Goal: Task Accomplishment & Management: Use online tool/utility

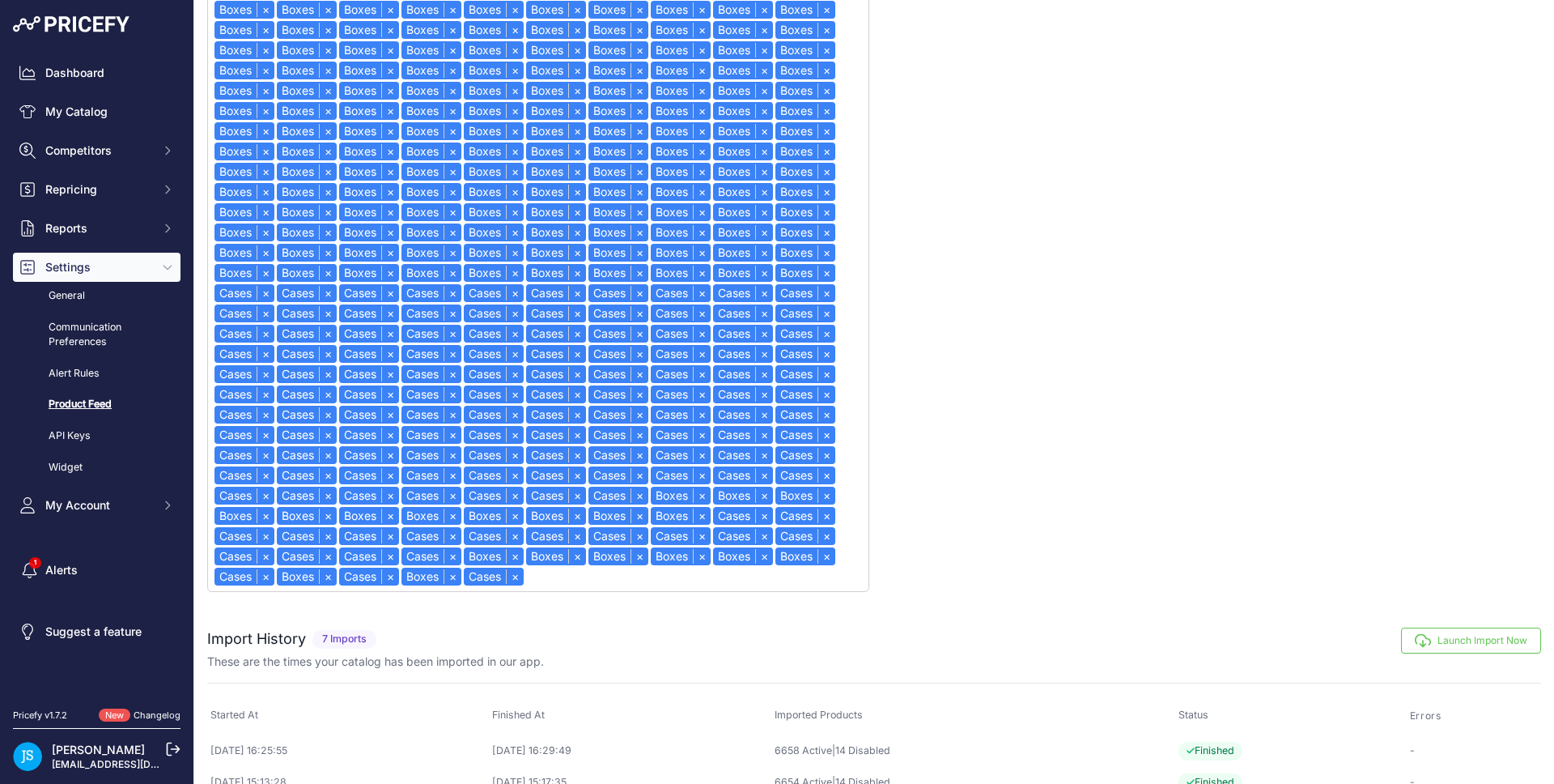
scroll to position [749, 0]
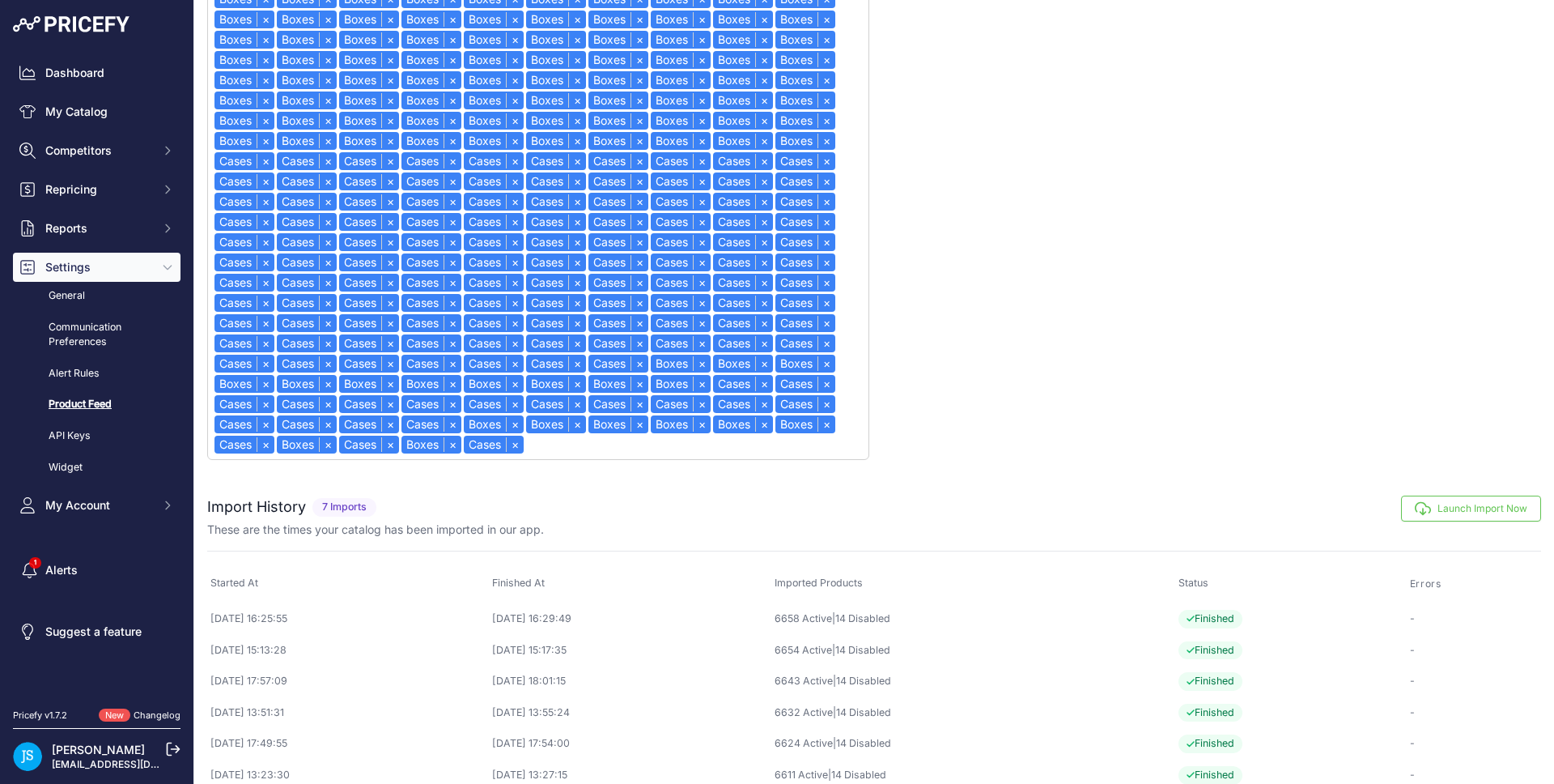
click at [1431, 502] on button "Launch Import Now" at bounding box center [1471, 508] width 140 height 26
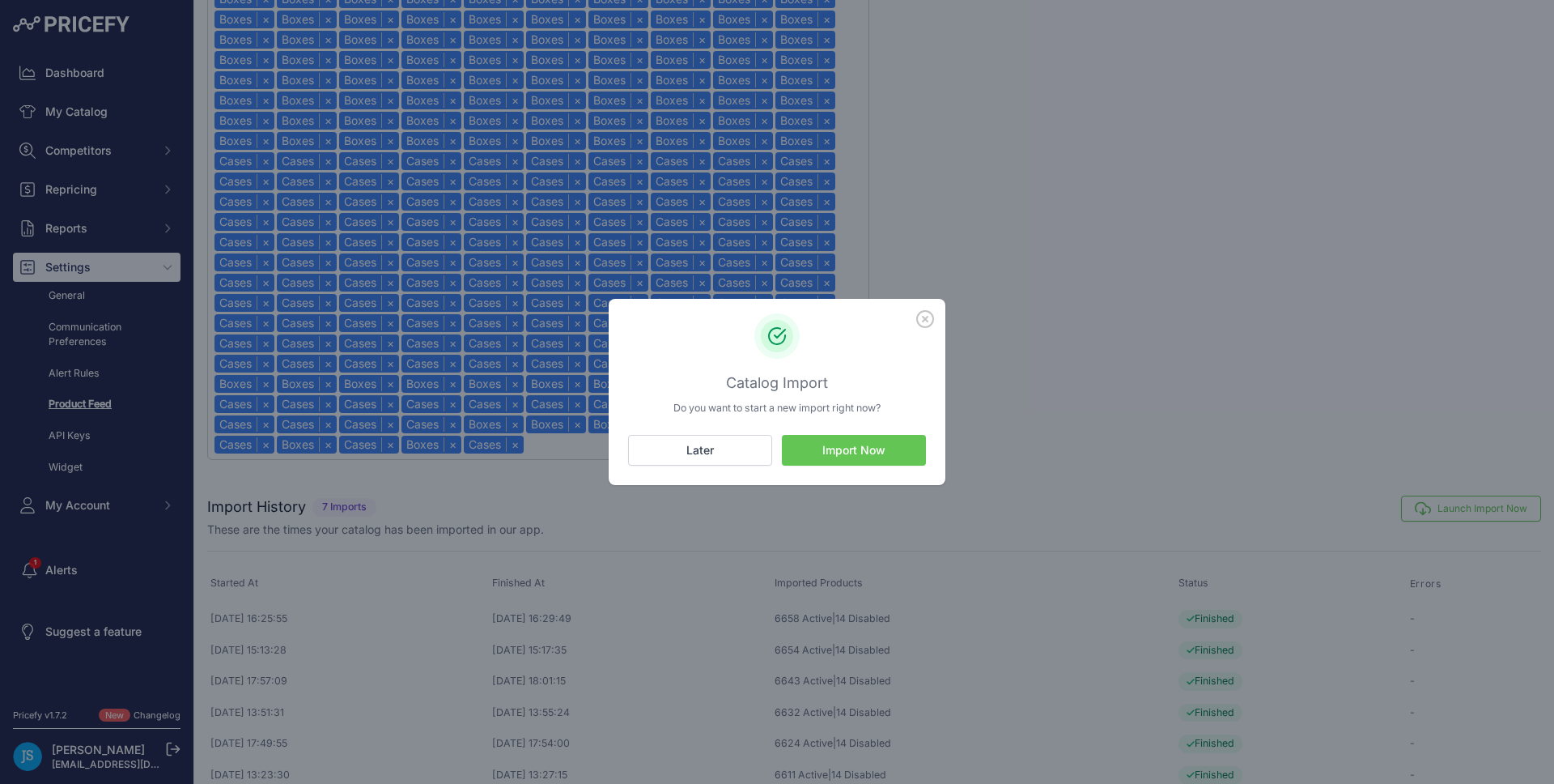
click at [860, 456] on button "Import Now" at bounding box center [854, 450] width 144 height 31
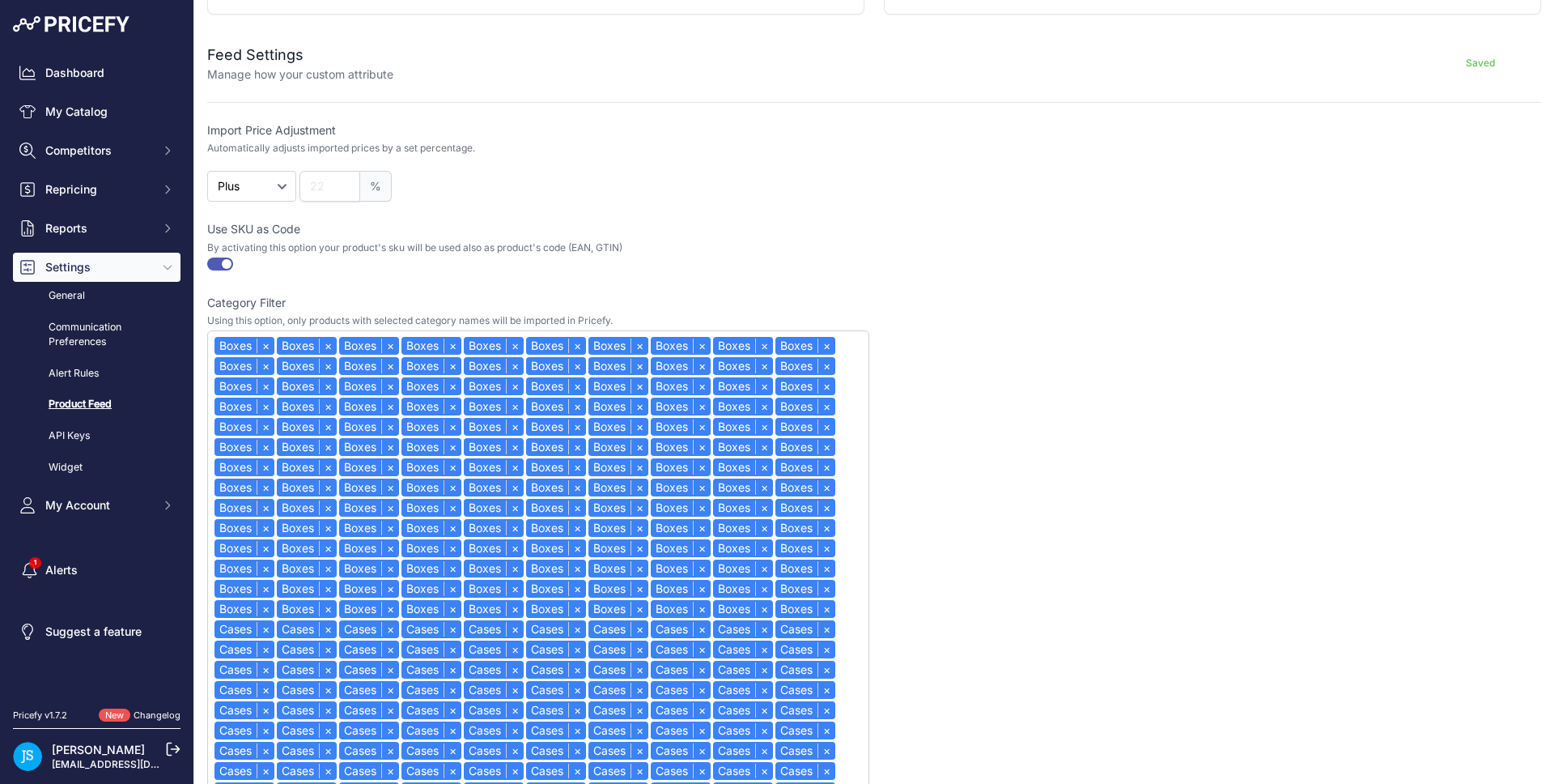
scroll to position [9, 0]
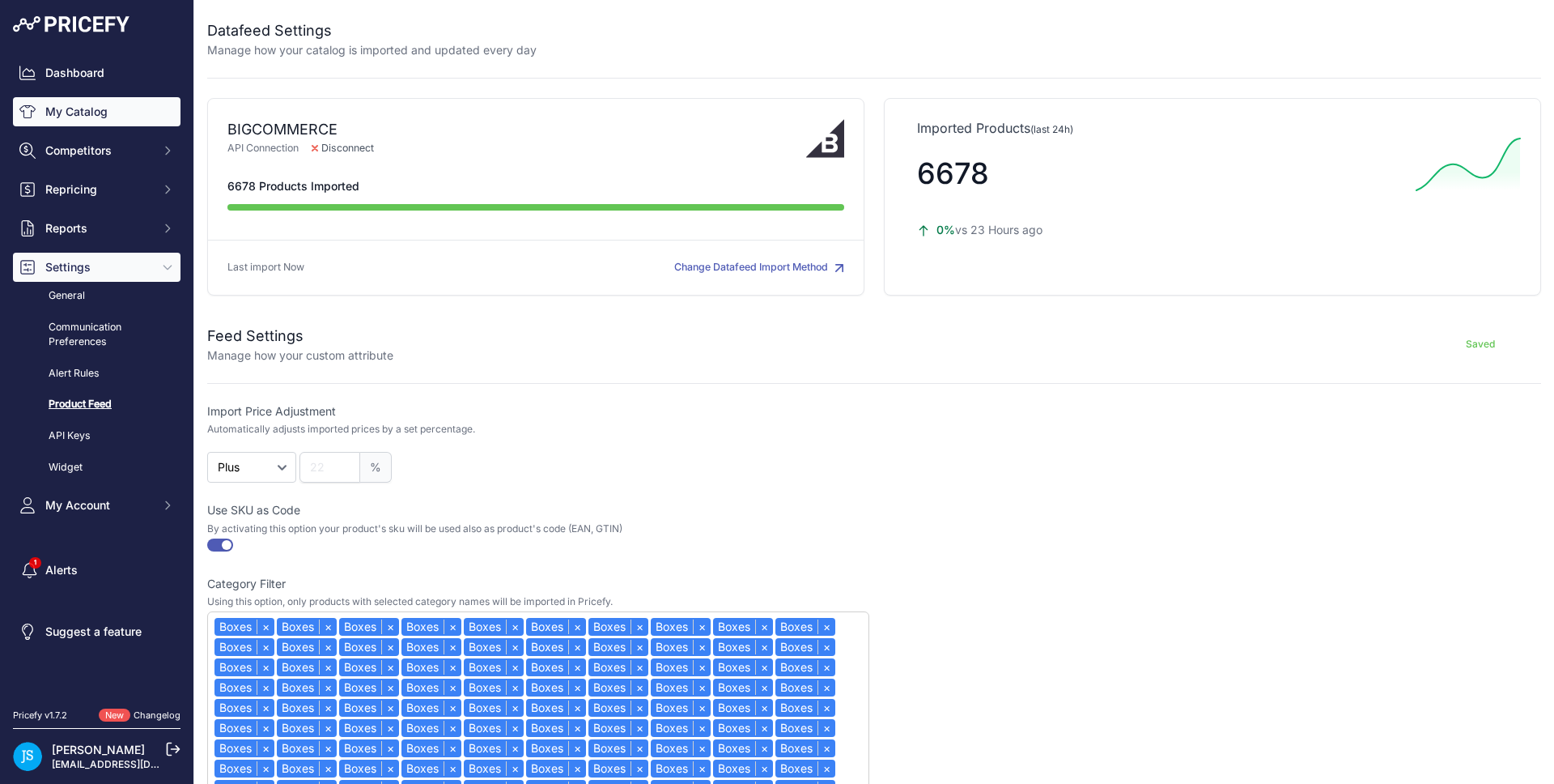
click at [120, 117] on link "My Catalog" at bounding box center [97, 111] width 168 height 29
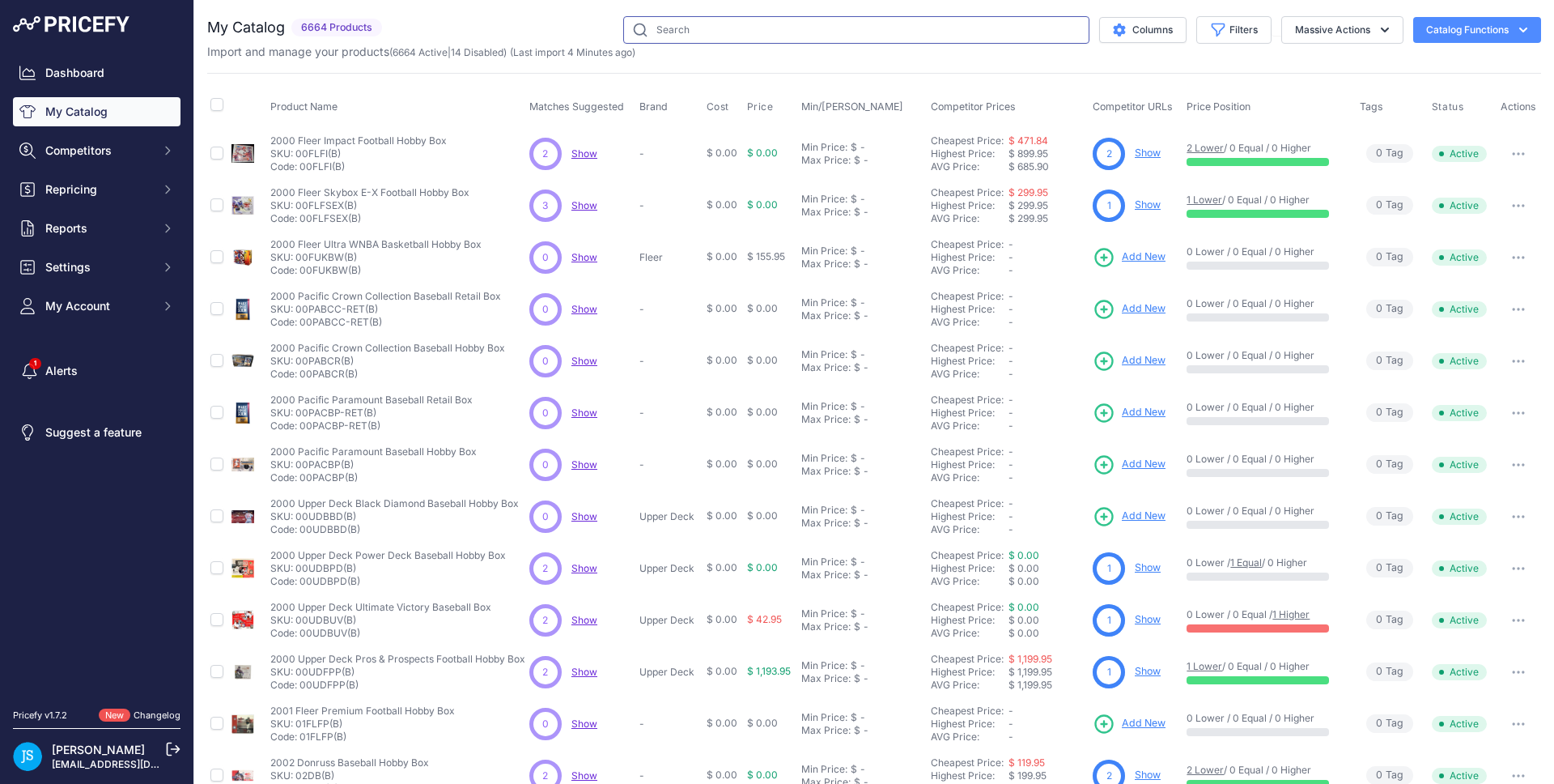
click at [792, 26] on input "text" at bounding box center [856, 30] width 466 height 28
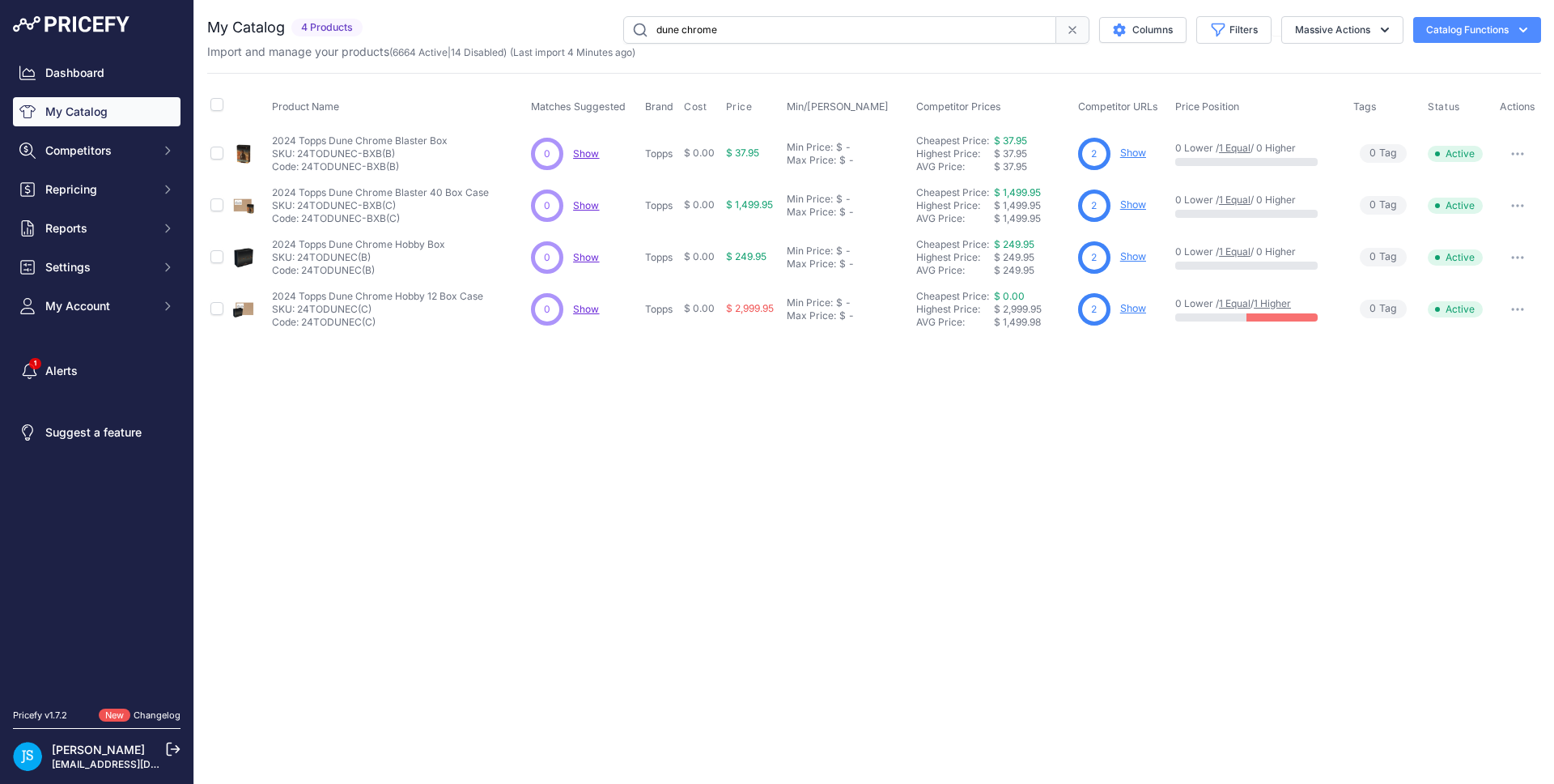
click at [693, 28] on input "dune chrome" at bounding box center [839, 30] width 433 height 28
type input "disney wonder"
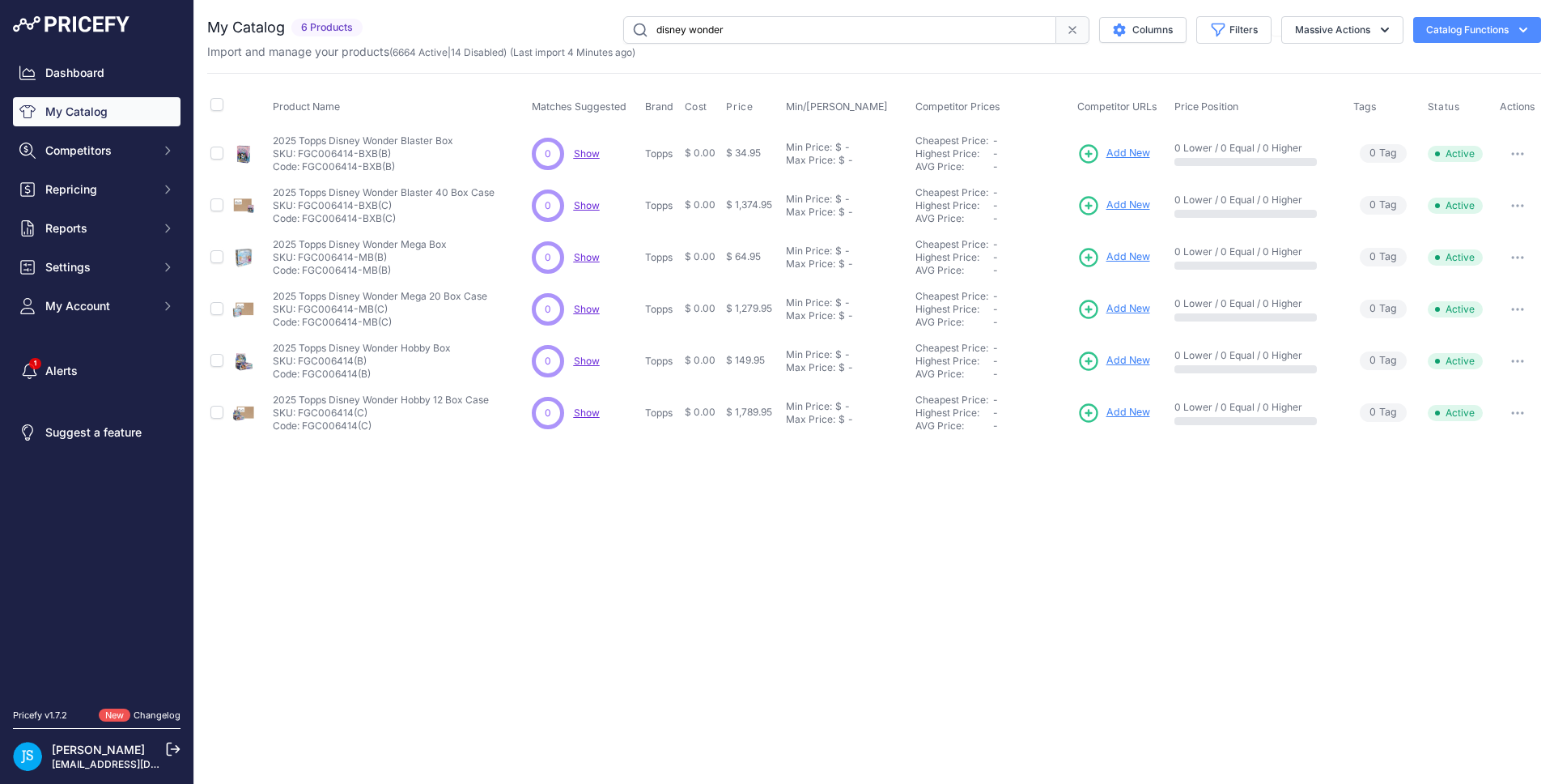
click at [1120, 150] on span "Add New" at bounding box center [1129, 153] width 44 height 15
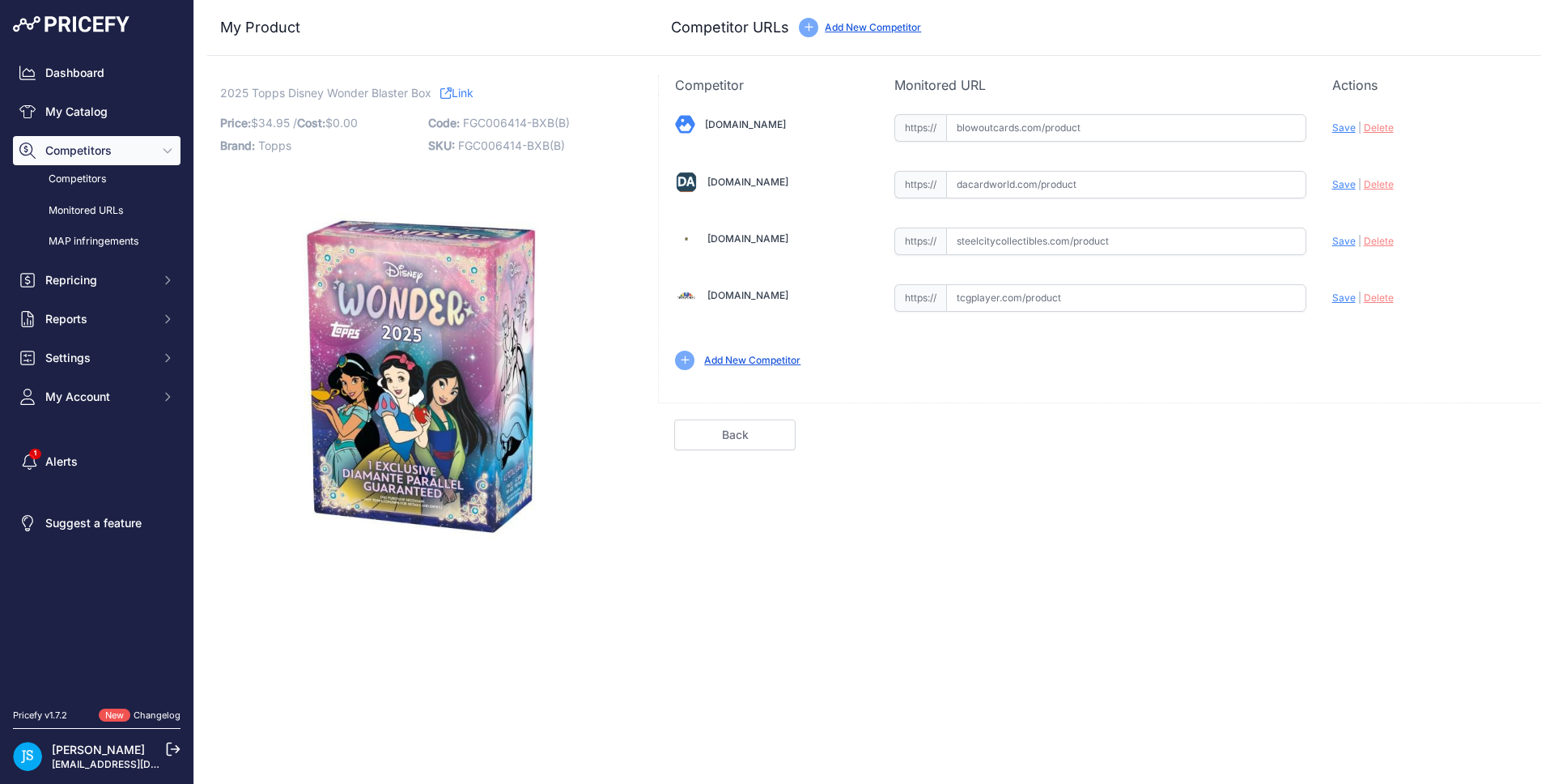
click at [1012, 227] on input "text" at bounding box center [1126, 241] width 360 height 28
paste input "[URL][DOMAIN_NAME]"
click at [1335, 241] on span "Save" at bounding box center [1343, 241] width 23 height 12
type input "https://www.steelcitycollectibles.com/i/2025-topps-disney-wonder-blaster-box?pr…"
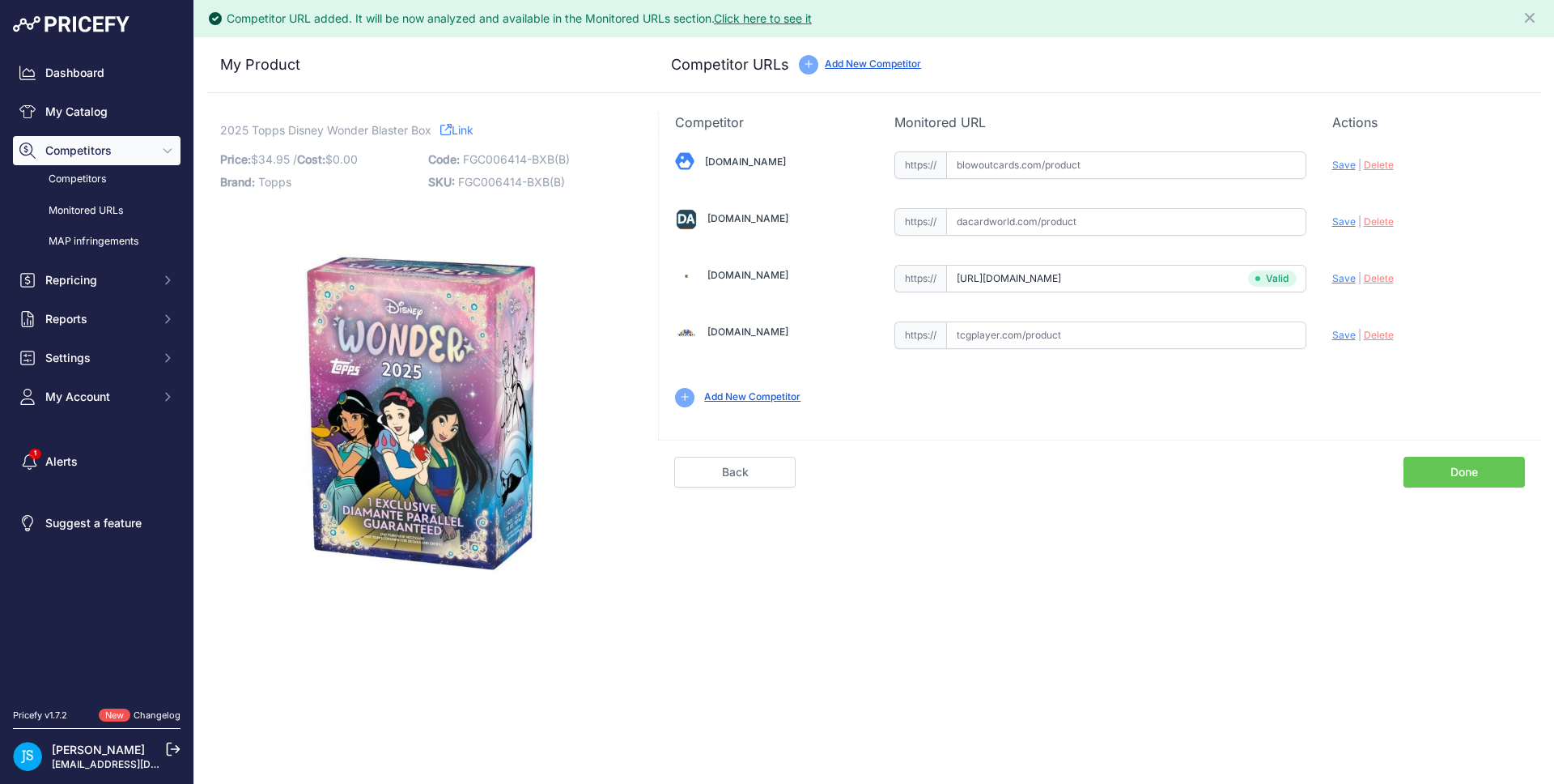
click at [1100, 225] on input "text" at bounding box center [1126, 222] width 360 height 28
paste input "https://www.dacardworld.com/entertainment/disney-wonder-blaster-box-topps-2025"
click at [1339, 216] on span "Save" at bounding box center [1343, 221] width 23 height 12
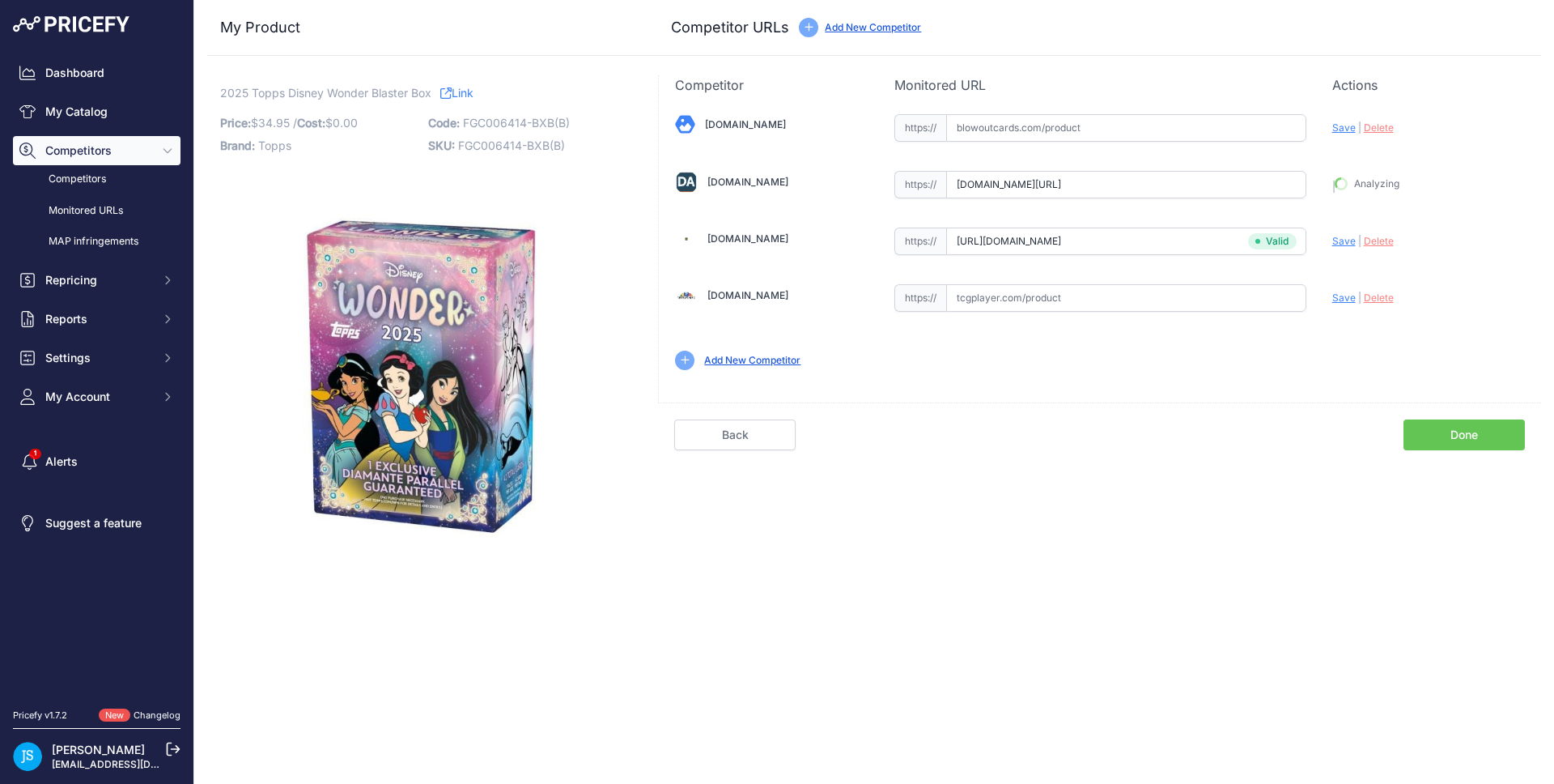
type input "https://www.dacardworld.com/entertainment/disney-wonder-blaster-box-topps-2025?…"
click at [1079, 117] on input "text" at bounding box center [1126, 128] width 360 height 28
paste input "https://www.blowoutcards.com/2025-topps-disney-wonder-blaster-box.html"
click at [1345, 133] on span "Save" at bounding box center [1343, 127] width 23 height 12
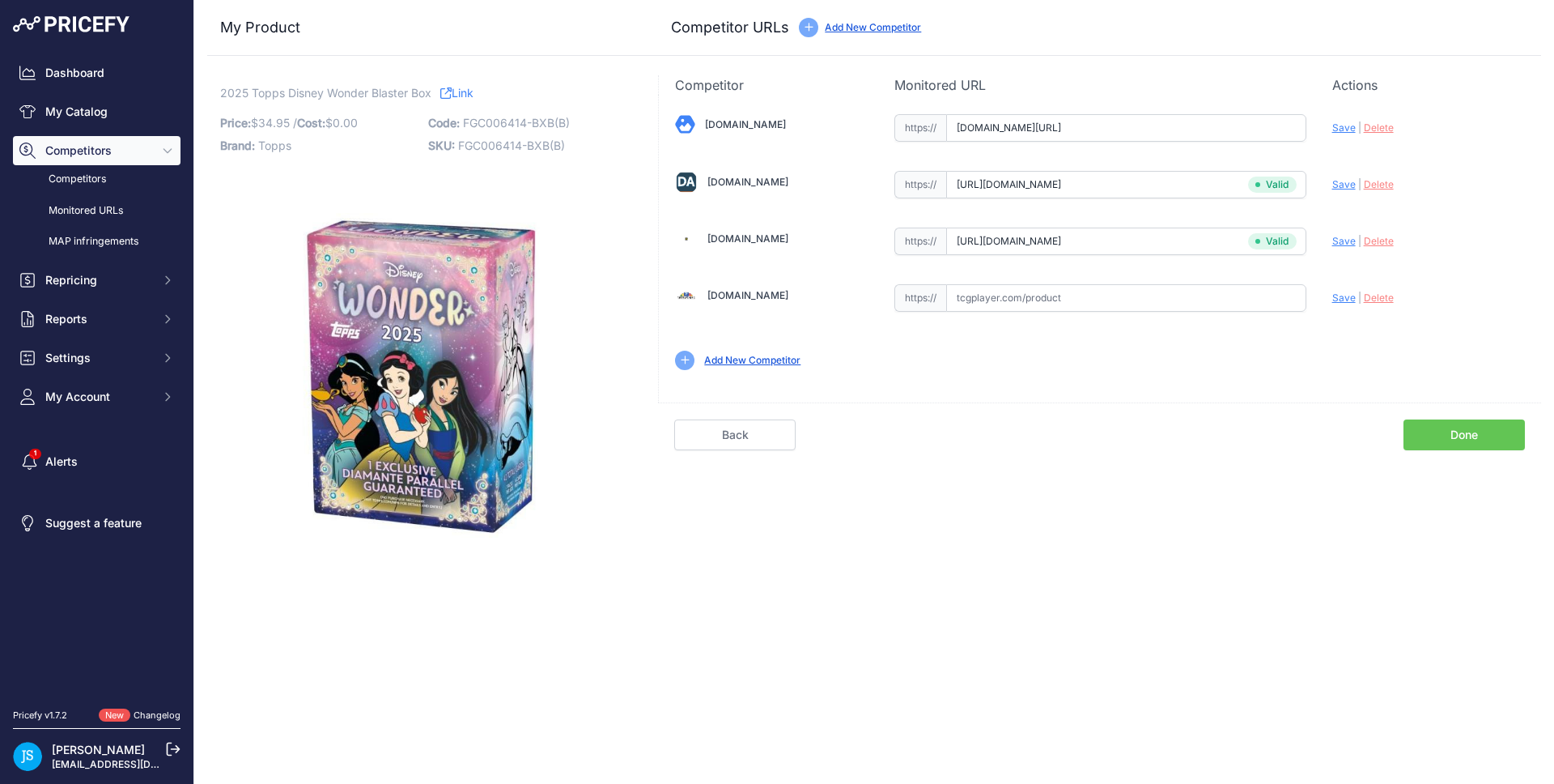
scroll to position [0, 0]
type input "https://www.blowoutcards.com/2025-topps-disney-wonder-blaster-box.html?prirule_…"
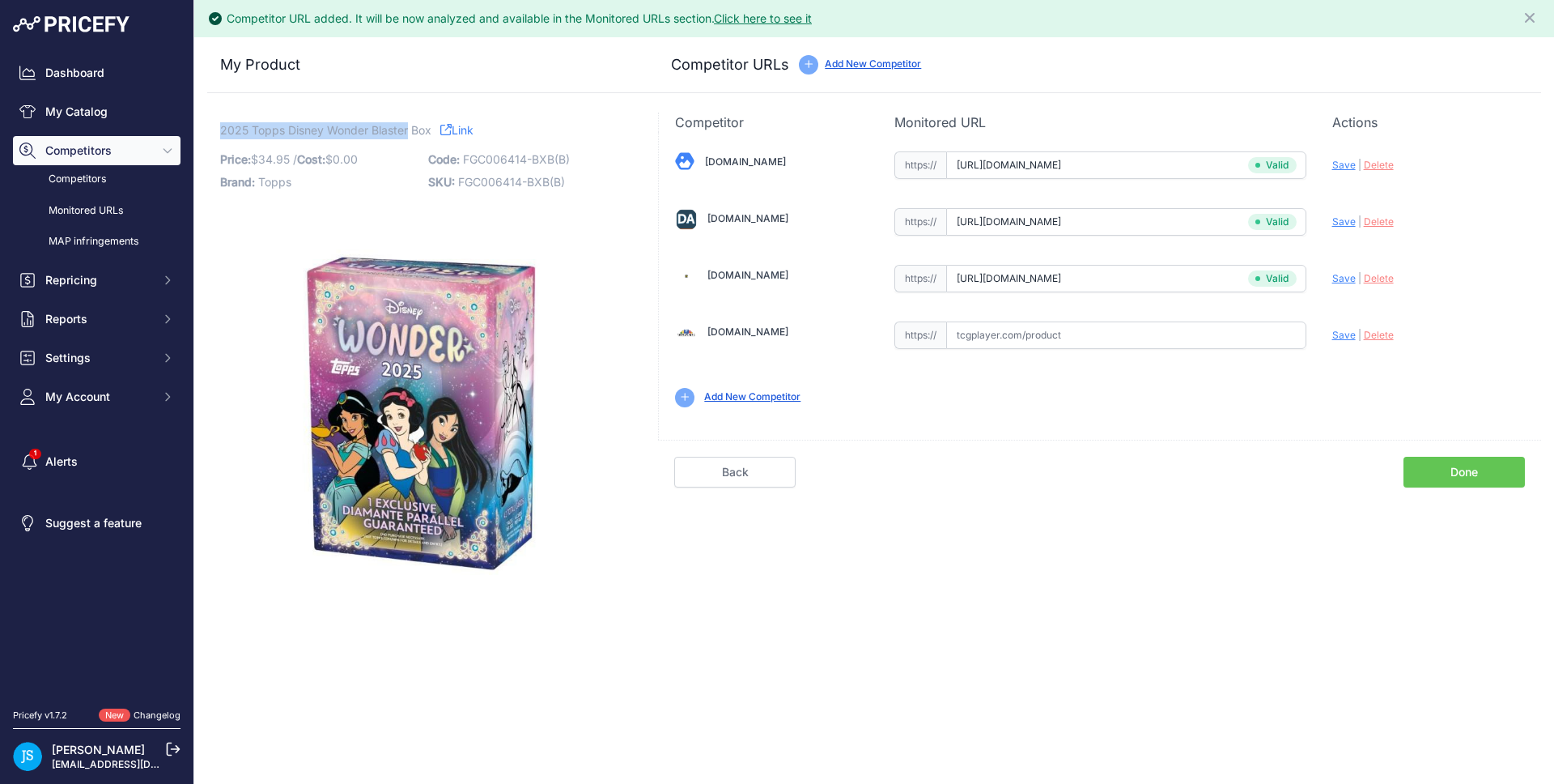
drag, startPoint x: 221, startPoint y: 131, endPoint x: 410, endPoint y: 131, distance: 188.6
click at [410, 131] on span "2025 Topps Disney Wonder Blaster Box" at bounding box center [325, 130] width 211 height 20
copy span "2025 Topps Disney Wonder Blaster"
click at [99, 120] on link "My Catalog" at bounding box center [97, 111] width 168 height 29
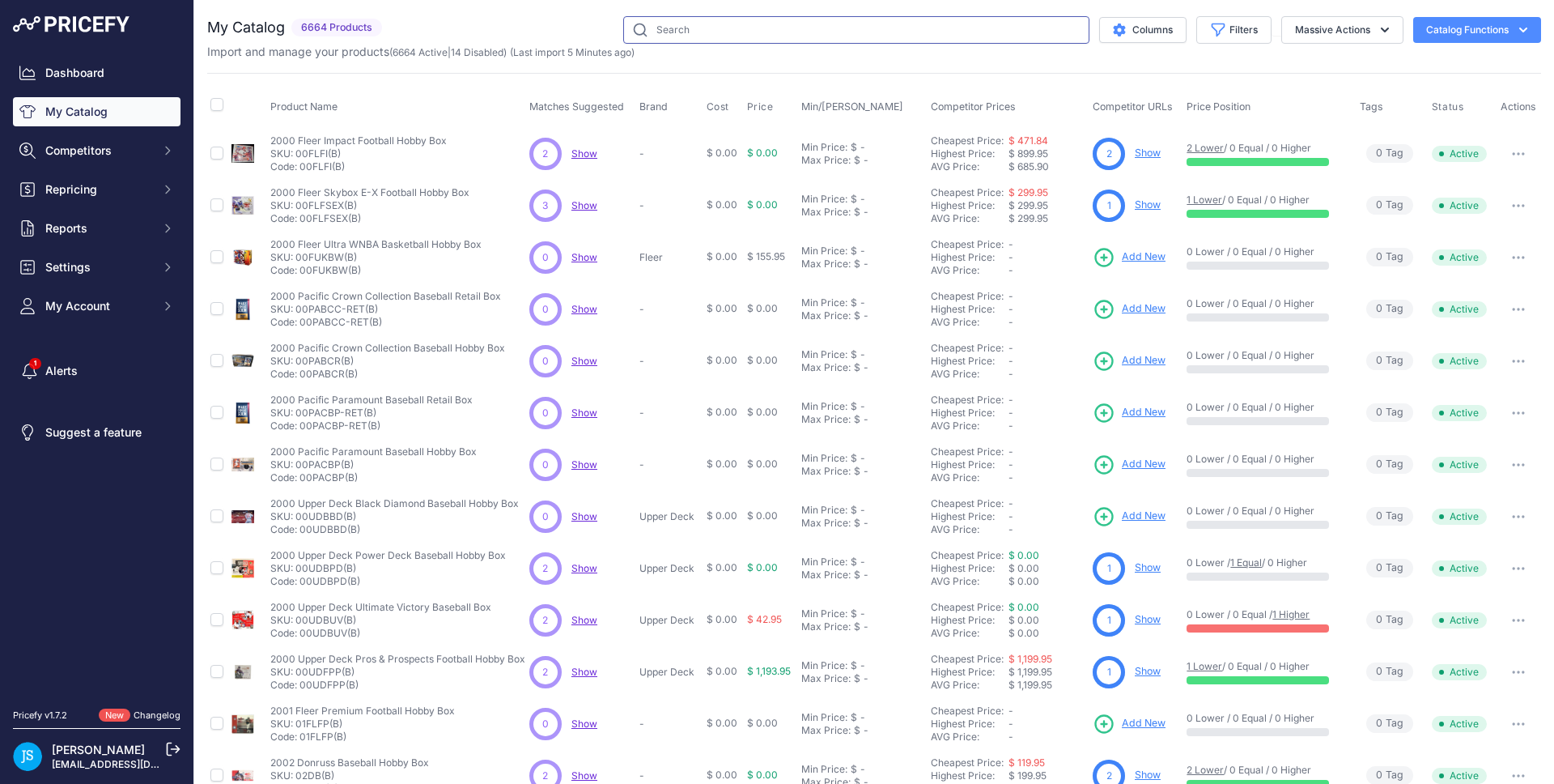
click at [883, 36] on input "text" at bounding box center [856, 30] width 466 height 28
paste input "2025 Topps Disney Wonder Blaster"
type input "2025 Topps Disney Wonder Blaster"
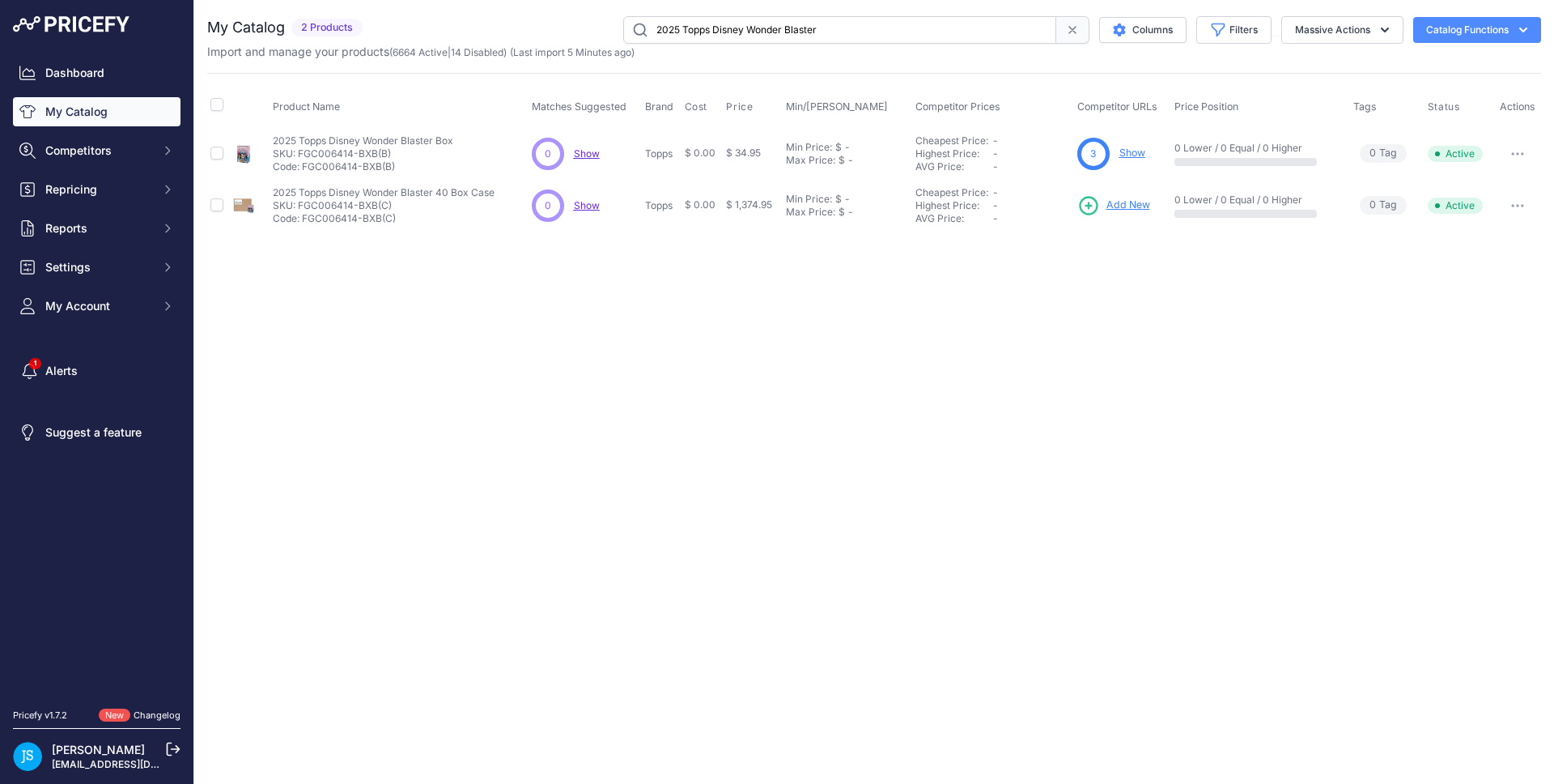
click at [1125, 201] on span "Add New" at bounding box center [1129, 205] width 44 height 15
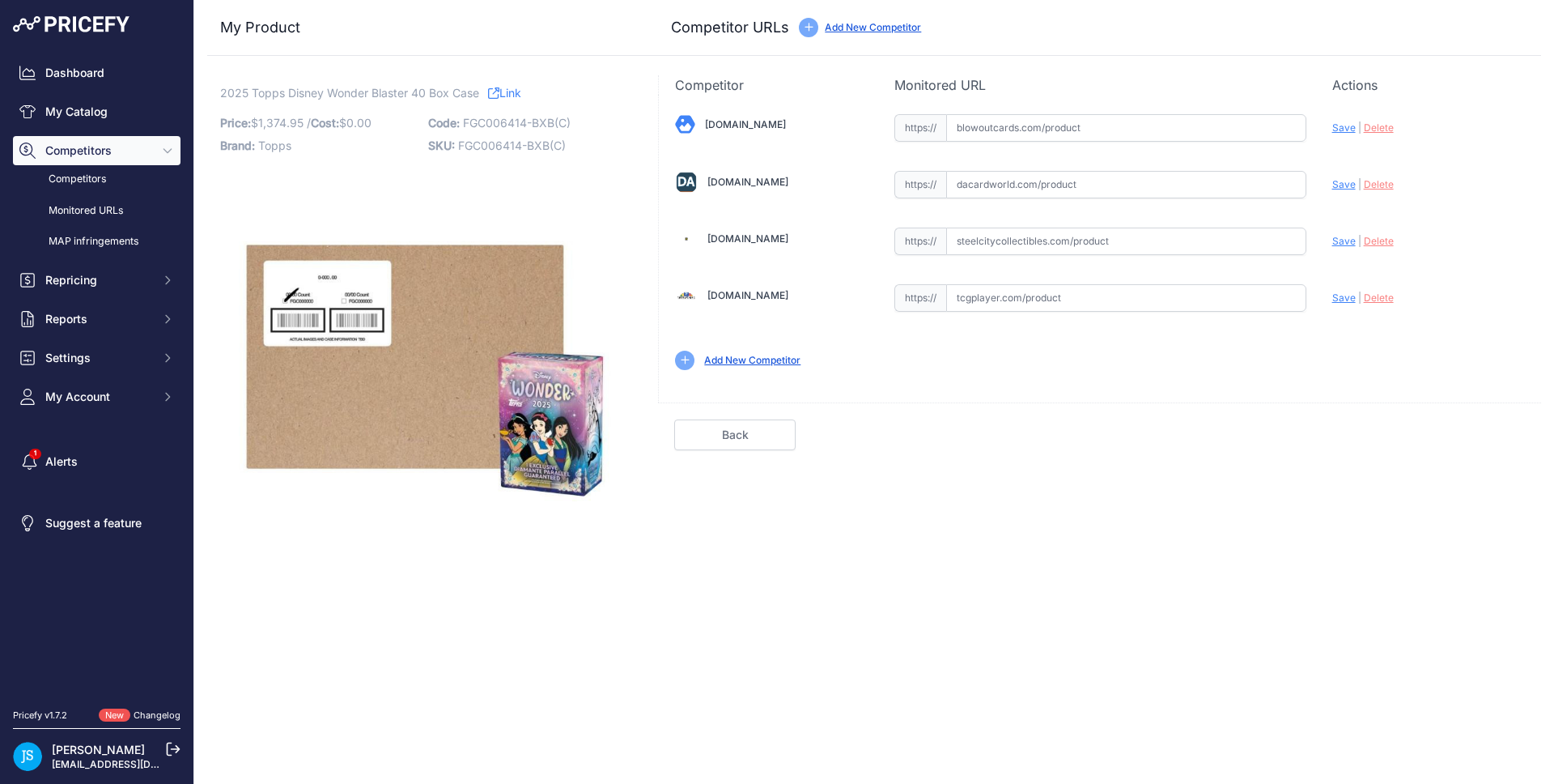
click at [1010, 134] on input "text" at bounding box center [1126, 128] width 360 height 28
paste input "[URL][DOMAIN_NAME]"
click at [1345, 130] on span "Save" at bounding box center [1343, 127] width 23 height 12
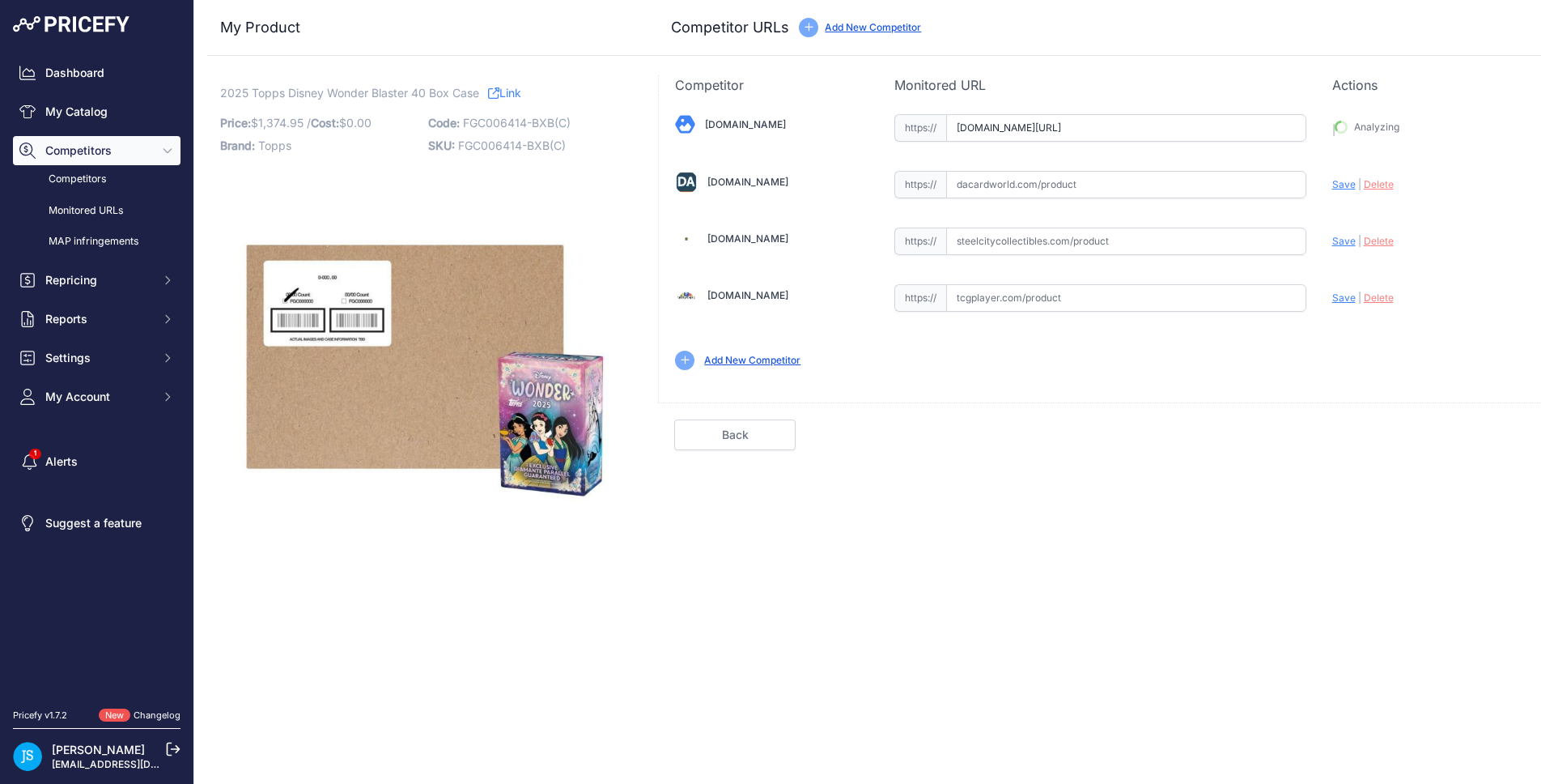
type input "[URL][DOMAIN_NAME]"
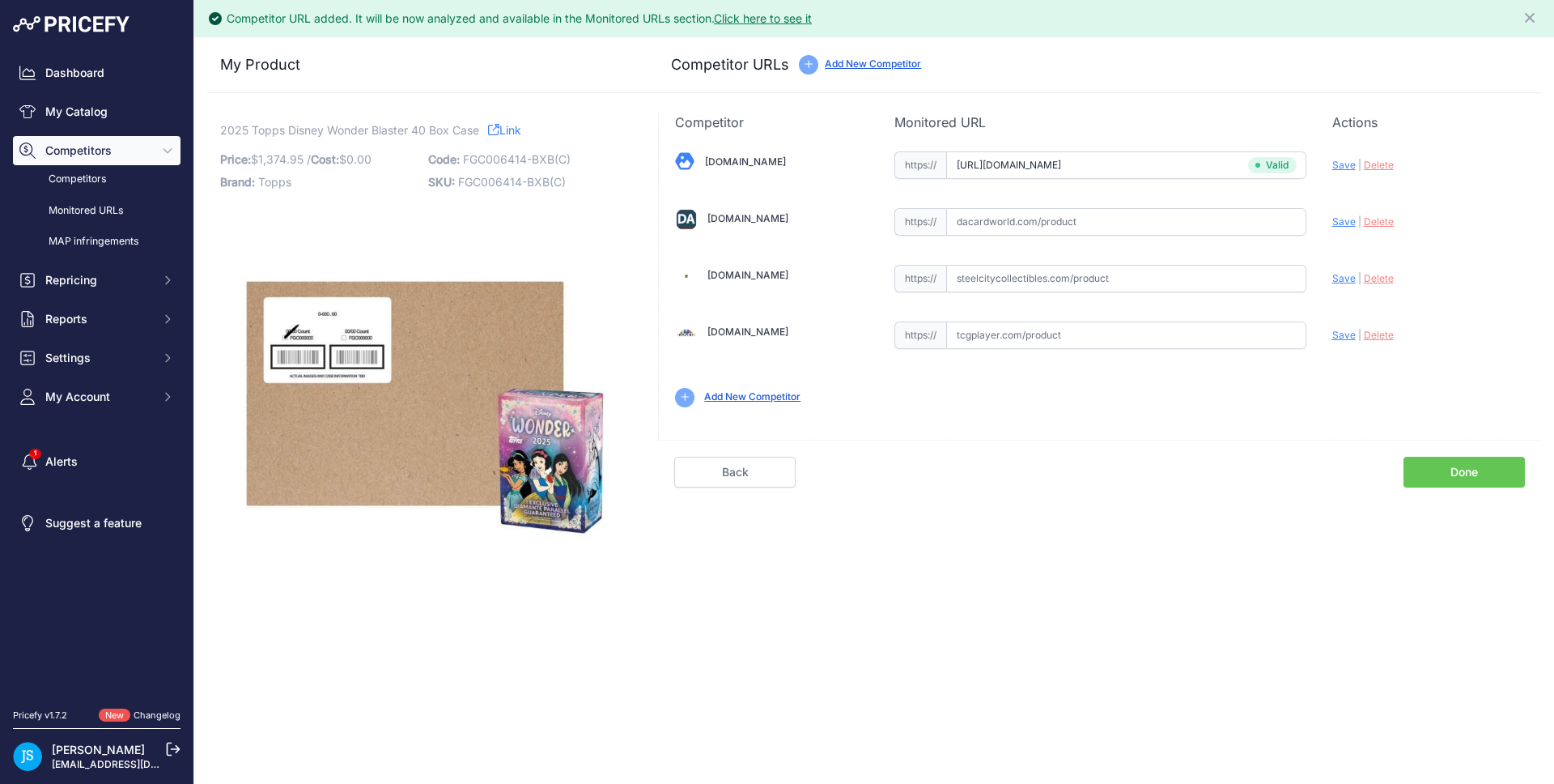
click at [1069, 227] on input "text" at bounding box center [1126, 222] width 360 height 28
paste input "[URL][DOMAIN_NAME]"
click at [1345, 223] on span "Save" at bounding box center [1343, 221] width 23 height 12
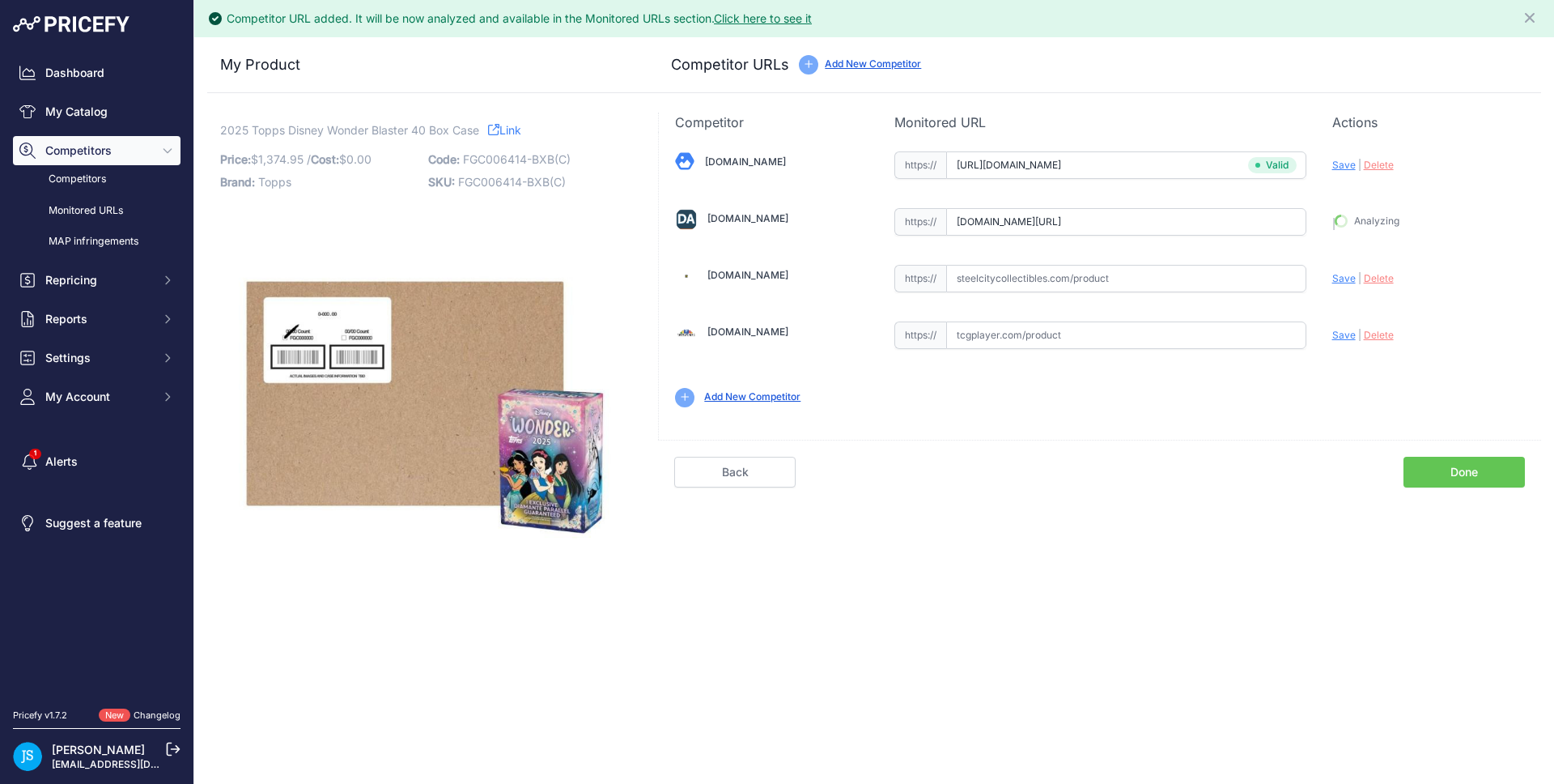
type input "https://www.dacardworld.com/entertainment/disney-wonder-blaster-40-box-case-top…"
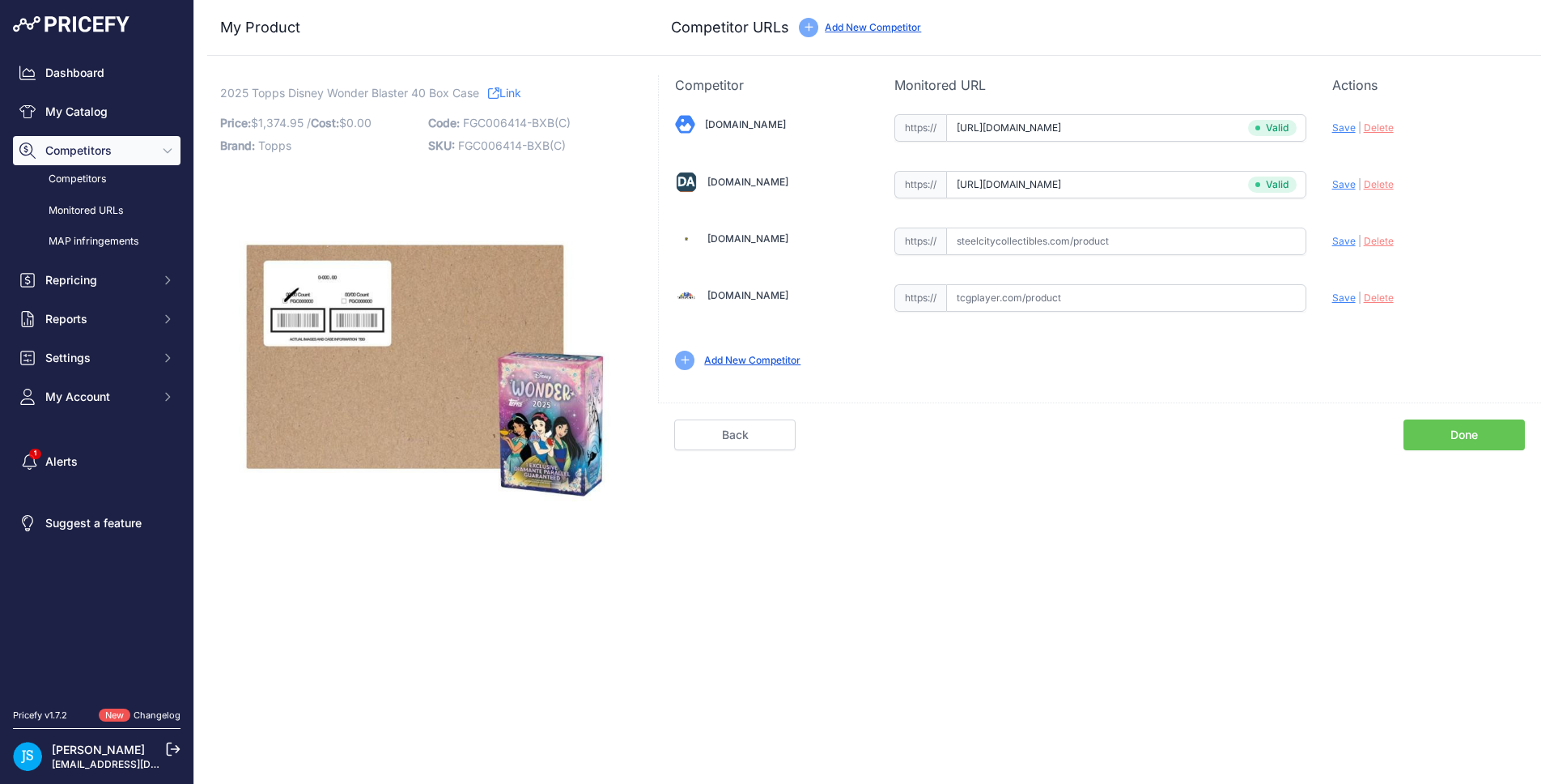
drag, startPoint x: 1047, startPoint y: 236, endPoint x: 1112, endPoint y: 246, distance: 65.5
click at [1049, 238] on input "text" at bounding box center [1126, 241] width 360 height 28
paste input "https://www.steelcitycollectibles.com/i/2025-topps-disney-wonder-blaster-40-box…"
click at [1345, 240] on span "Save" at bounding box center [1343, 241] width 23 height 12
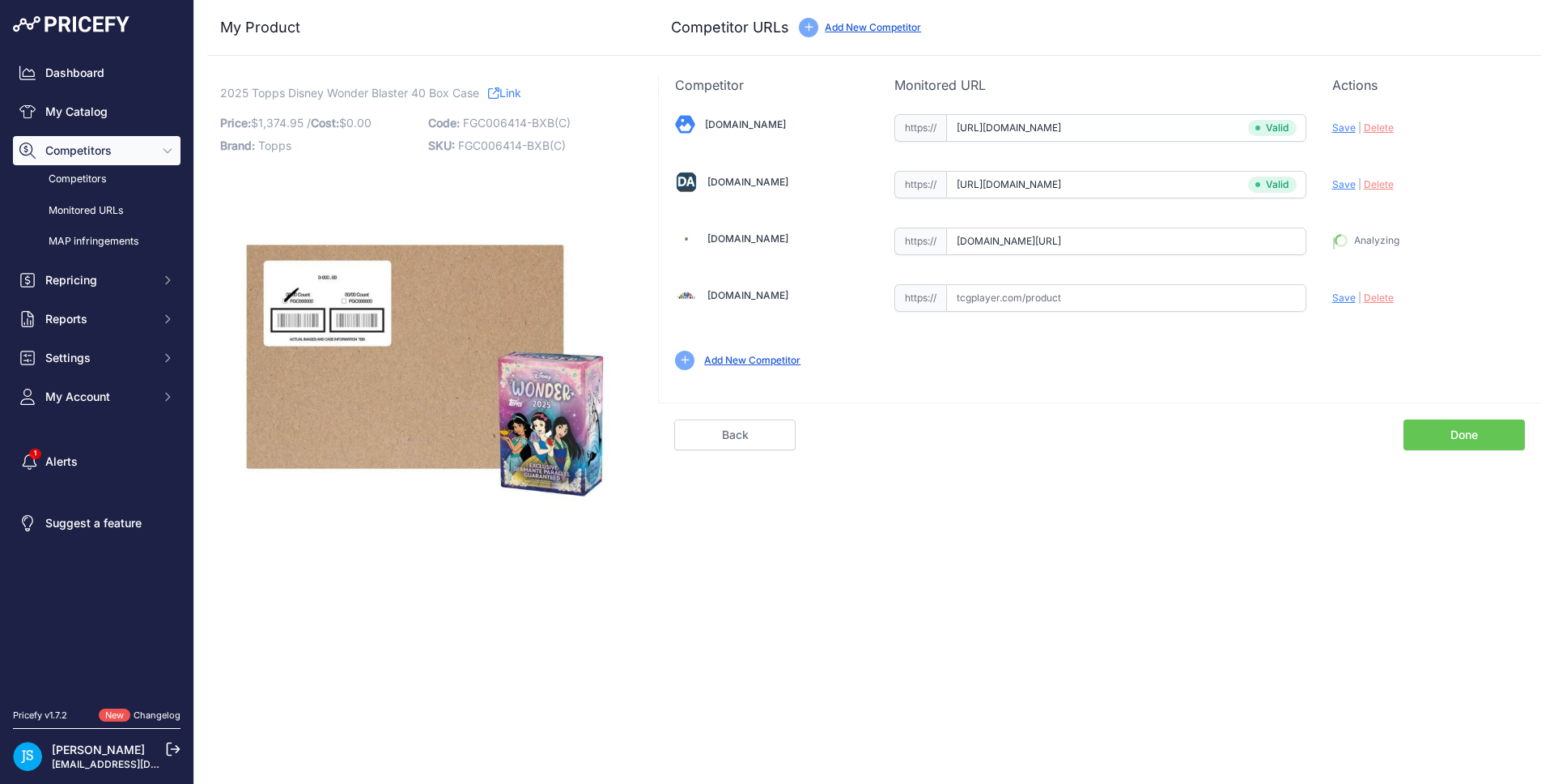
scroll to position [0, 0]
type input "https://www.steelcitycollectibles.com/i/2025-topps-disney-wonder-blaster-40-box…"
drag, startPoint x: 221, startPoint y: 130, endPoint x: 345, endPoint y: 112, distance: 125.1
click at [345, 112] on p "Price: $ 1,374.95 / Cost: $ 0.00" at bounding box center [319, 123] width 198 height 23
drag, startPoint x: 222, startPoint y: 91, endPoint x: 367, endPoint y: 88, distance: 144.9
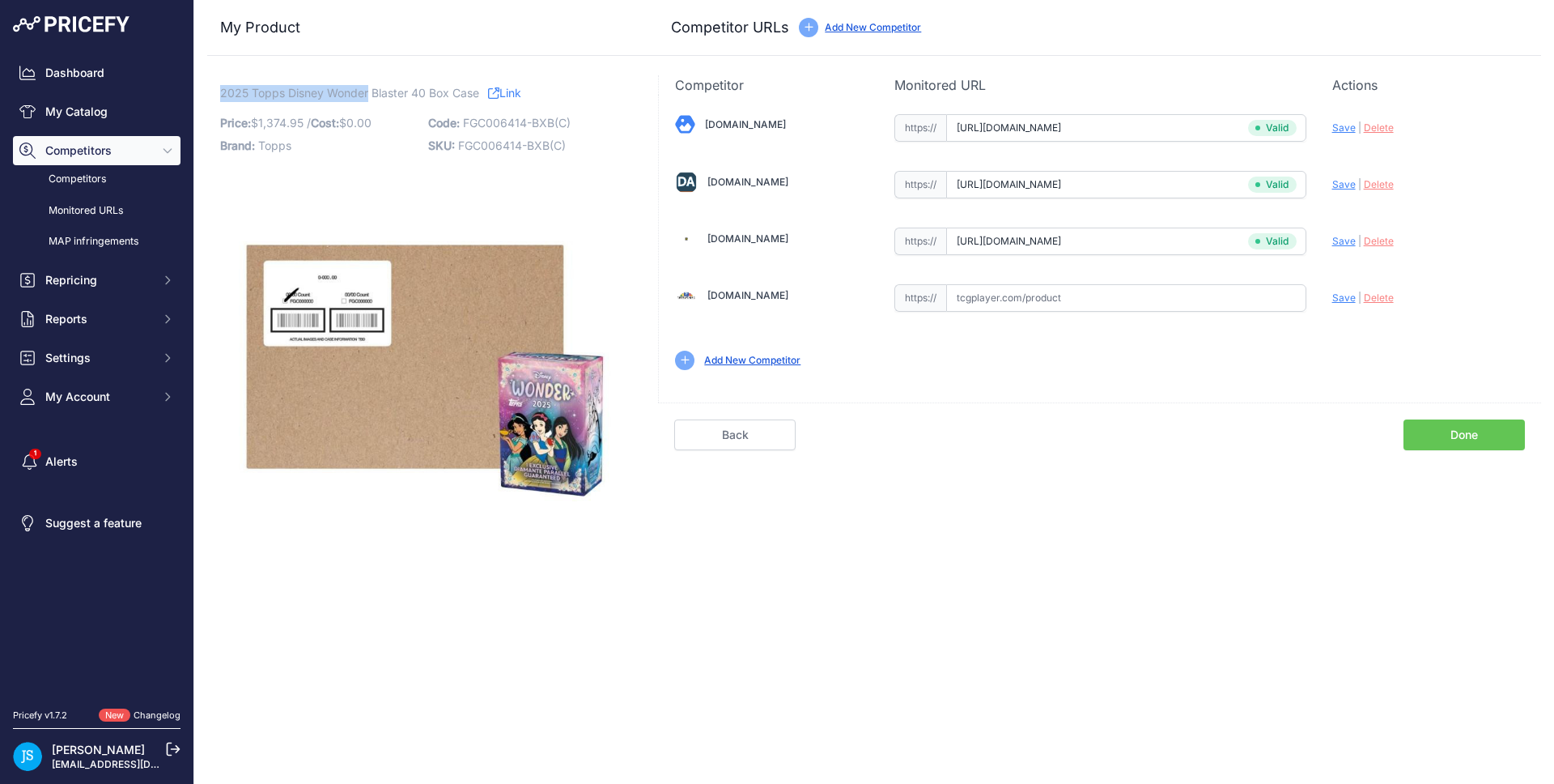
click at [367, 88] on span "2025 Topps Disney Wonder Blaster 40 Box Case" at bounding box center [349, 93] width 259 height 20
copy span "2025 Topps Disney Wonder"
click at [128, 115] on link "My Catalog" at bounding box center [97, 111] width 168 height 29
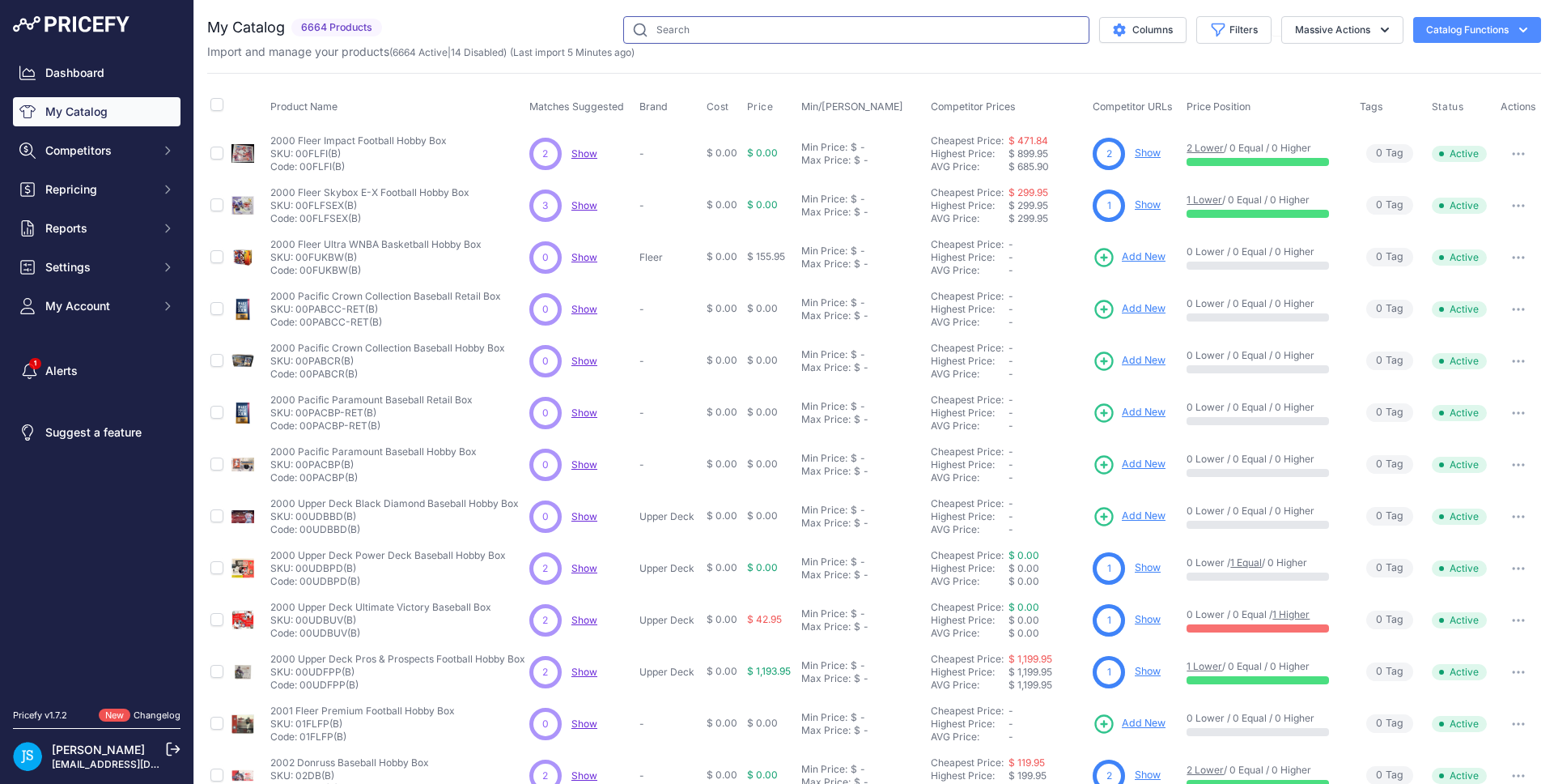
click at [709, 35] on input "text" at bounding box center [856, 30] width 466 height 28
paste input "2025 Topps Disney Wonder"
type input "2025 Topps Disney Wonder"
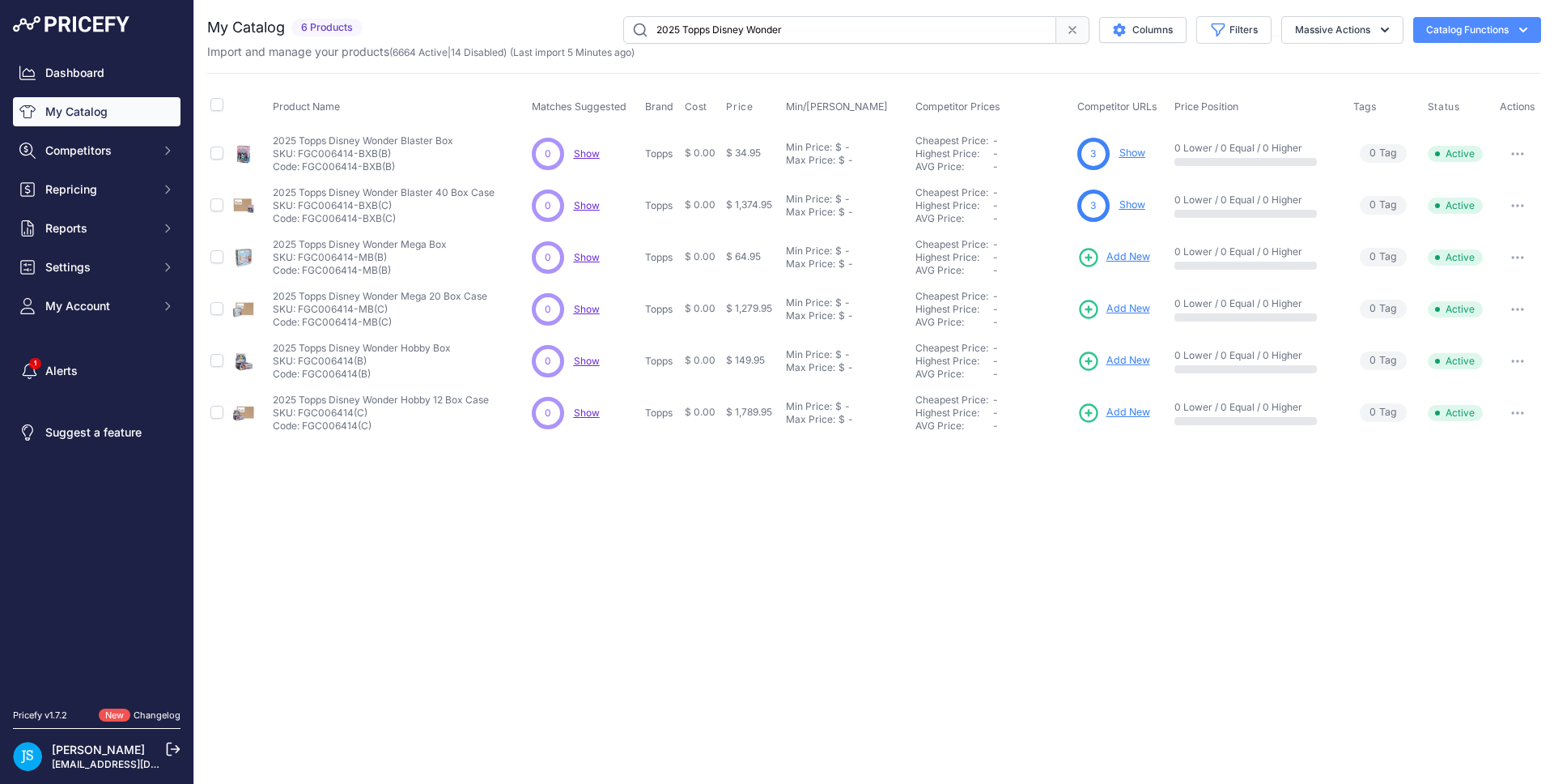
click at [1127, 359] on span "Add New" at bounding box center [1129, 360] width 44 height 15
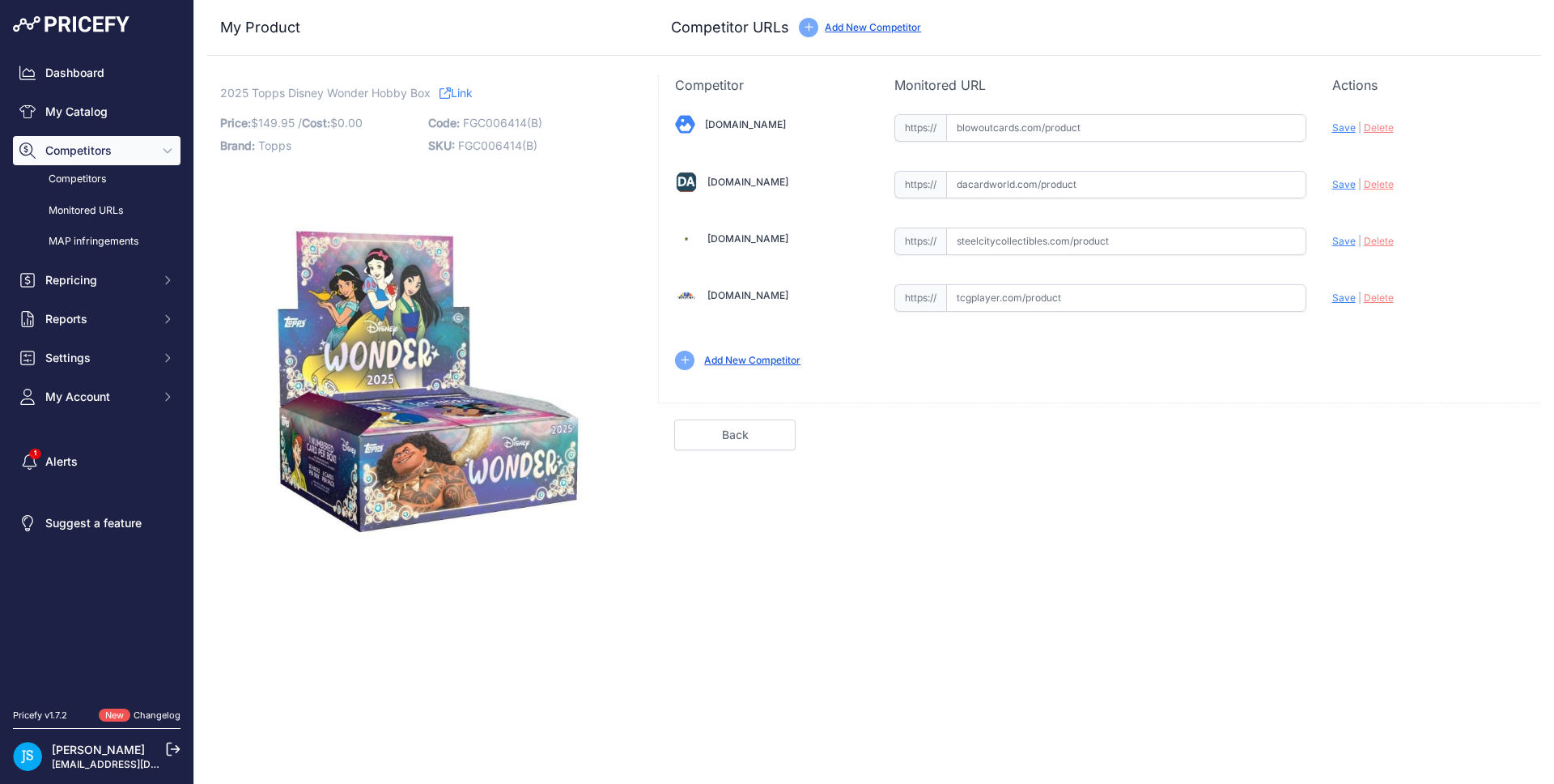
click at [1067, 244] on input "text" at bounding box center [1126, 241] width 360 height 28
paste input "https://www.steelcitycollectibles.com/i/2025-topps-disney-wonder-hobby-box"
click at [1340, 236] on span "Save" at bounding box center [1343, 241] width 23 height 12
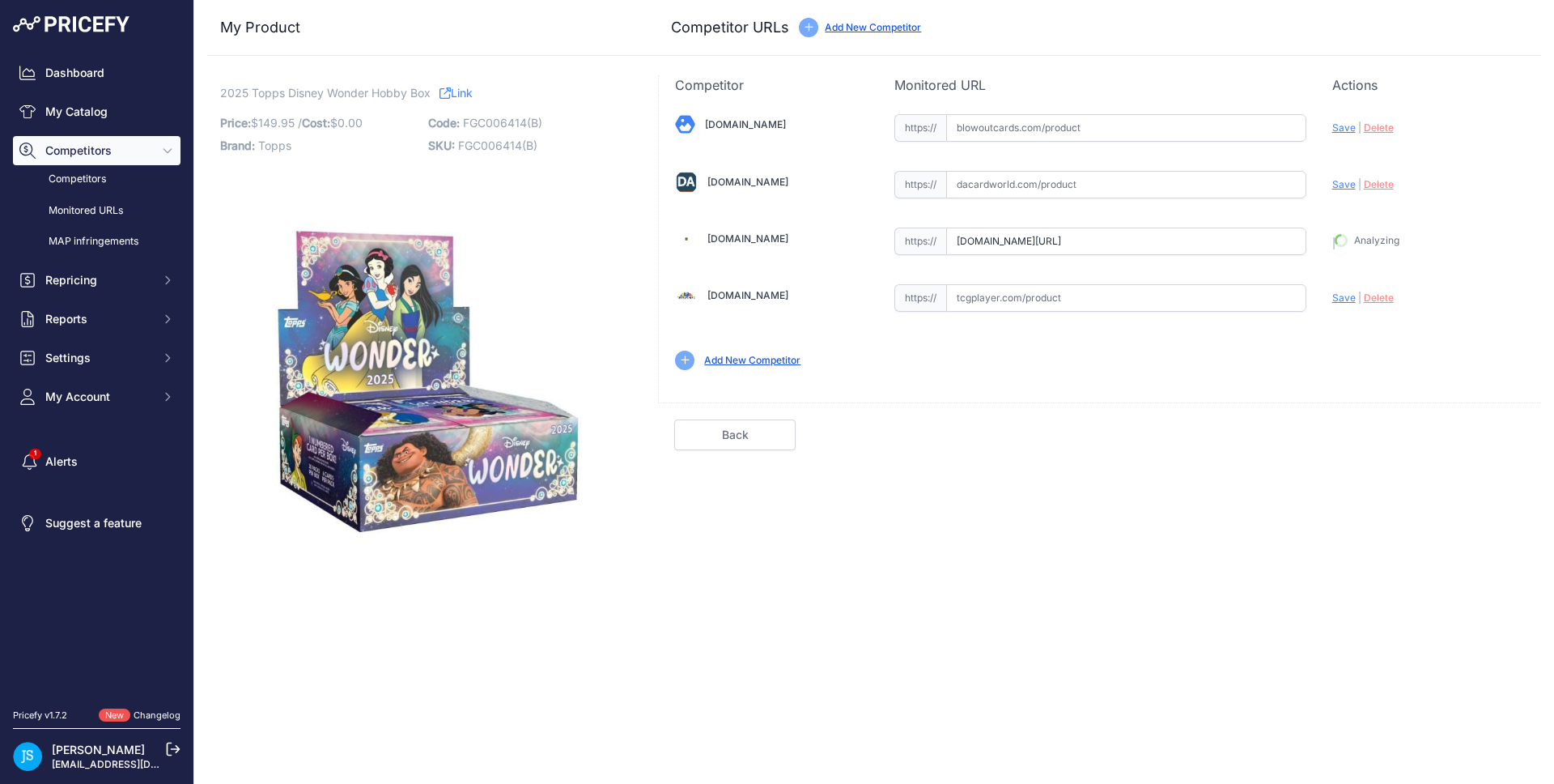
type input "https://www.steelcitycollectibles.com/i/2025-topps-disney-wonder-hobby-box?prir…"
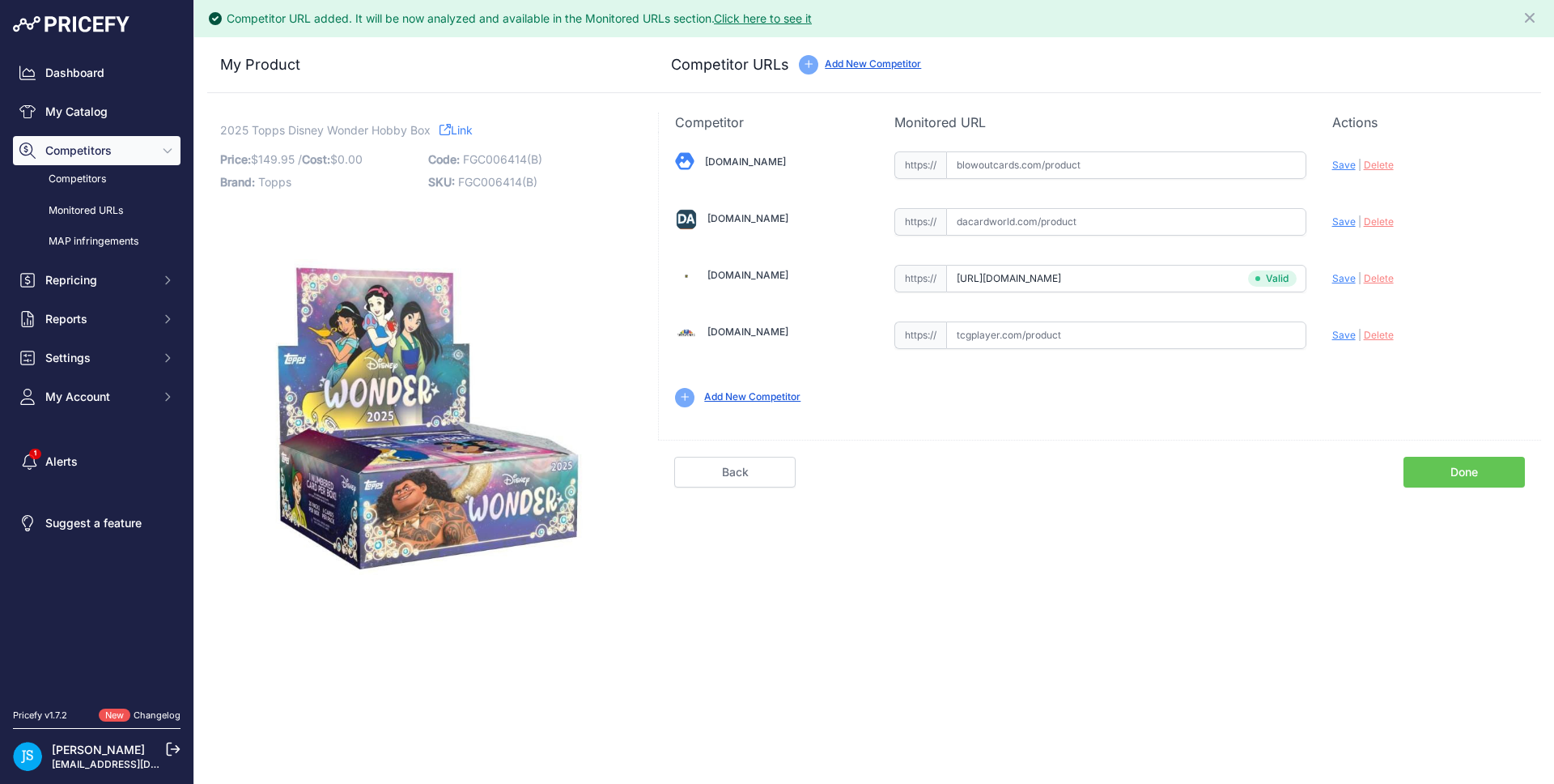
click at [1064, 206] on div "https:// Valid" at bounding box center [1100, 220] width 412 height 31
click at [1164, 228] on input "text" at bounding box center [1126, 222] width 360 height 28
paste input "https://www.dacardworld.com/entertainment/disney-wonder-hobby-box-topps-2025"
click at [1341, 225] on span "Save" at bounding box center [1343, 221] width 23 height 12
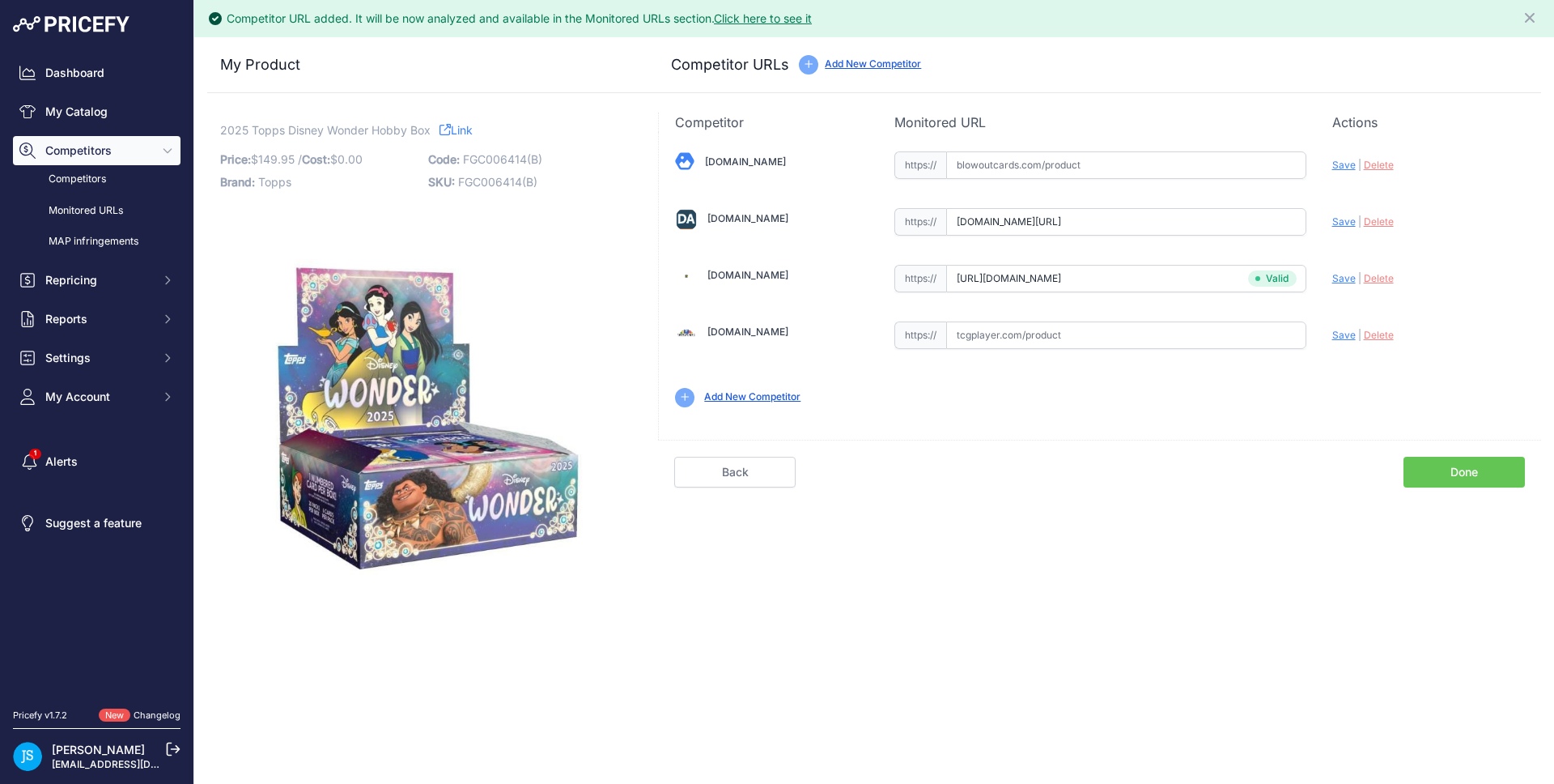
scroll to position [0, 0]
type input "https://www.dacardworld.com/entertainment/disney-wonder-hobby-box-topps-2025?pr…"
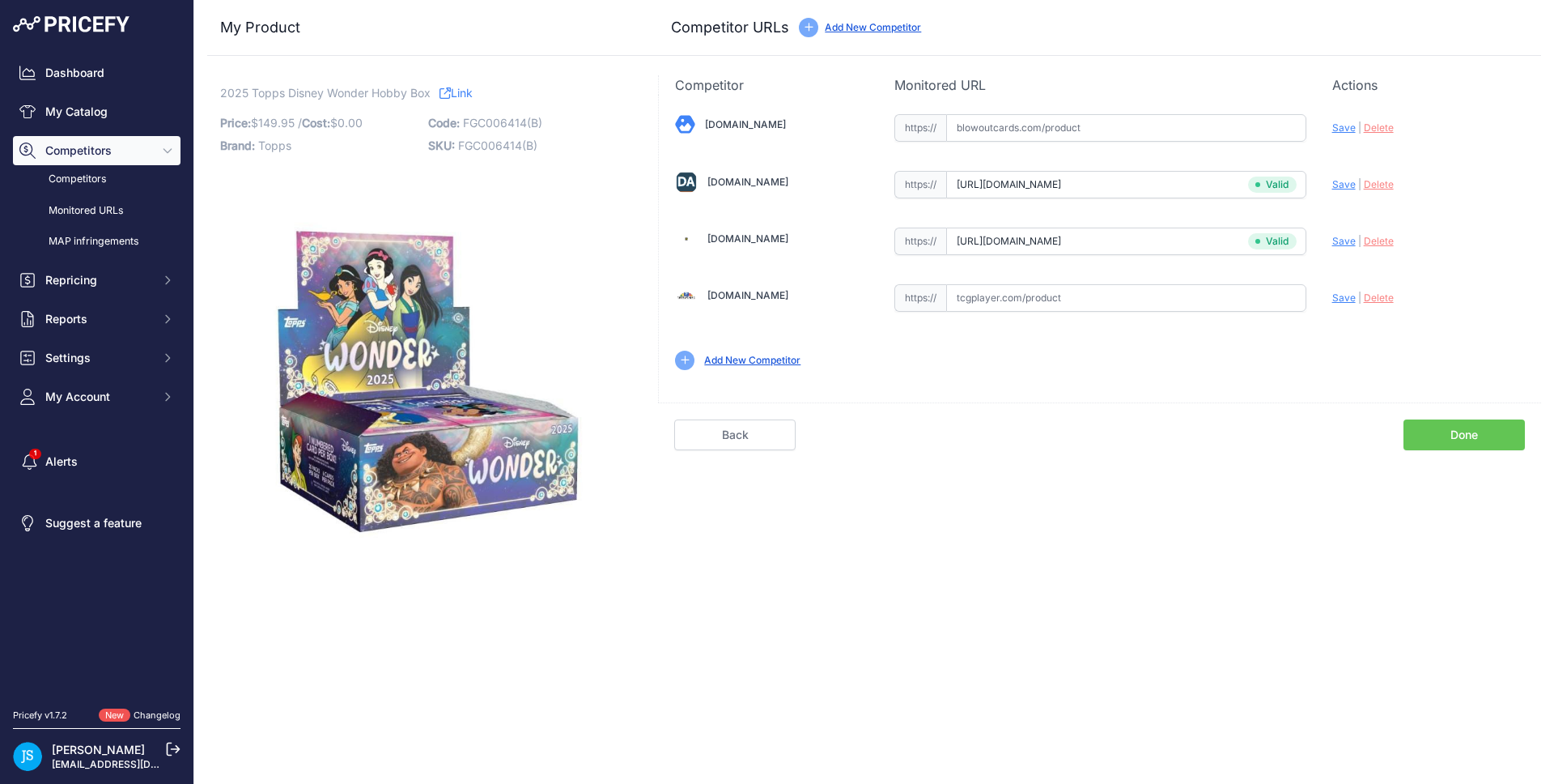
click at [1007, 134] on input "text" at bounding box center [1126, 128] width 360 height 28
paste input "https://www.blowoutcards.com/2025-topps-disney-wonder-hobby-box.html"
click at [1341, 122] on span "Save" at bounding box center [1343, 127] width 23 height 12
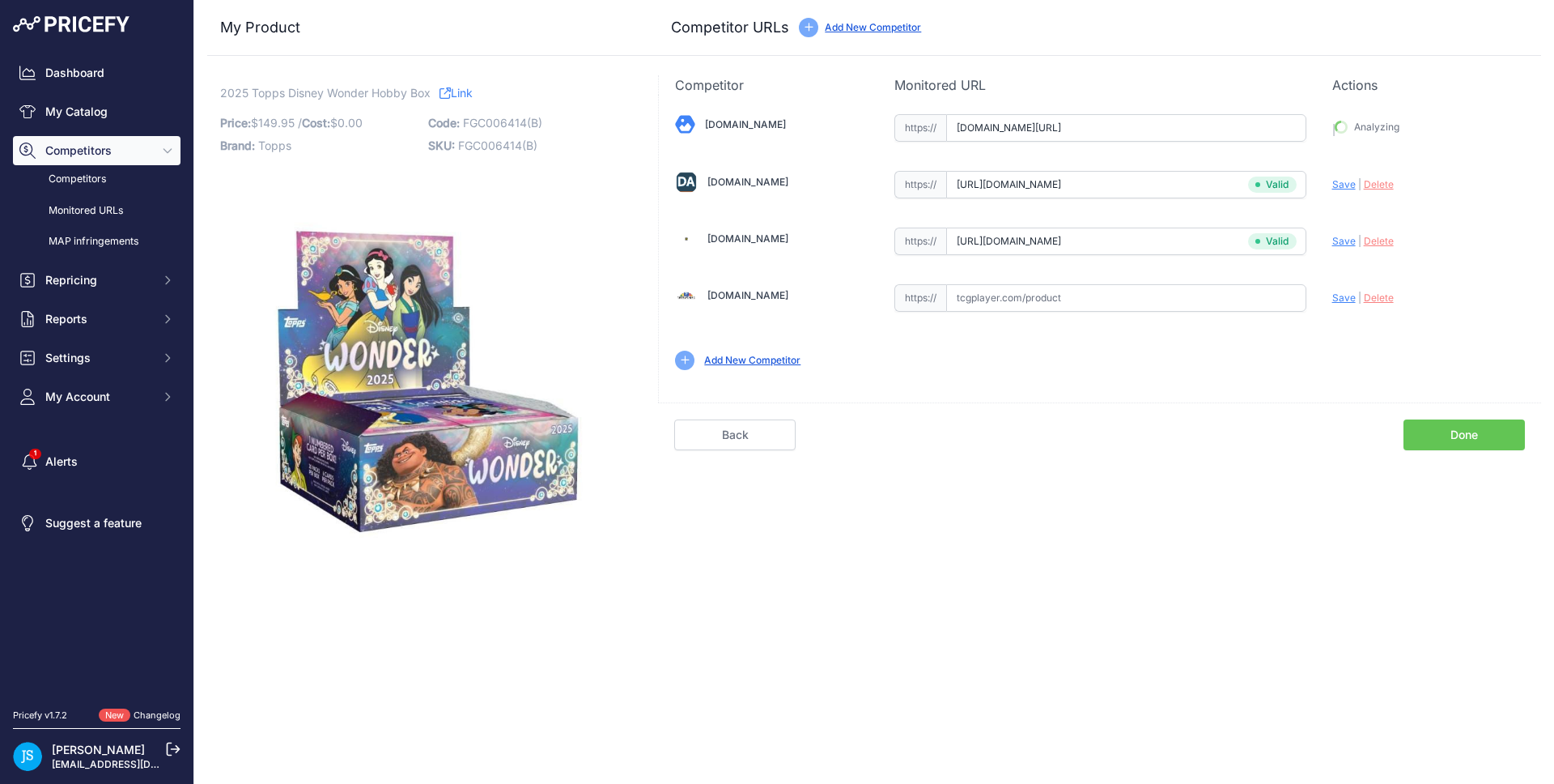
type input "https://www.blowoutcards.com/2025-topps-disney-wonder-hobby-box.html?prirule_jd…"
drag, startPoint x: 221, startPoint y: 132, endPoint x: 405, endPoint y: 98, distance: 186.9
click at [405, 98] on span "2025 Topps Disney Wonder Hobby Box" at bounding box center [325, 93] width 210 height 20
copy span "2025 Topps Disney Wonder Hobby"
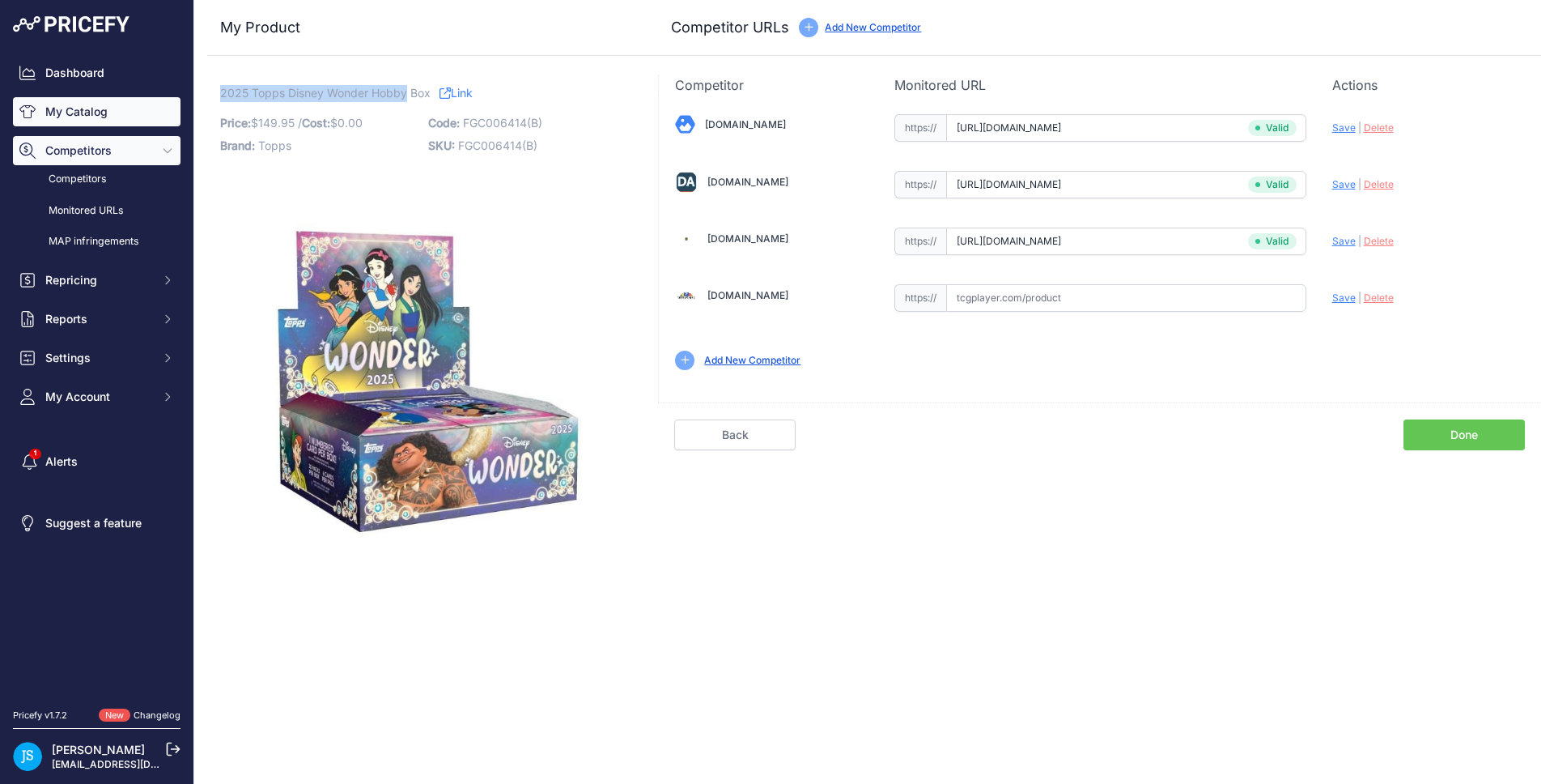
click at [128, 101] on link "My Catalog" at bounding box center [97, 111] width 168 height 29
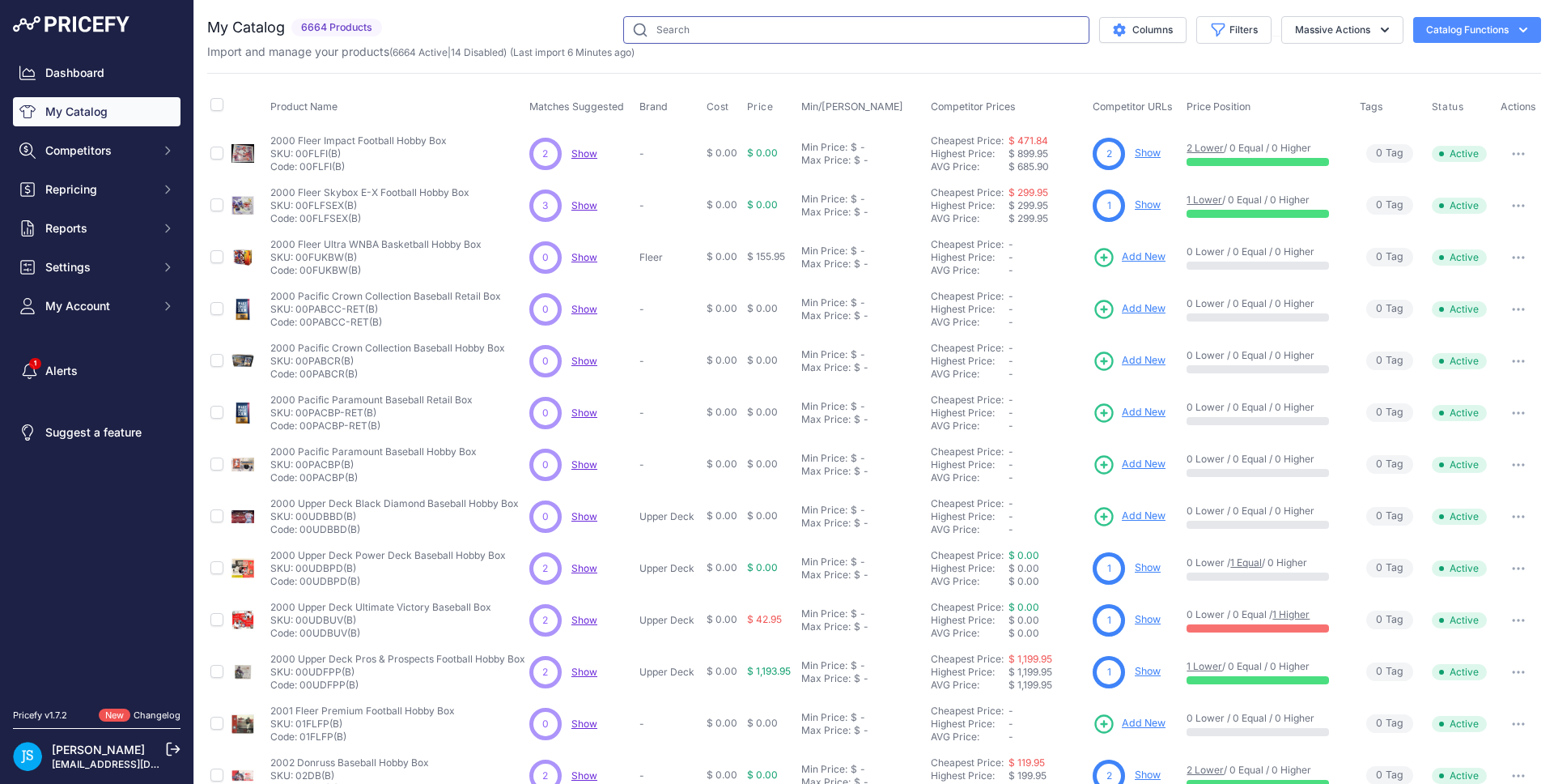
click at [897, 43] on input "text" at bounding box center [856, 30] width 466 height 28
paste input "2025 Topps Disney Wonder Hobby"
type input "2025 Topps Disney Wonder Hobby"
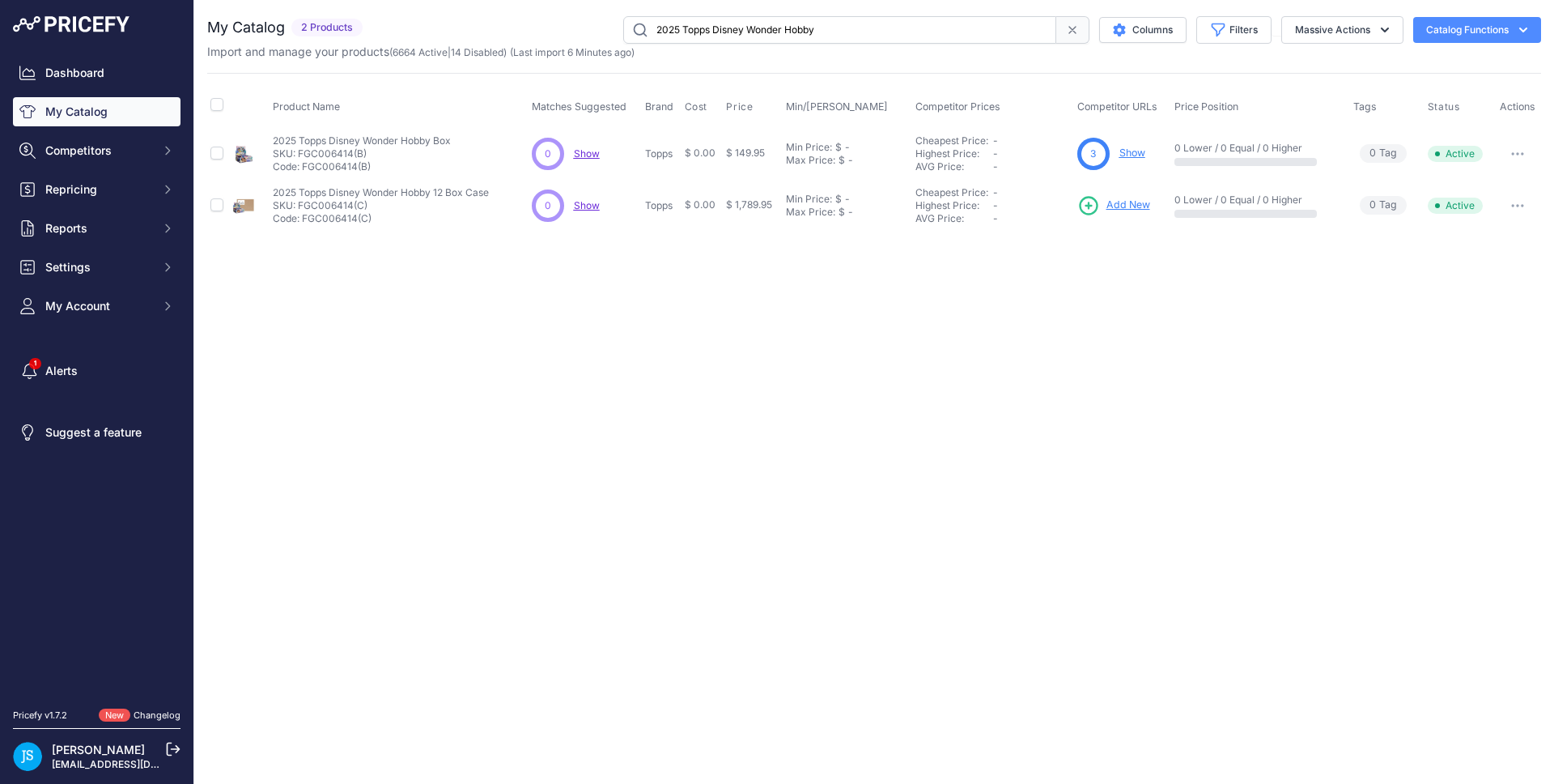
click at [1138, 198] on span "Add New" at bounding box center [1129, 205] width 44 height 15
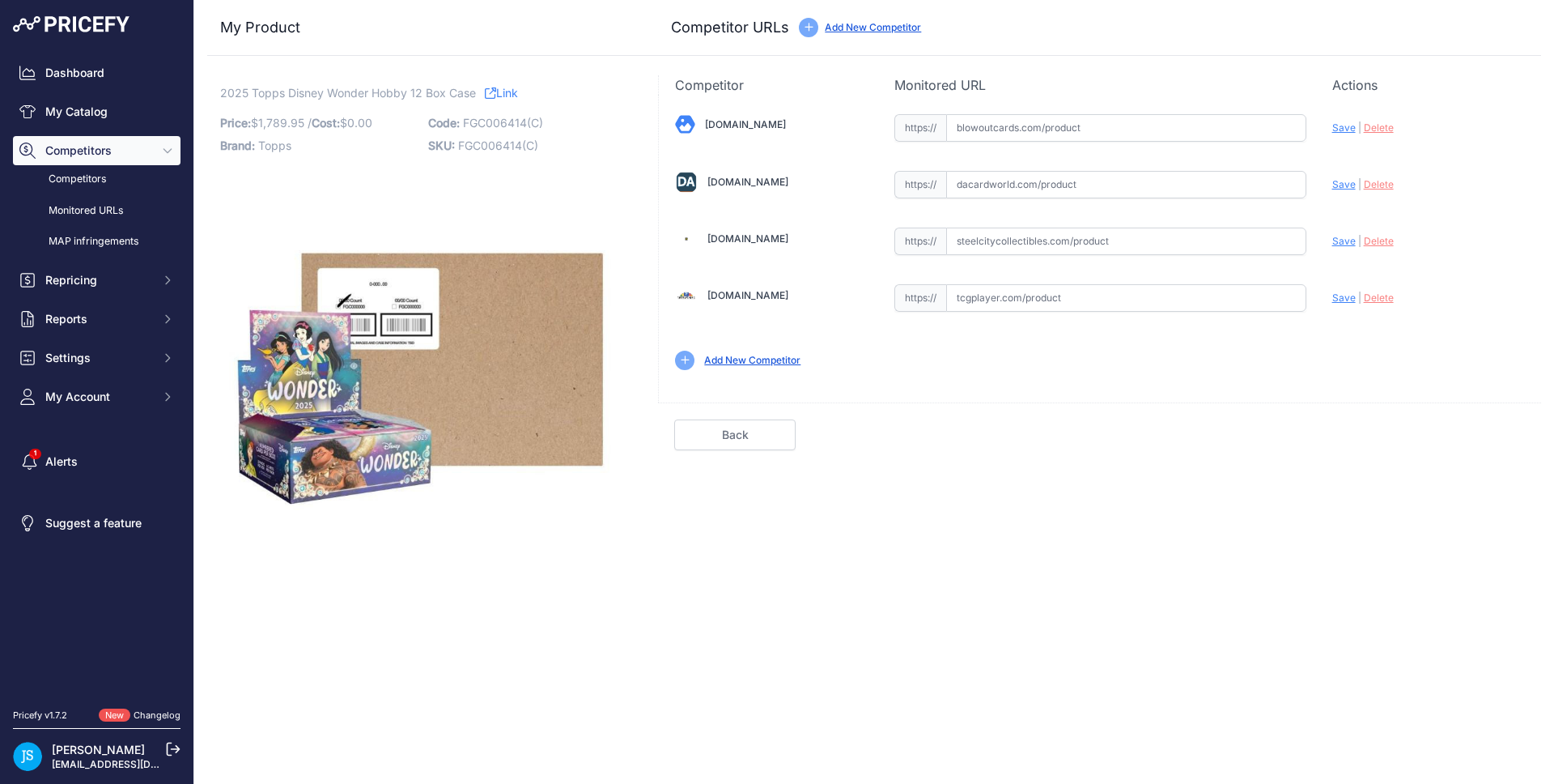
click at [1035, 129] on input "text" at bounding box center [1126, 128] width 360 height 28
paste input "https://www.blowoutcards.com/2025-topps-disney-wonder-hobby-12-box-case-26631.h…"
click at [1342, 127] on span "Save" at bounding box center [1343, 127] width 23 height 12
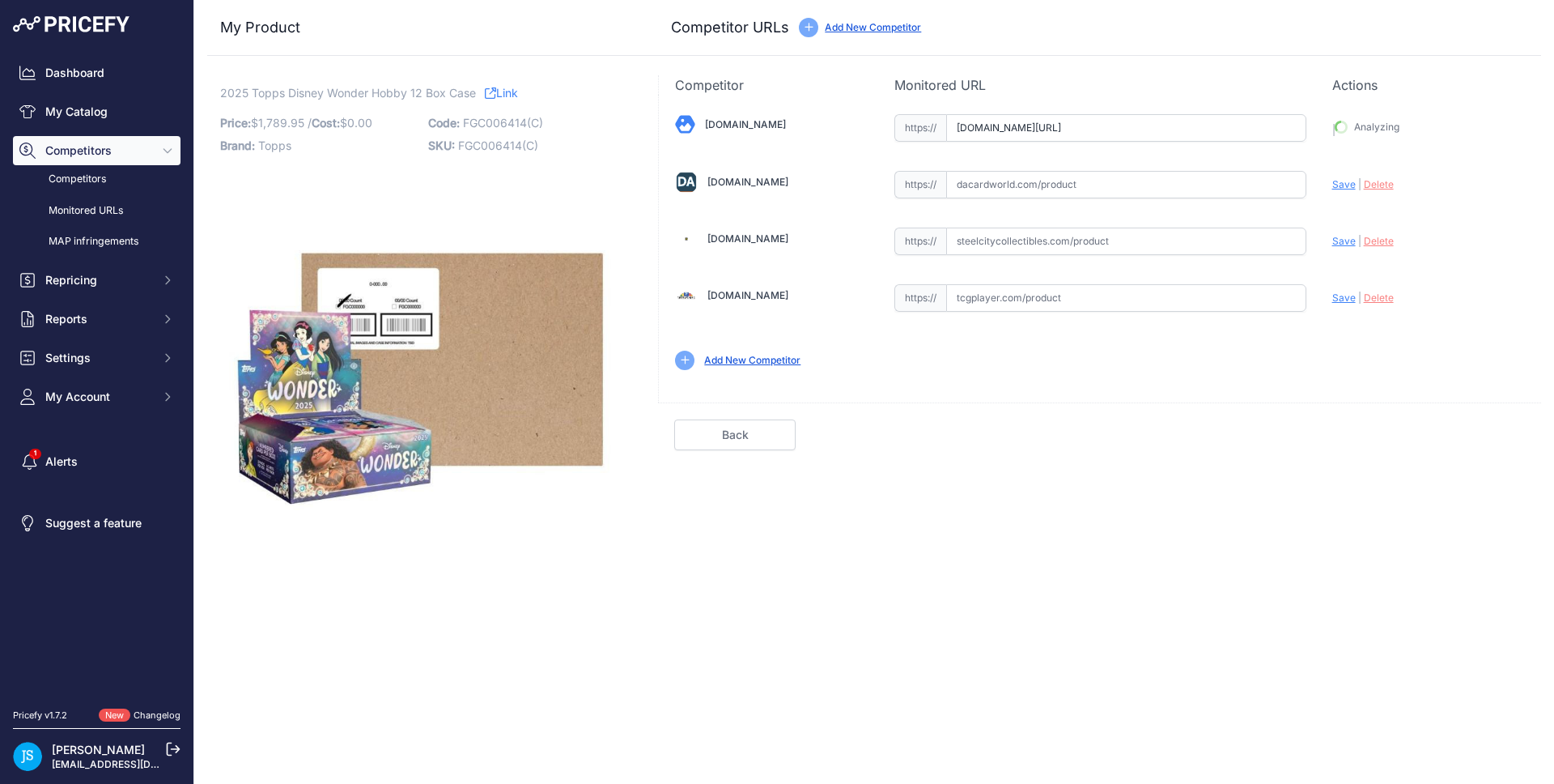
type input "https://www.blowoutcards.com/2025-topps-disney-wonder-hobby-12-box-case-26631.h…"
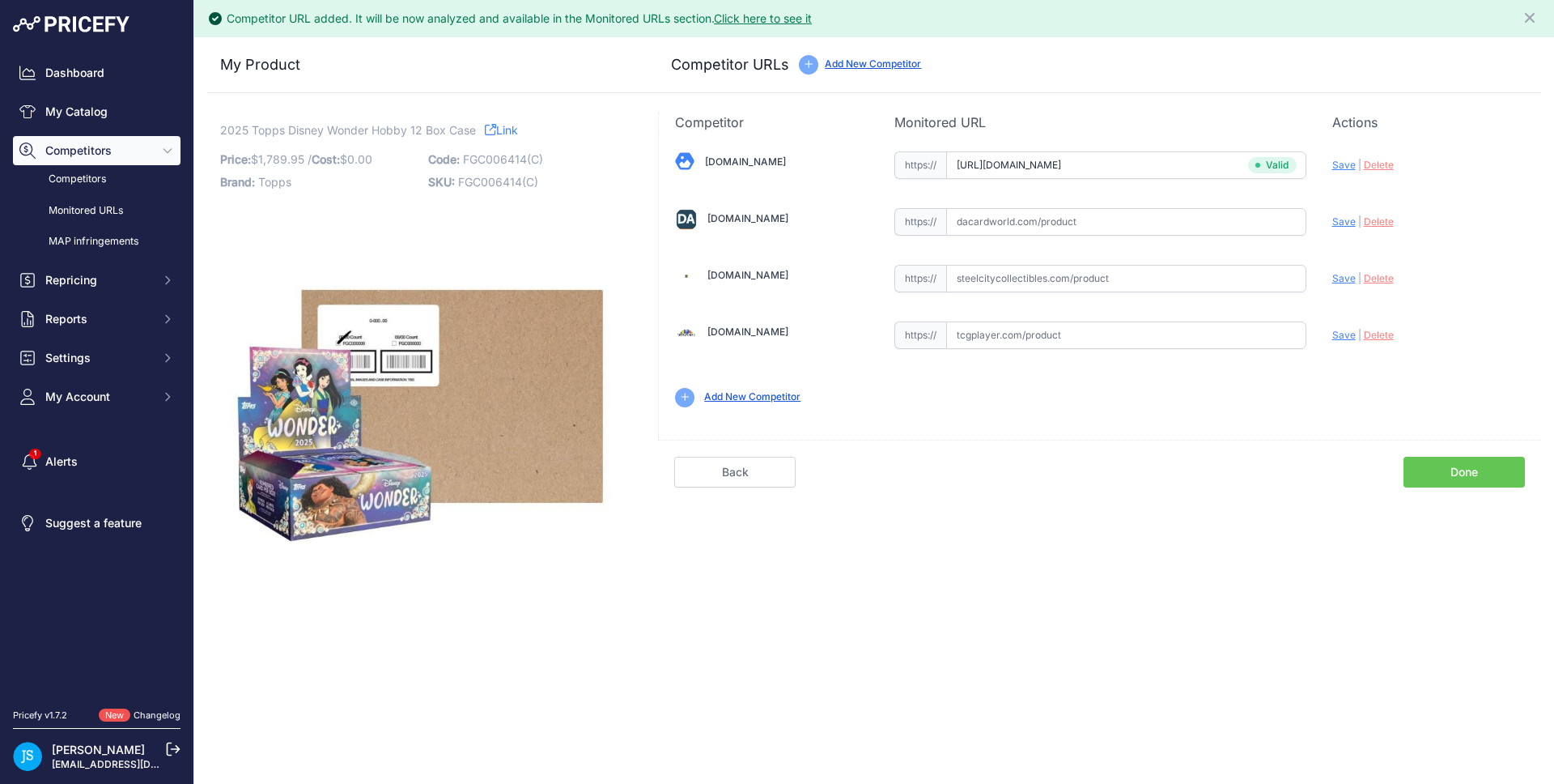
click at [1086, 220] on input "text" at bounding box center [1126, 222] width 360 height 28
paste input "https://www.dacardworld.com/entertainment/disney-wonder-hobby-12-box-case-topps…"
click at [1340, 221] on span "Save" at bounding box center [1343, 221] width 23 height 12
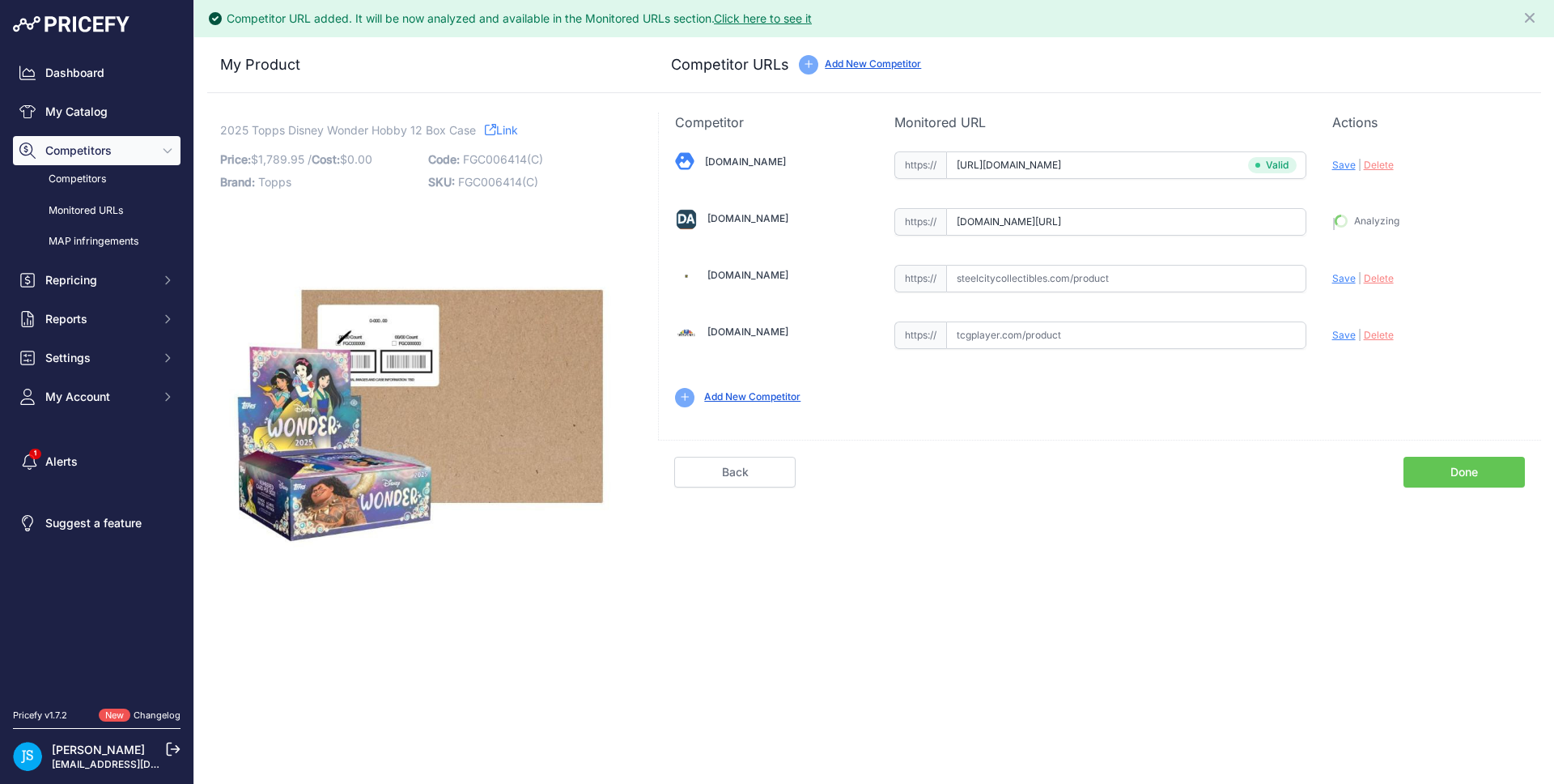
type input "https://www.dacardworld.com/entertainment/disney-wonder-hobby-12-box-case-topps…"
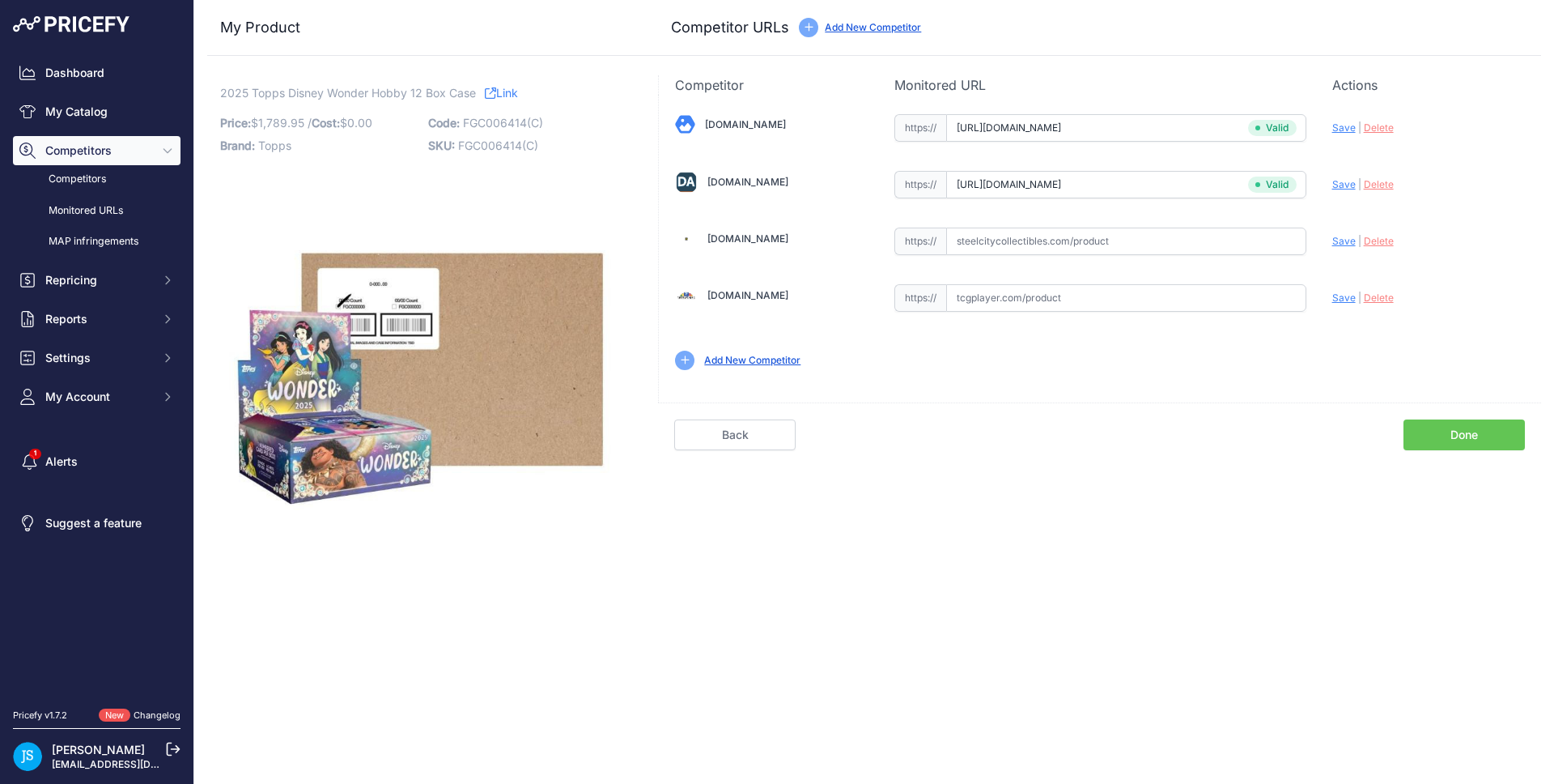
click at [1099, 243] on input "text" at bounding box center [1126, 241] width 360 height 28
paste input "https://www.steelcitycollectibles.com/i/2025-topps-disney-wonder-hobby-12-box-c…"
click at [1340, 243] on span "Save" at bounding box center [1343, 241] width 23 height 12
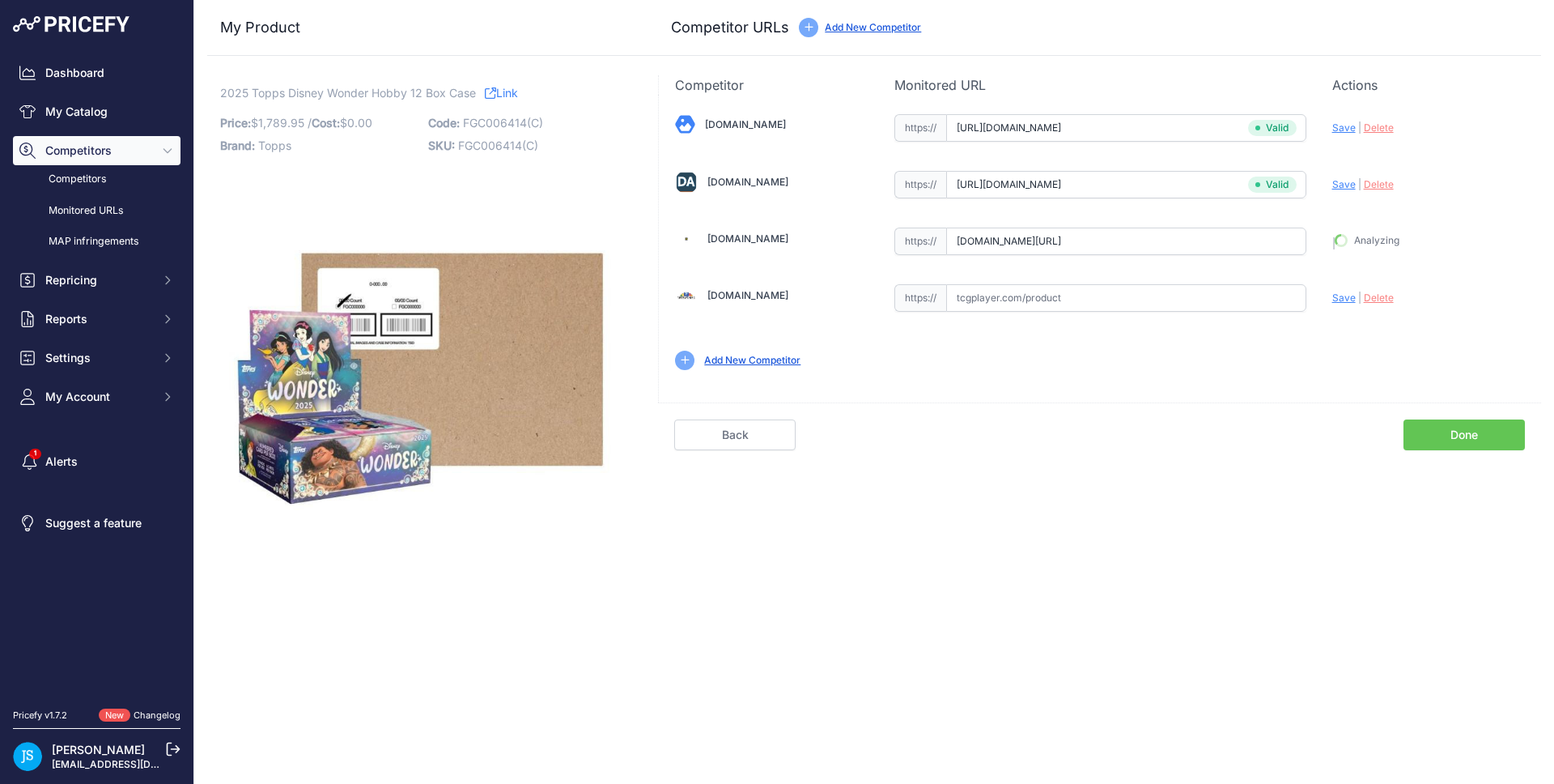
type input "https://www.steelcitycollectibles.com/i/2025-topps-disney-wonder-hobby-12-box-c…"
drag, startPoint x: 221, startPoint y: 94, endPoint x: 370, endPoint y: 88, distance: 149.1
click at [370, 88] on span "2025 Topps Disney Wonder Hobby 12 Box Case" at bounding box center [348, 93] width 256 height 20
copy span "2025 Topps Disney Wonder"
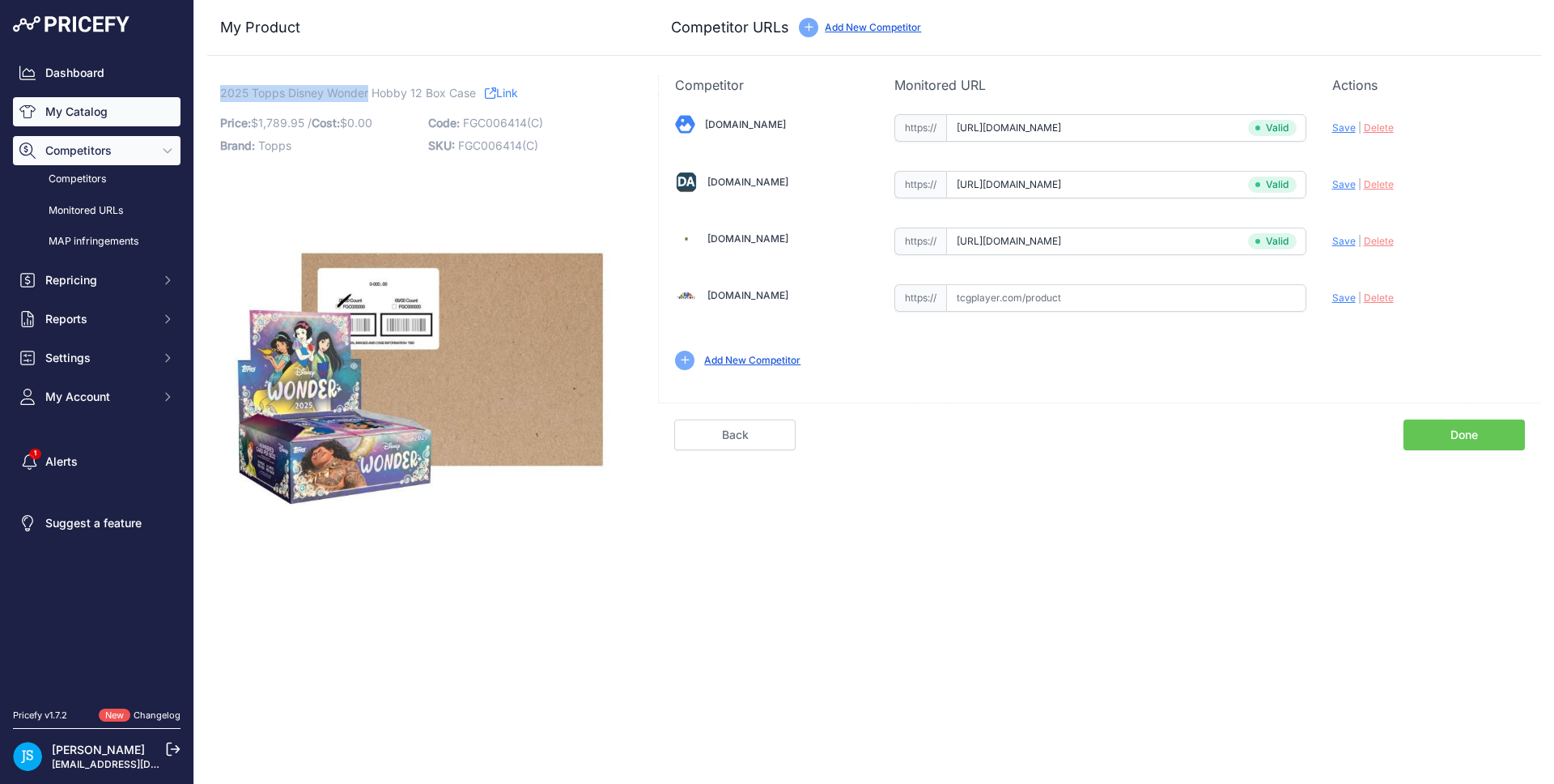
click at [99, 102] on link "My Catalog" at bounding box center [97, 111] width 168 height 29
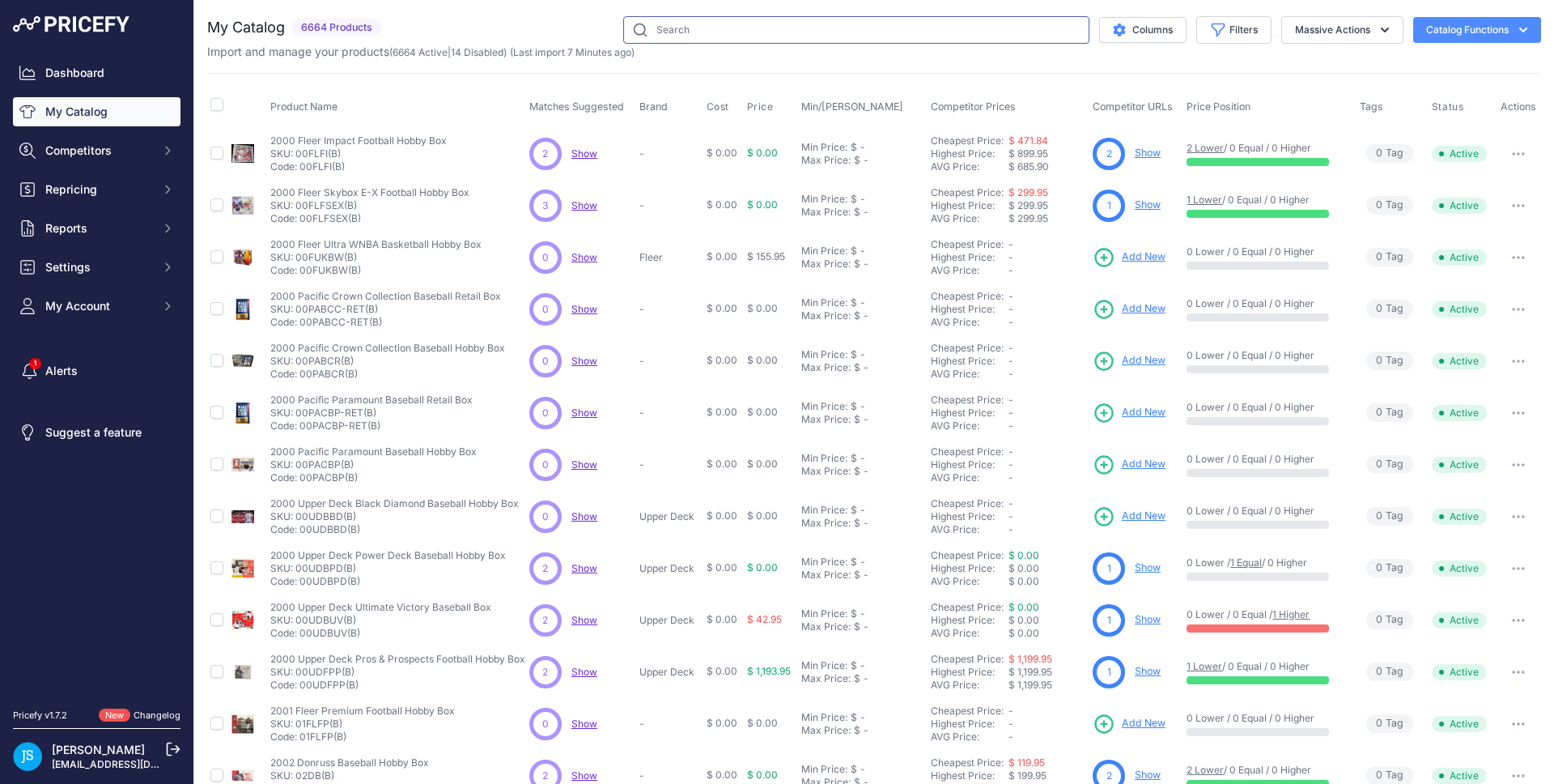
click at [782, 32] on input "text" at bounding box center [856, 30] width 466 height 28
paste input "2025 Topps Disney Wonder"
type input "2025 Topps Disney Wonder"
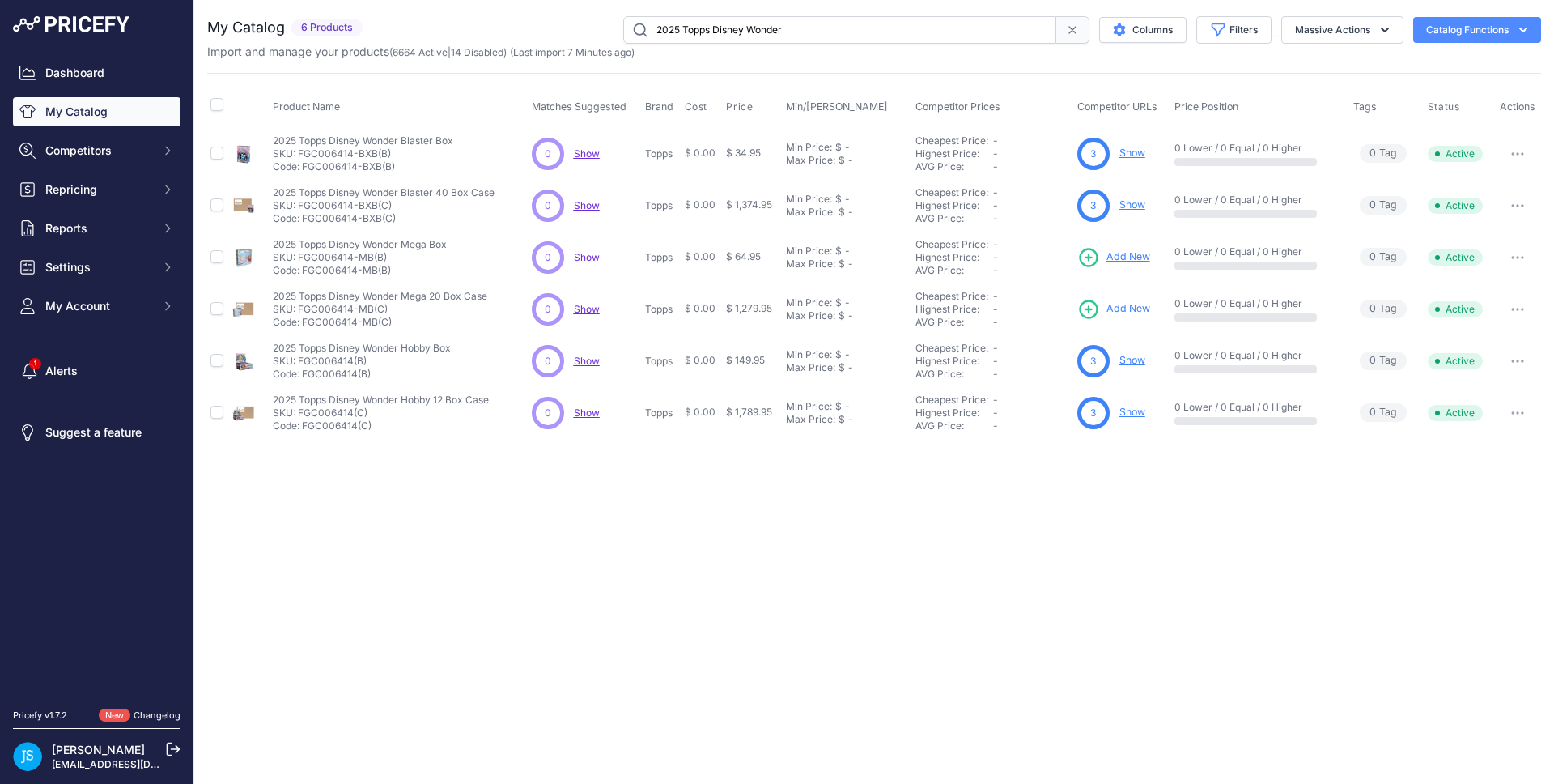
click at [1128, 255] on span "Add New" at bounding box center [1129, 256] width 44 height 15
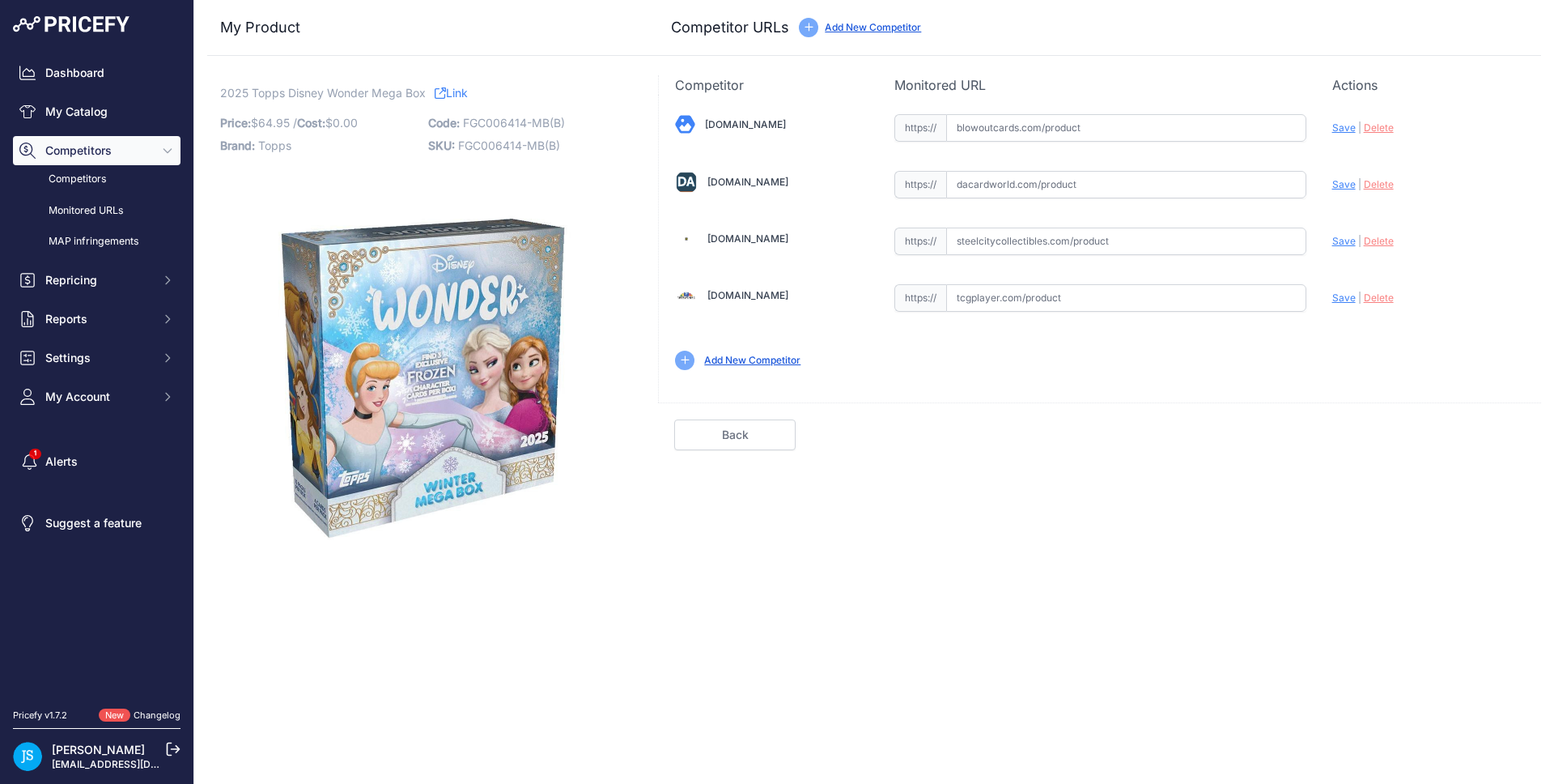
click at [1077, 236] on input "text" at bounding box center [1126, 241] width 360 height 28
paste input "[URL][DOMAIN_NAME]"
type input "[DOMAIN_NAME][URL]"
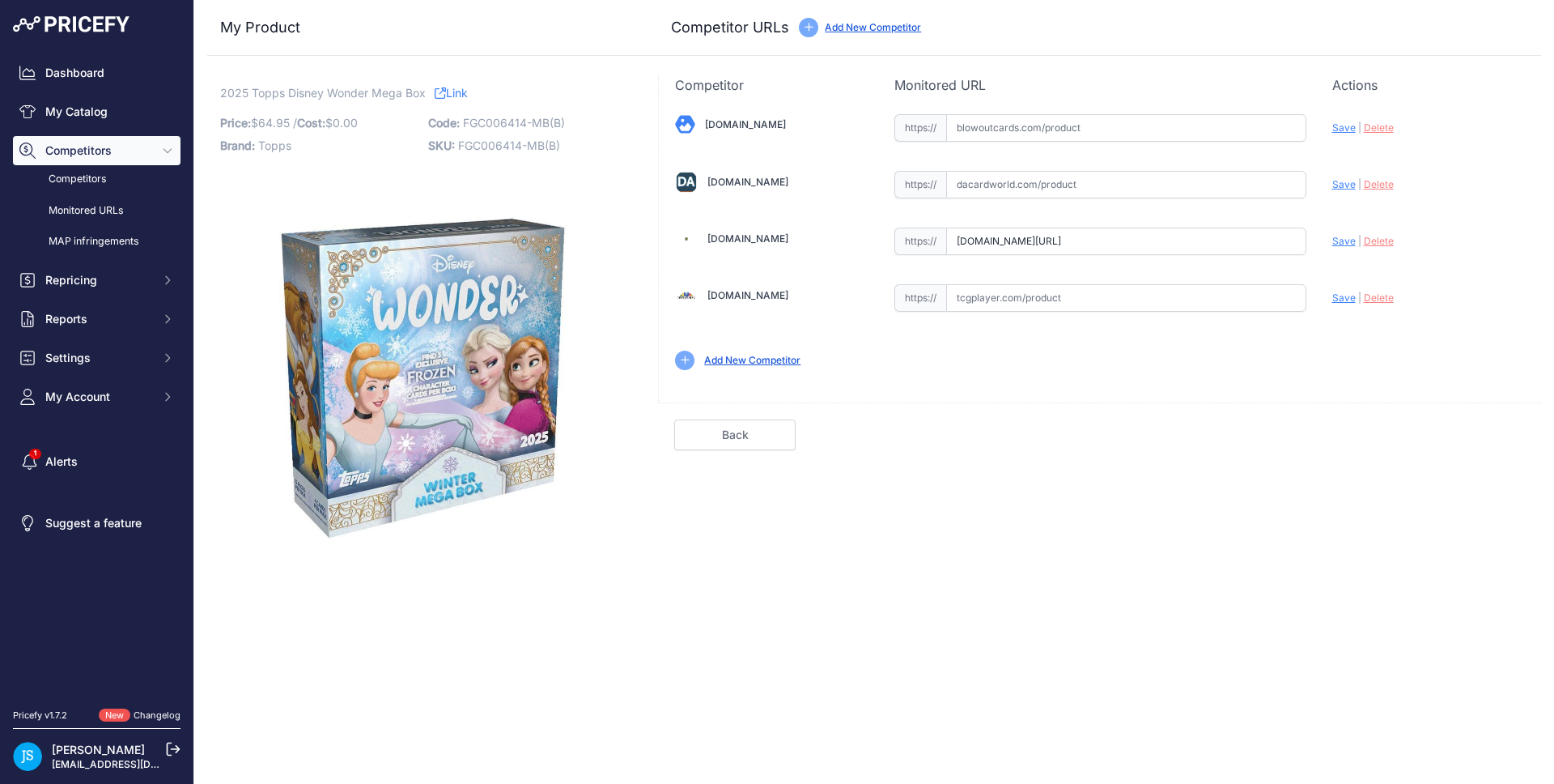
click at [1373, 239] on span "Delete" at bounding box center [1379, 241] width 30 height 12
click at [1090, 120] on input "text" at bounding box center [1126, 128] width 360 height 28
paste input "[URL][DOMAIN_NAME]"
click at [1345, 121] on div "Update Profile Save | [GEOGRAPHIC_DATA] Analyzing" at bounding box center [1428, 123] width 193 height 25
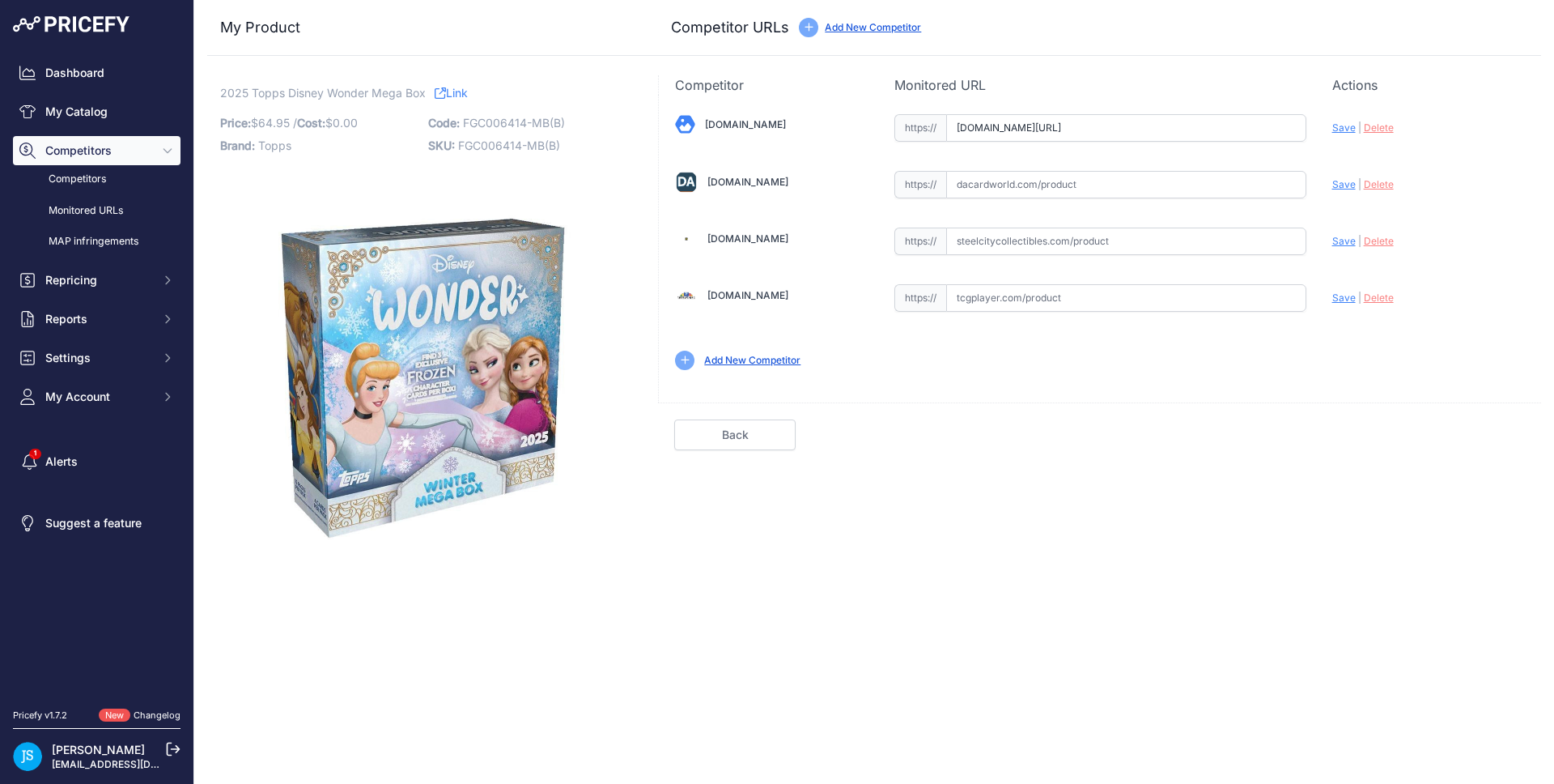
scroll to position [0, 0]
click at [1345, 125] on span "Save" at bounding box center [1343, 127] width 23 height 12
type input "[URL][DOMAIN_NAME]"
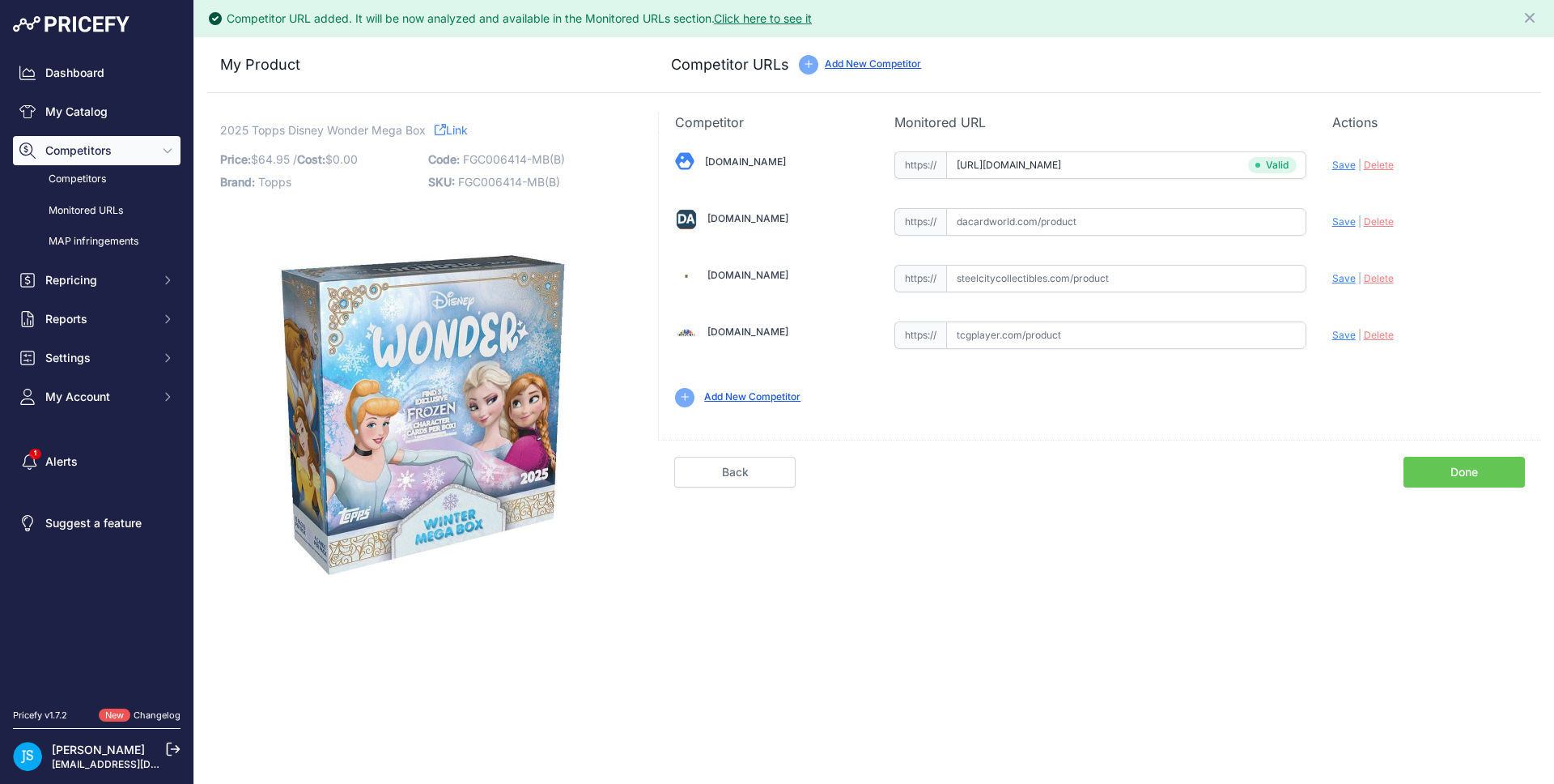
click at [1146, 216] on input "text" at bounding box center [1126, 222] width 360 height 28
paste input "[URL][DOMAIN_NAME]"
click at [1345, 220] on span "Save" at bounding box center [1343, 221] width 23 height 12
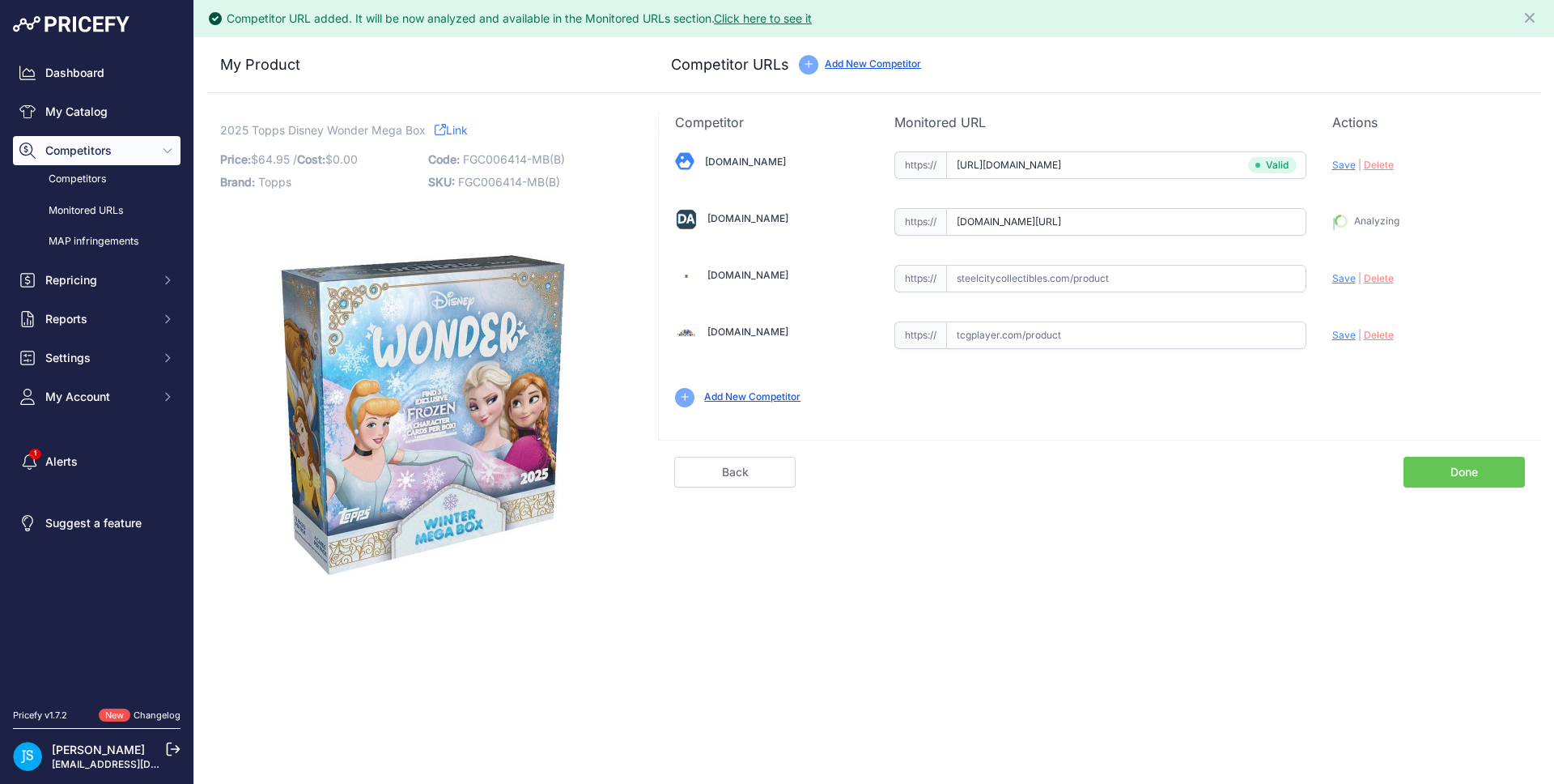
type input "[URL][DOMAIN_NAME]"
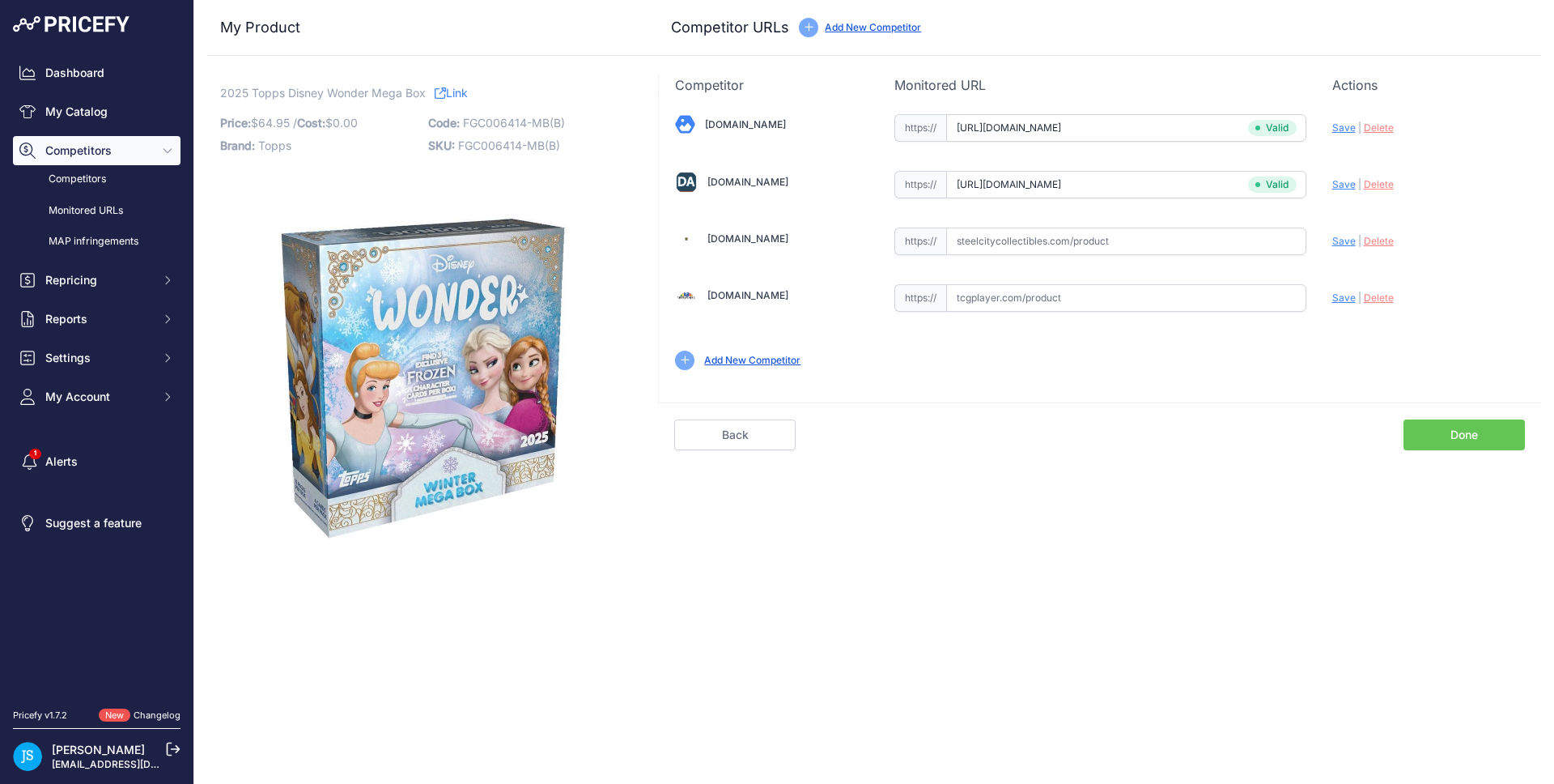
click at [1100, 247] on input "text" at bounding box center [1126, 241] width 360 height 28
paste input "[URL][DOMAIN_NAME]"
click at [1343, 237] on span "Save" at bounding box center [1343, 241] width 23 height 12
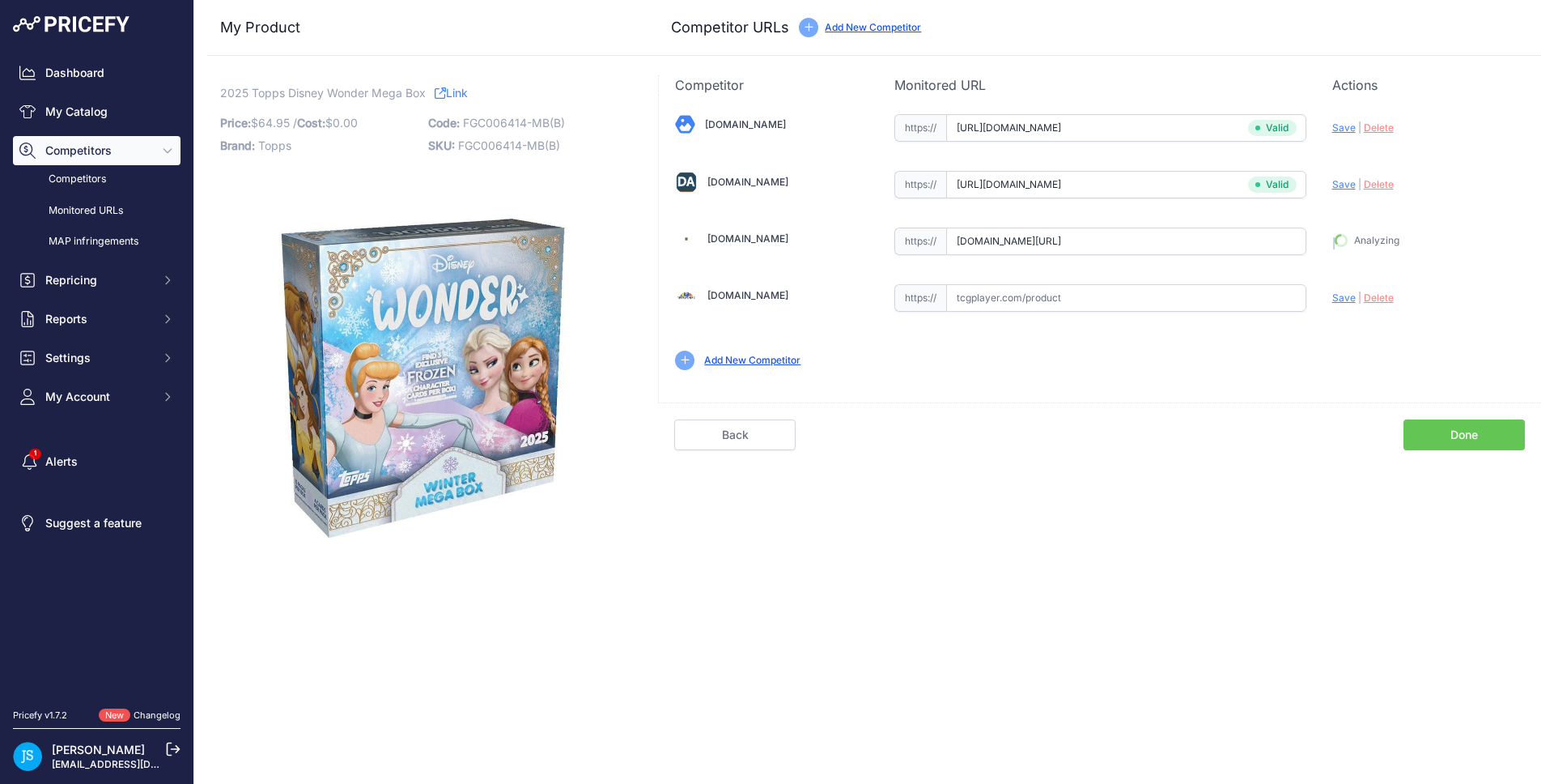
type input "[URL][DOMAIN_NAME]"
drag, startPoint x: 222, startPoint y: 130, endPoint x: 399, endPoint y: 96, distance: 180.5
click at [399, 96] on span "2025 Topps Disney Wonder Mega Box" at bounding box center [323, 93] width 206 height 20
copy span "2025 Topps Disney Wonder Mega"
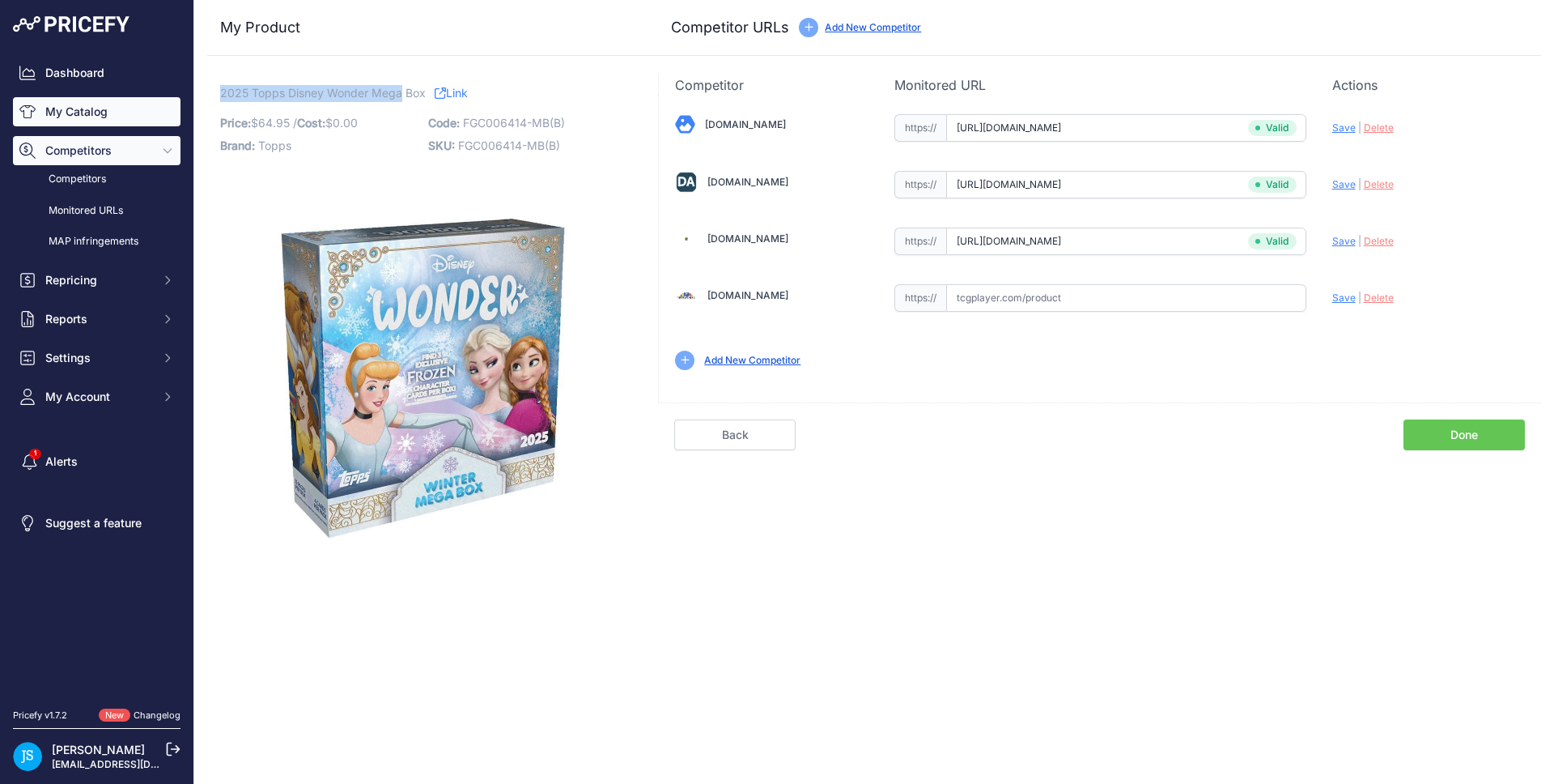
click at [141, 106] on link "My Catalog" at bounding box center [97, 111] width 168 height 29
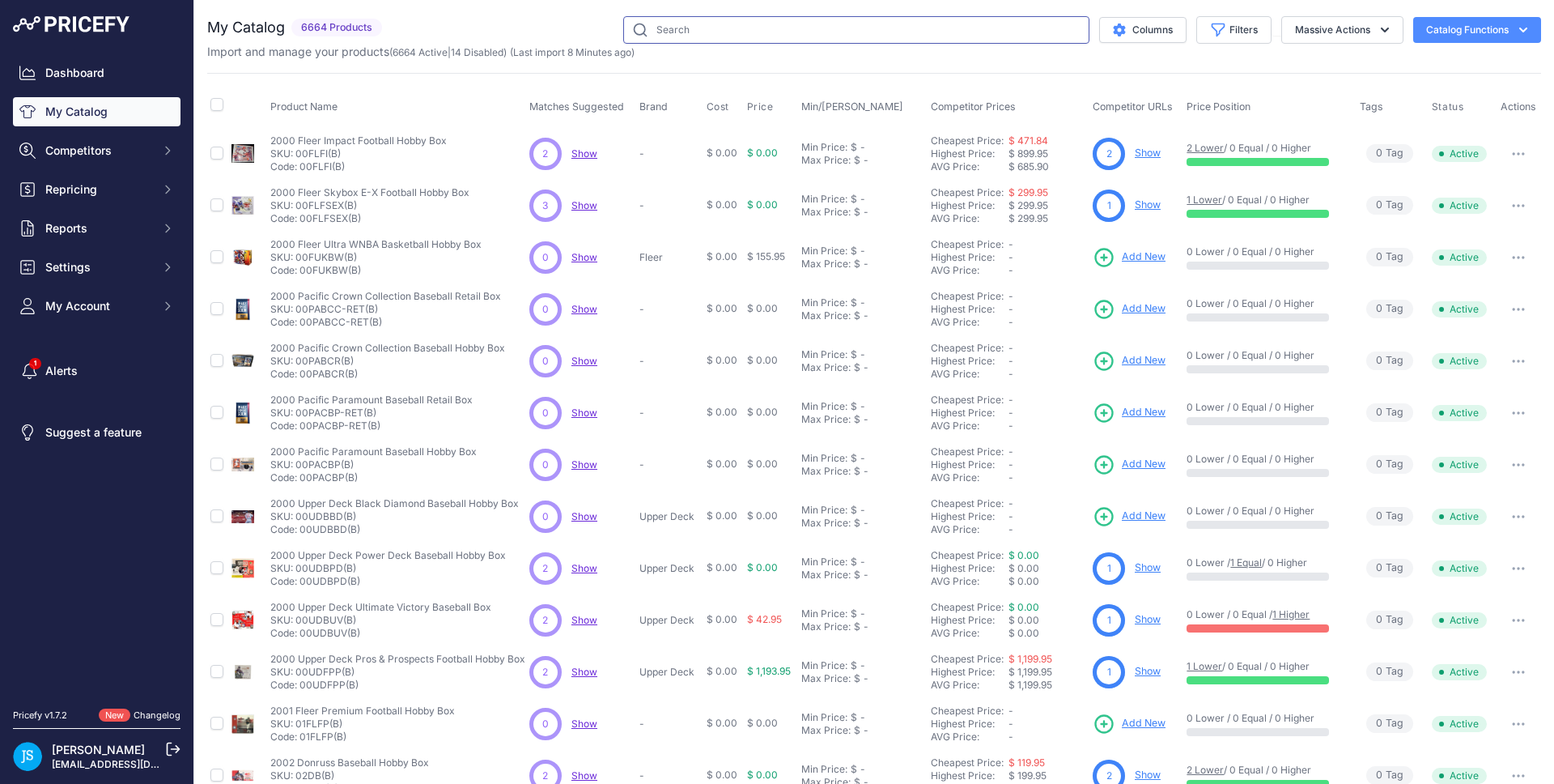
click at [719, 31] on input "text" at bounding box center [856, 30] width 466 height 28
paste input "2025 Topps Disney Wonder Mega"
type input "2025 Topps Disney Wonder Mega"
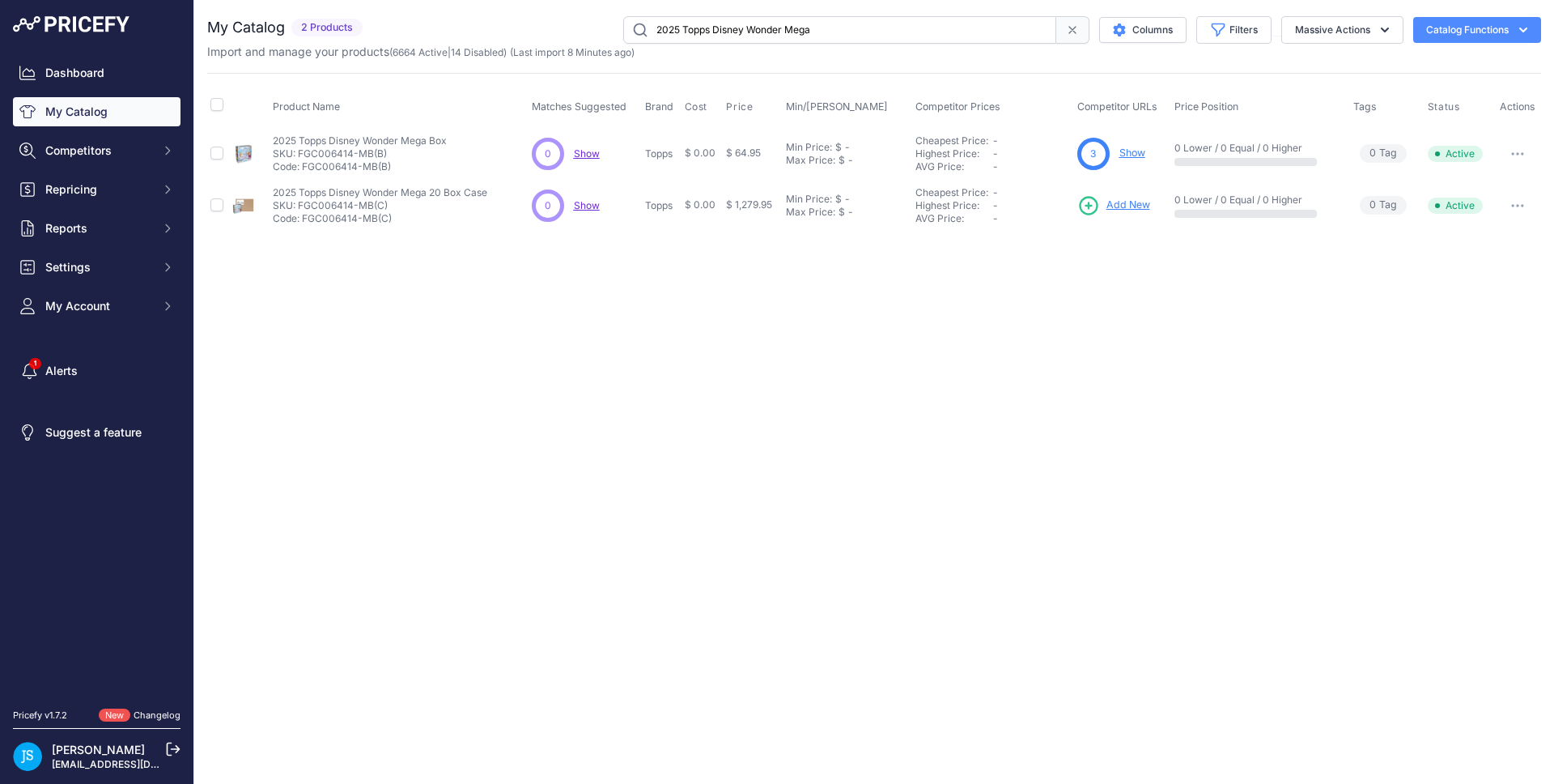
click at [1136, 208] on span "Add New" at bounding box center [1129, 205] width 44 height 15
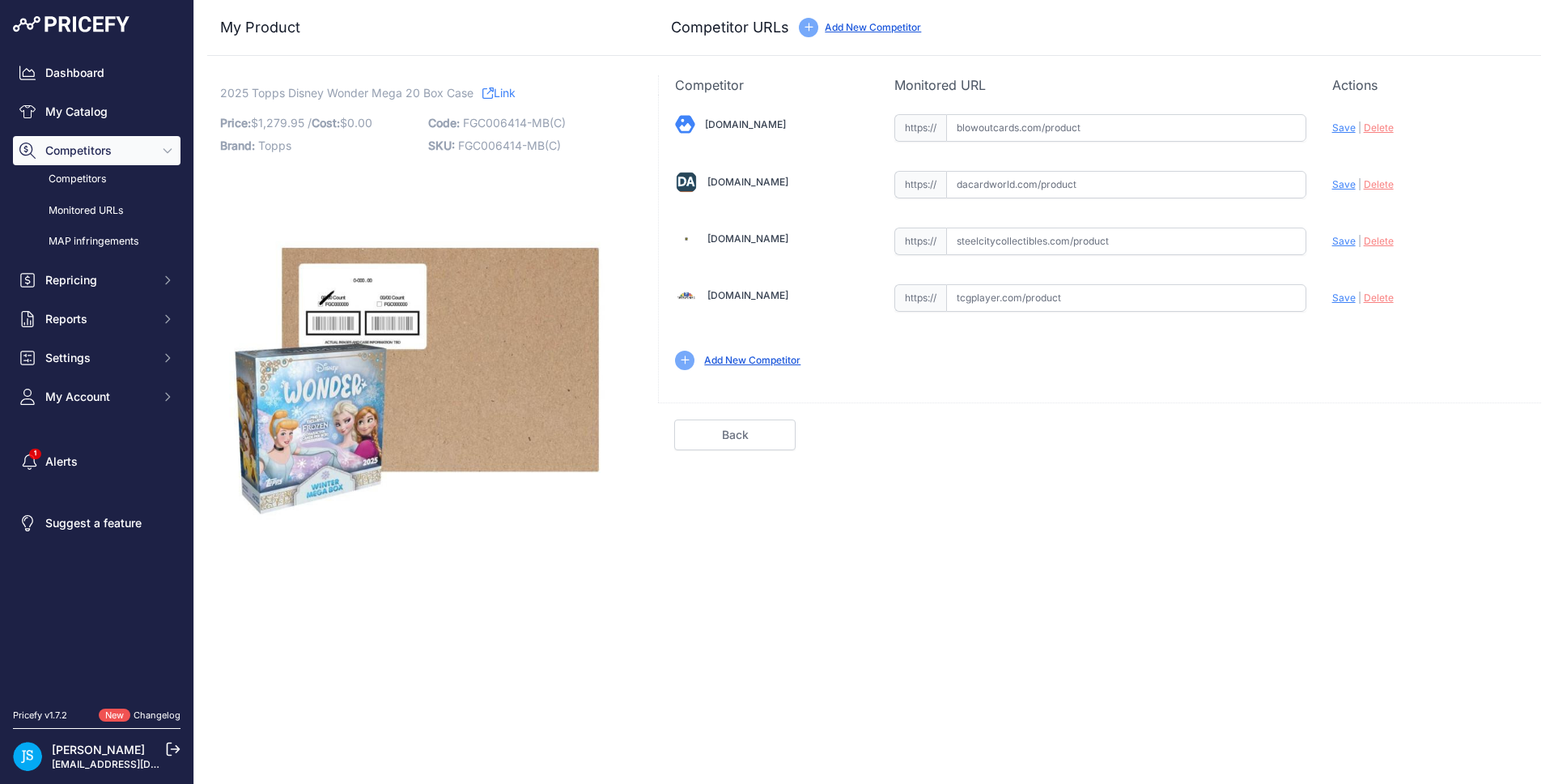
click at [1078, 251] on input "text" at bounding box center [1126, 241] width 360 height 28
click at [1080, 132] on input "text" at bounding box center [1126, 128] width 360 height 28
paste input "[URL][DOMAIN_NAME]"
click at [1345, 124] on span "Save" at bounding box center [1343, 127] width 23 height 12
type input "[URL][DOMAIN_NAME]"
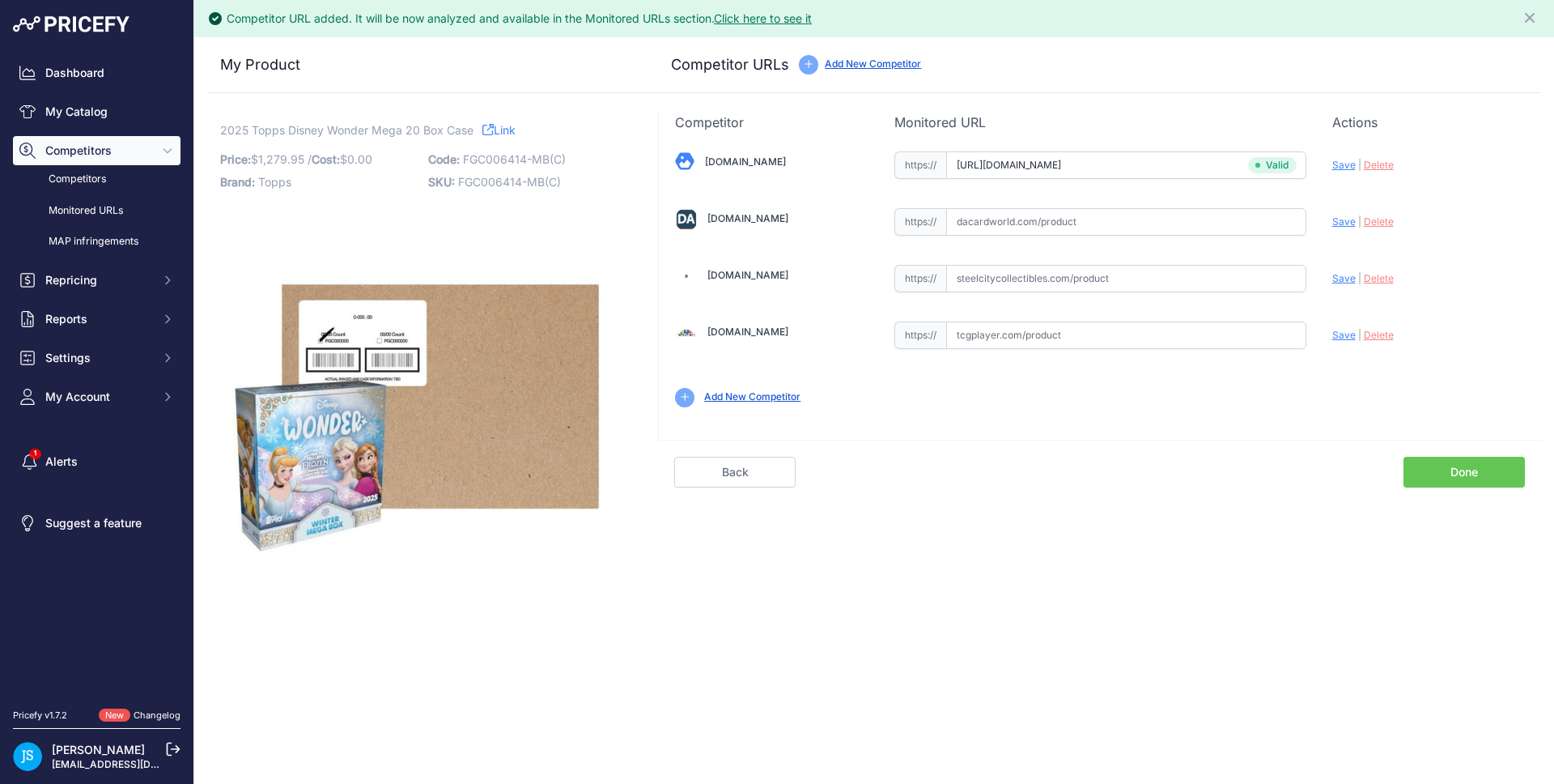
click at [1063, 213] on input "text" at bounding box center [1126, 222] width 360 height 28
paste input "[URL][DOMAIN_NAME]"
click at [1340, 225] on span "Save" at bounding box center [1343, 221] width 23 height 12
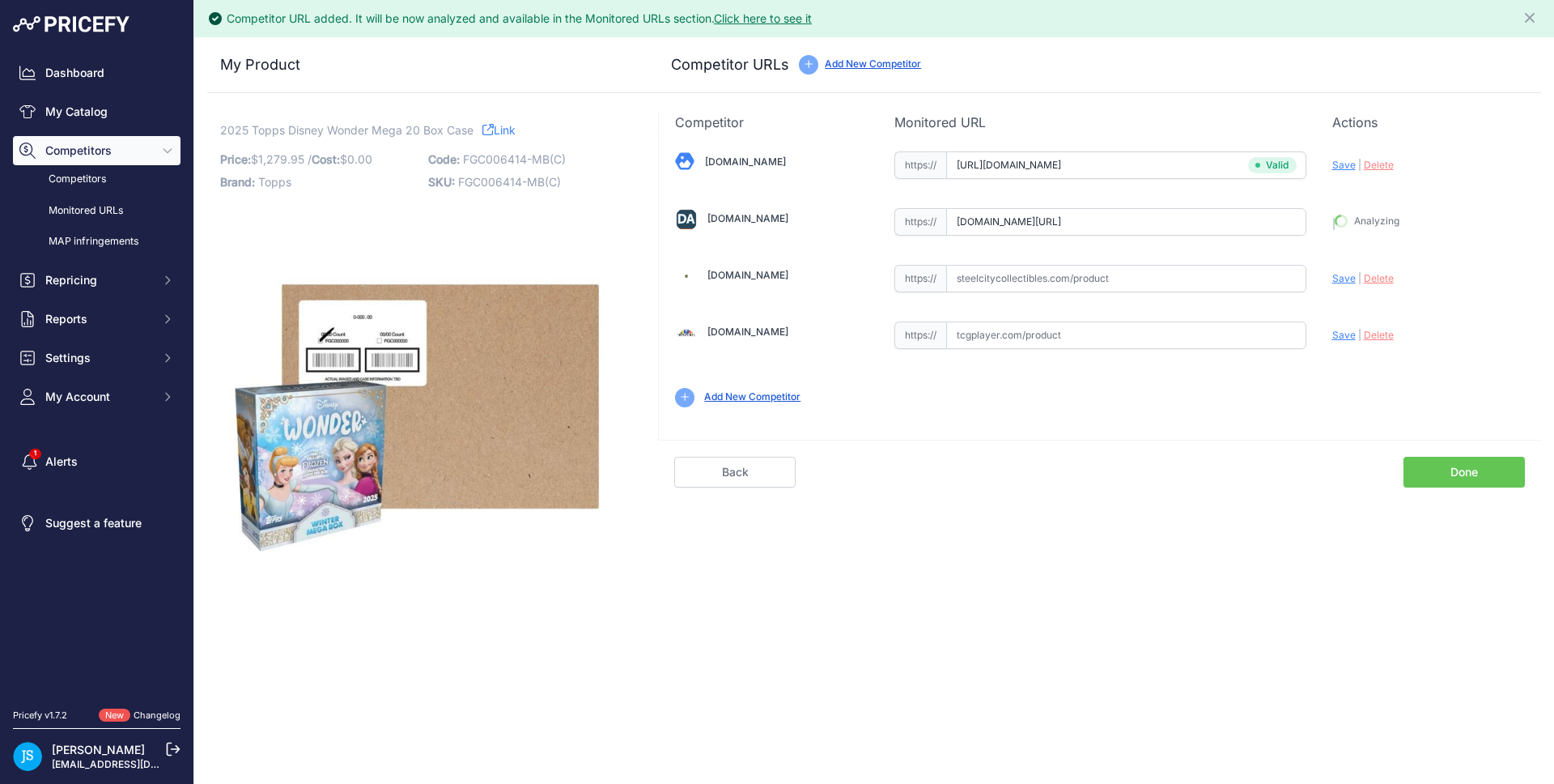
type input "[URL][DOMAIN_NAME]"
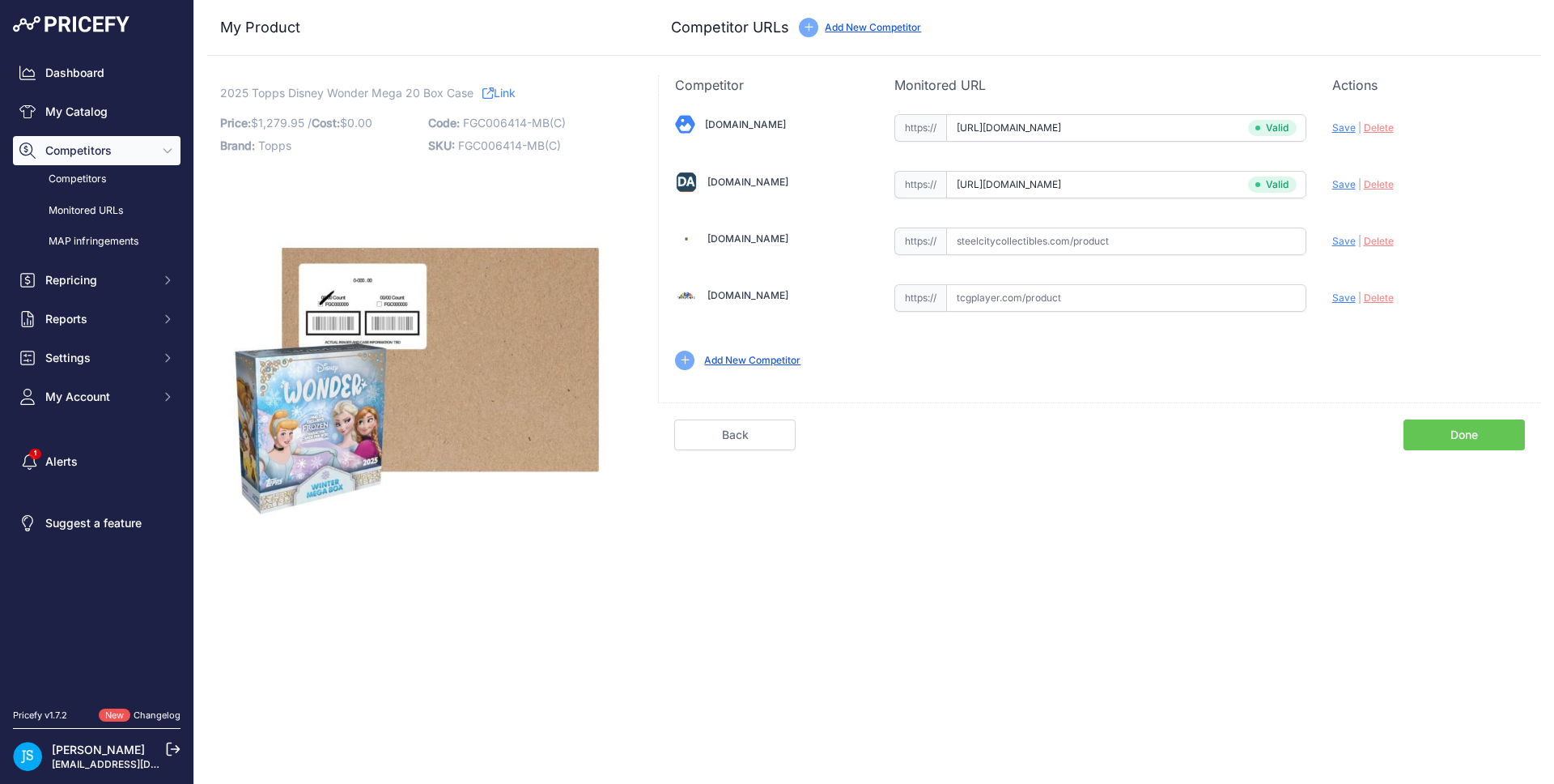
drag, startPoint x: 1030, startPoint y: 255, endPoint x: 1032, endPoint y: 245, distance: 10.0
click at [1030, 254] on div "[DOMAIN_NAME] Valid Save" at bounding box center [1100, 240] width 882 height 291
click at [1034, 242] on input "text" at bounding box center [1126, 241] width 360 height 28
paste input "[URL][DOMAIN_NAME]"
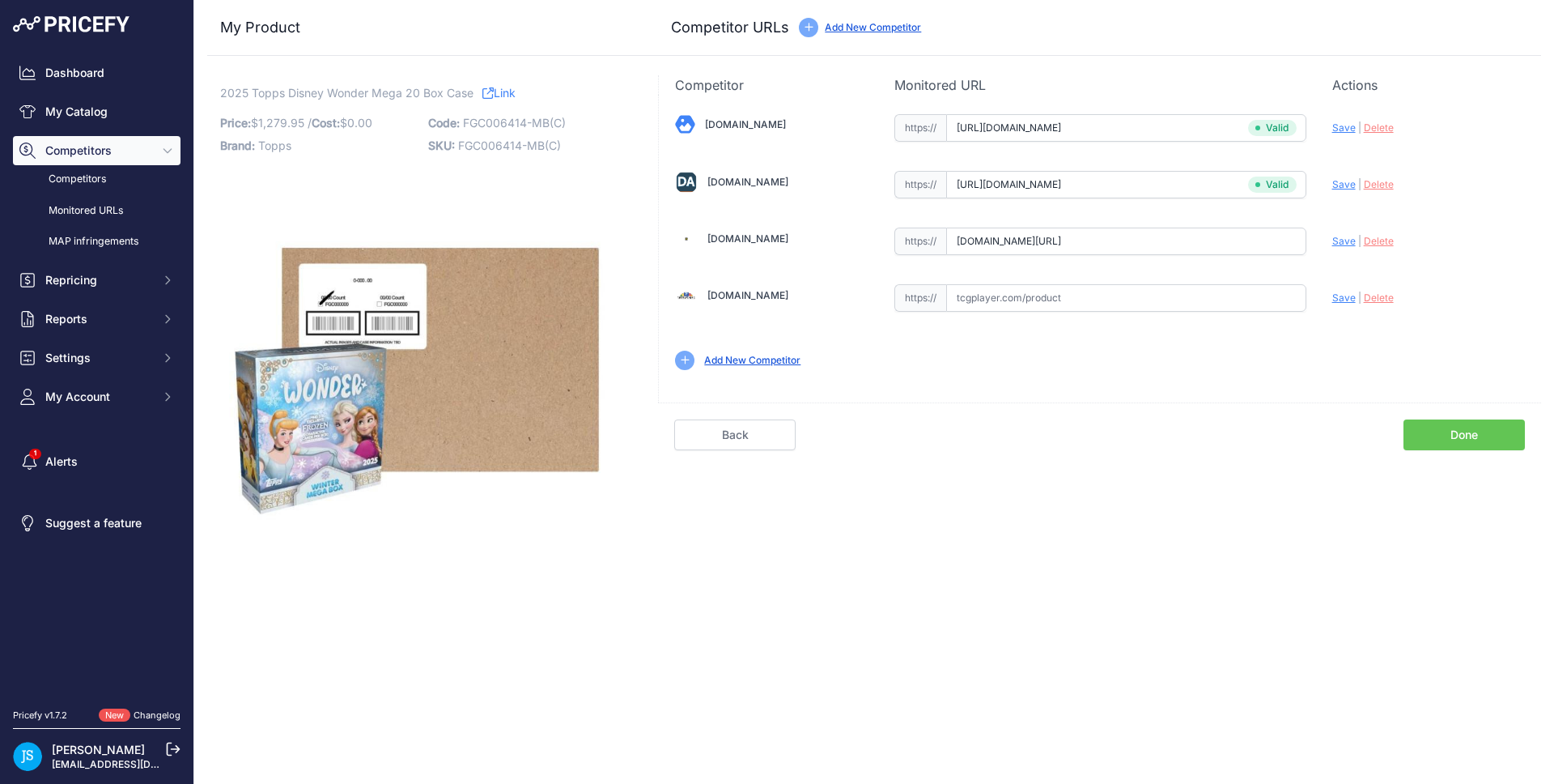
click at [1344, 241] on span "Save" at bounding box center [1343, 241] width 23 height 12
type input "https://www.steelcitycollectibles.com/i/2025-topps-disney-wonder-mega-20-box-ca…"
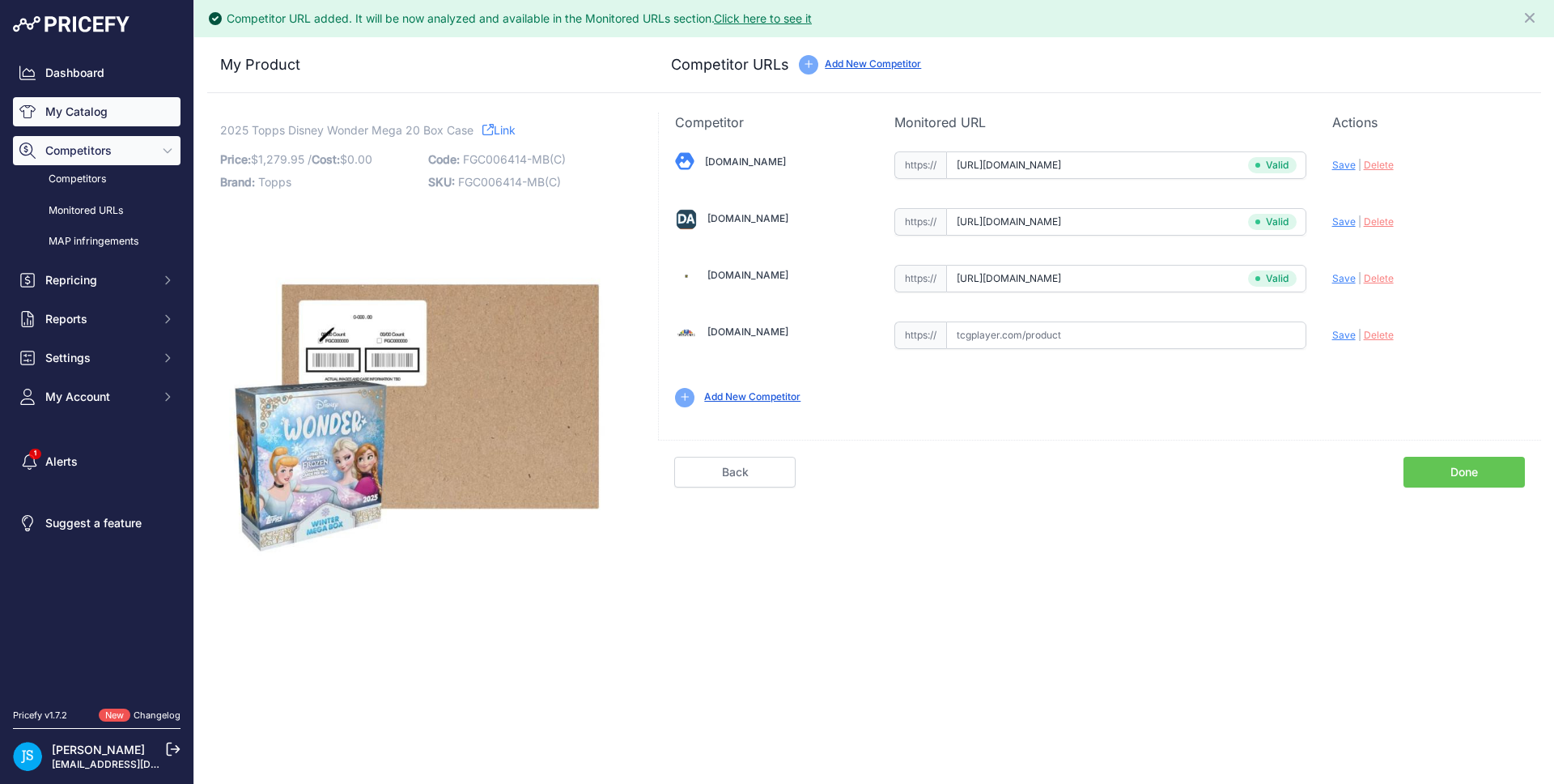
click at [131, 105] on link "My Catalog" at bounding box center [97, 111] width 168 height 29
